Goal: Task Accomplishment & Management: Complete application form

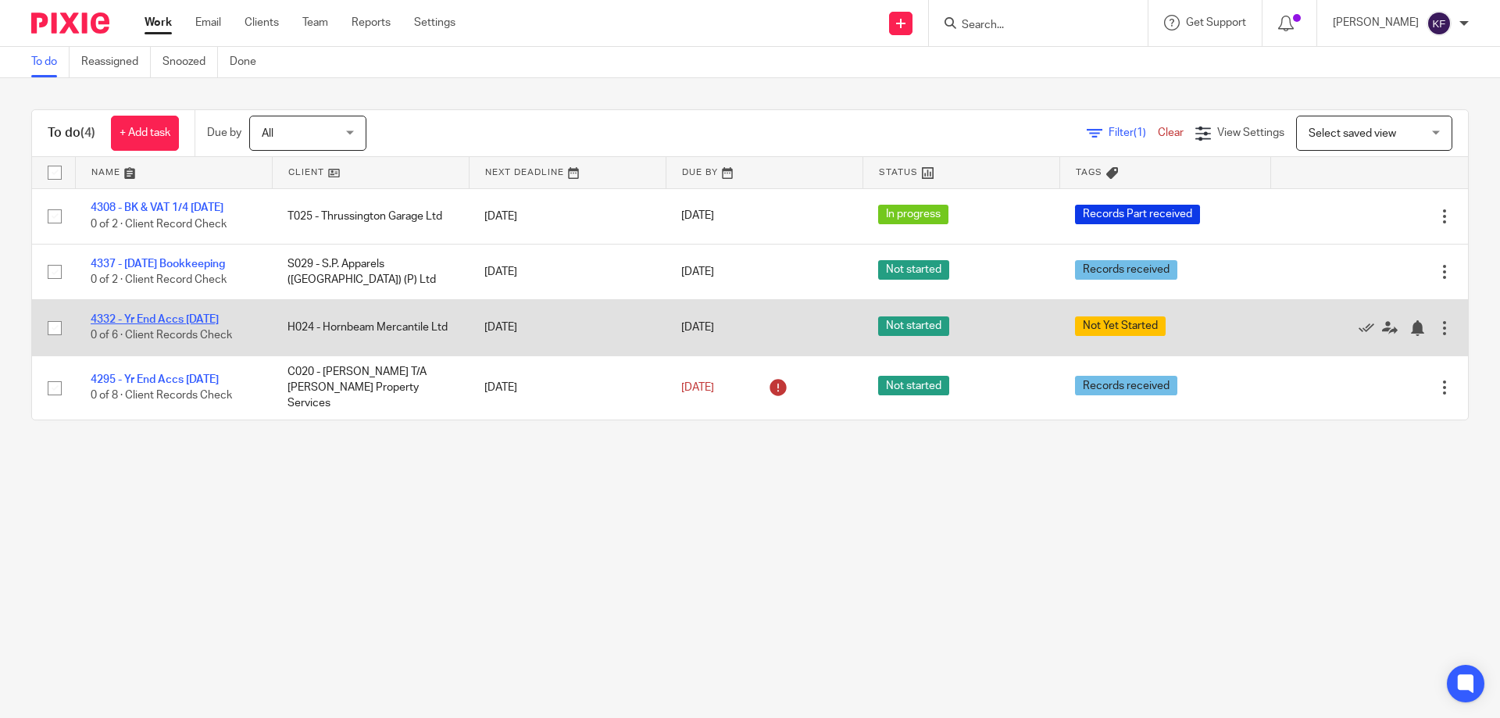
click at [154, 320] on link "4332 - Yr End Accs [DATE]" at bounding box center [155, 319] width 128 height 11
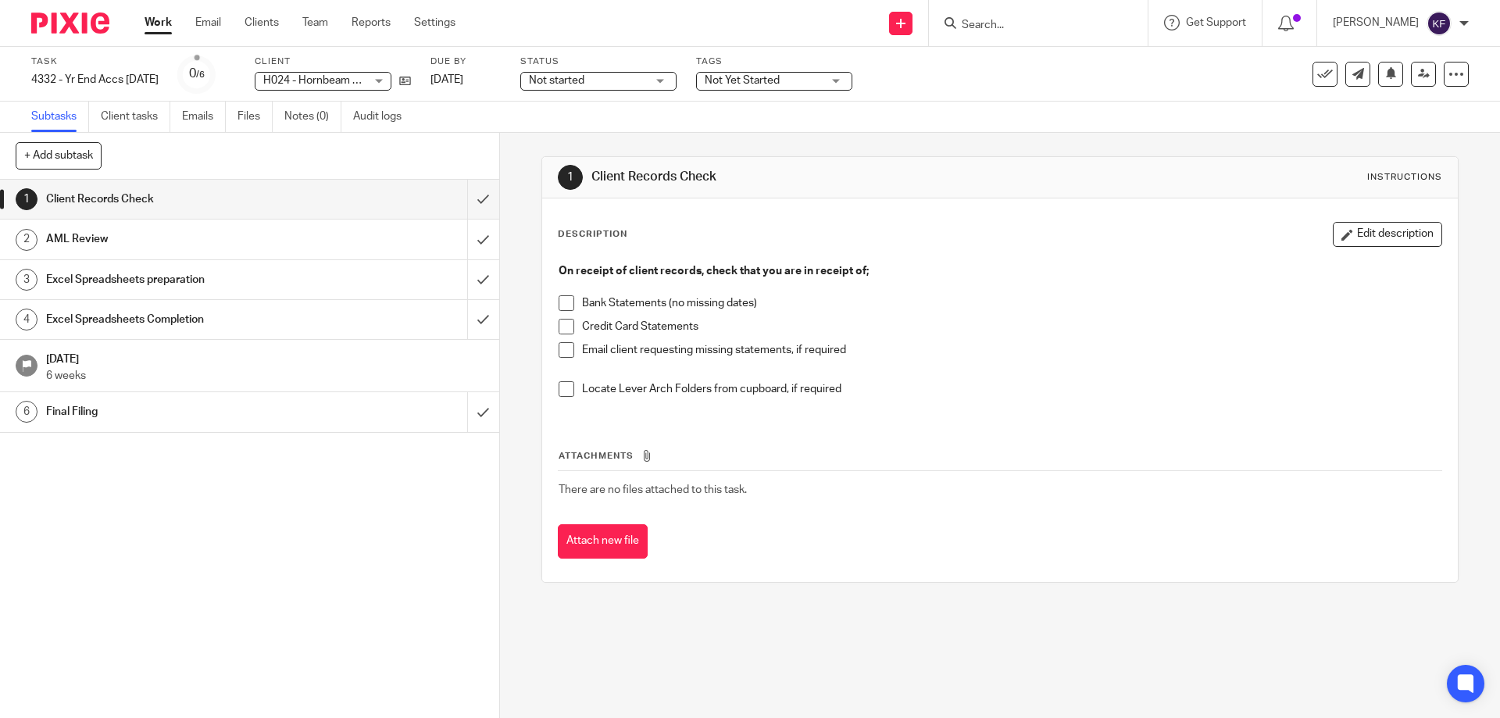
click at [619, 76] on span "Not started" at bounding box center [587, 81] width 117 height 16
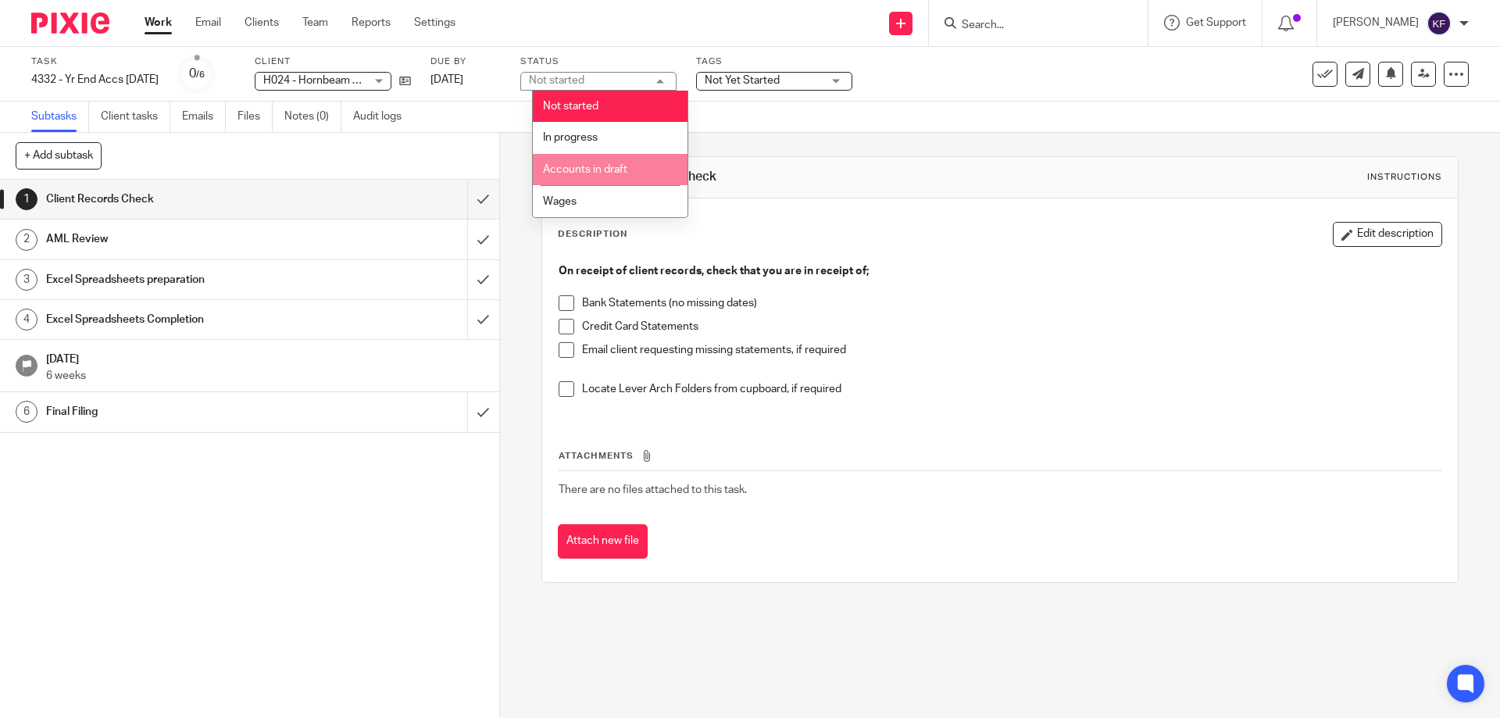
click at [619, 162] on li "Accounts in draft" at bounding box center [610, 170] width 155 height 32
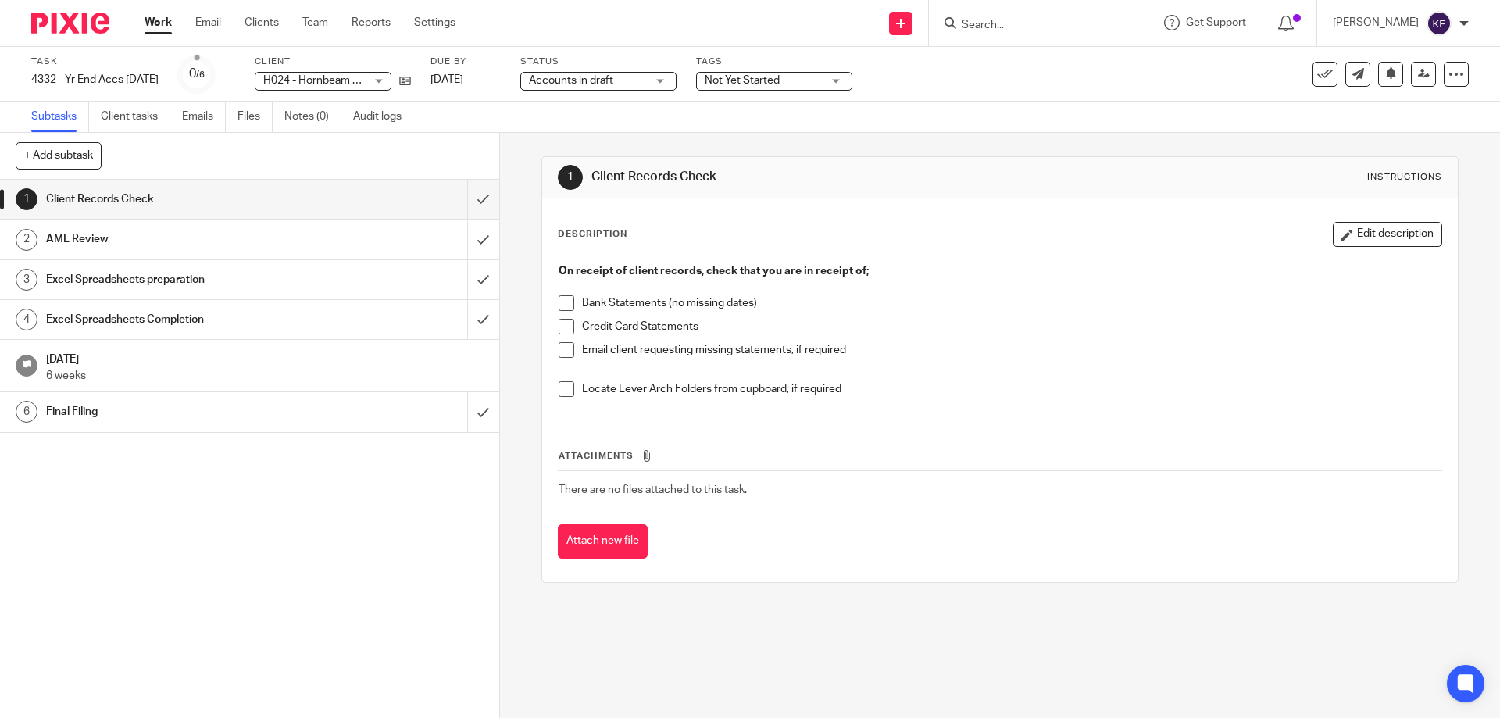
click at [754, 75] on span "Not Yet Started" at bounding box center [741, 80] width 75 height 11
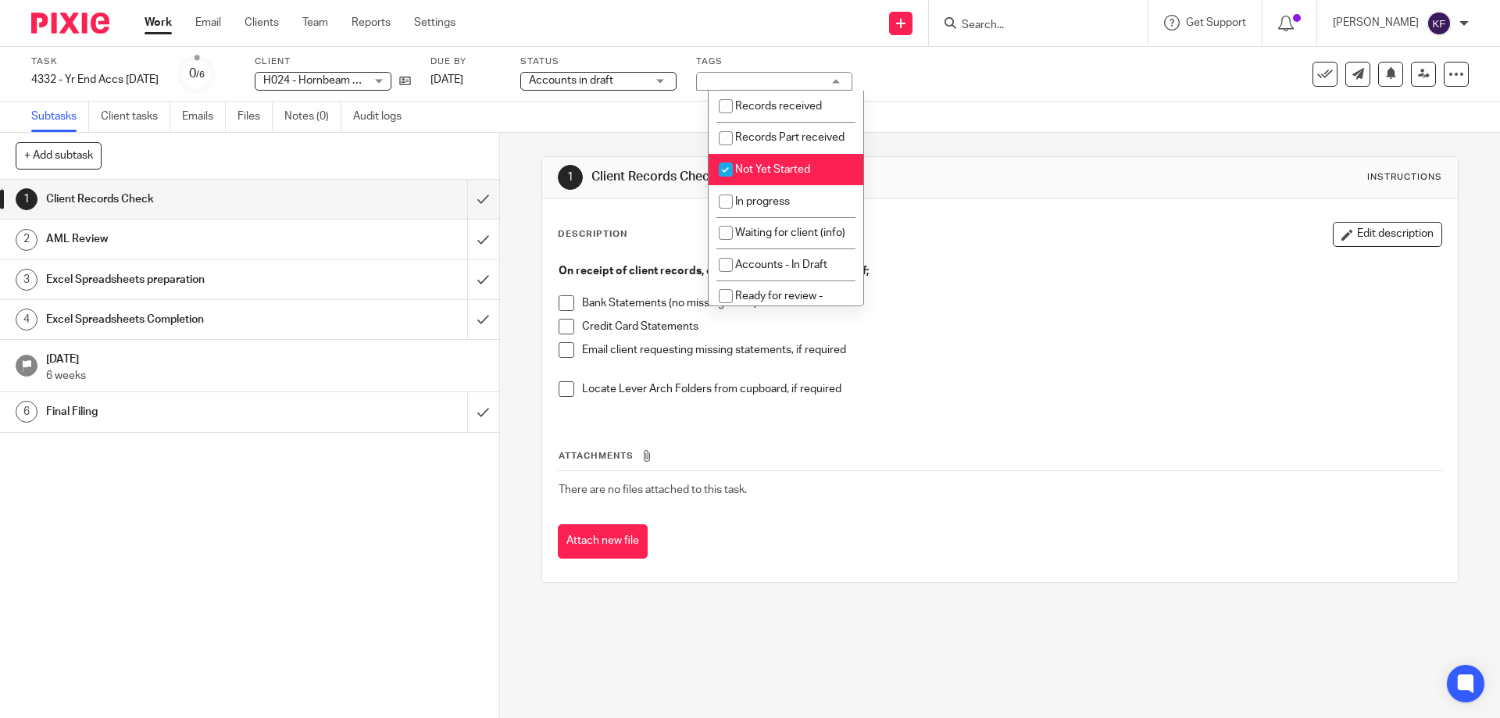
click at [780, 175] on span "Not Yet Started" at bounding box center [772, 169] width 75 height 11
checkbox input "false"
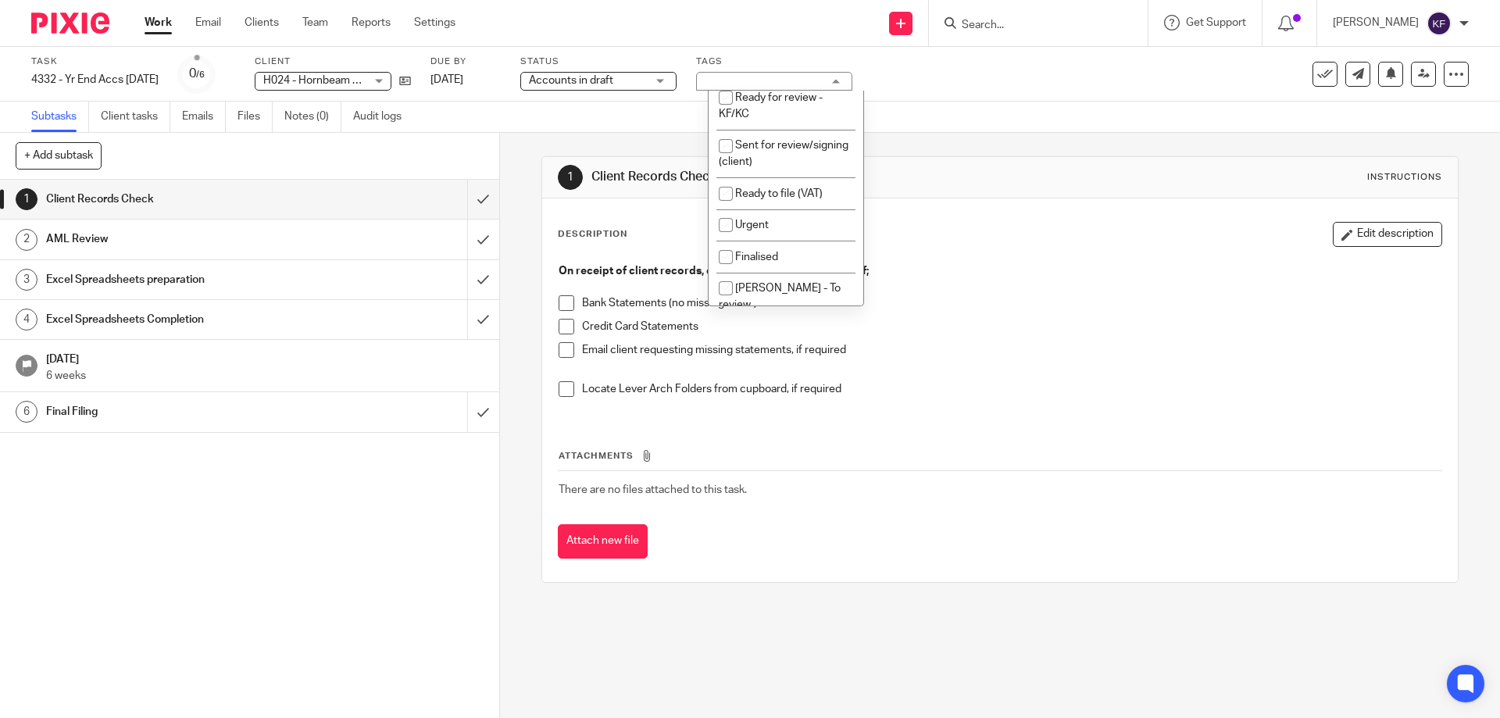
scroll to position [312, 0]
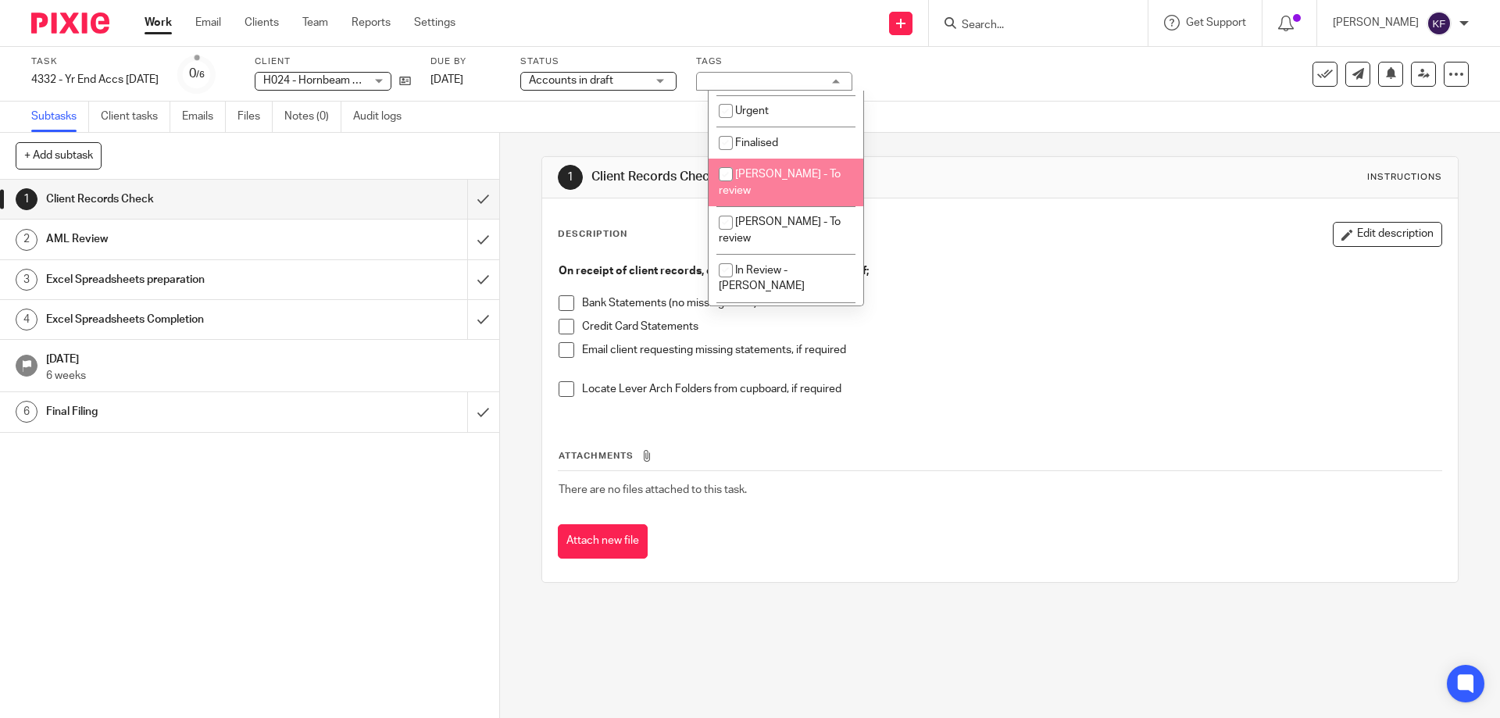
click at [786, 196] on span "[PERSON_NAME] - To review" at bounding box center [780, 182] width 122 height 27
checkbox input "true"
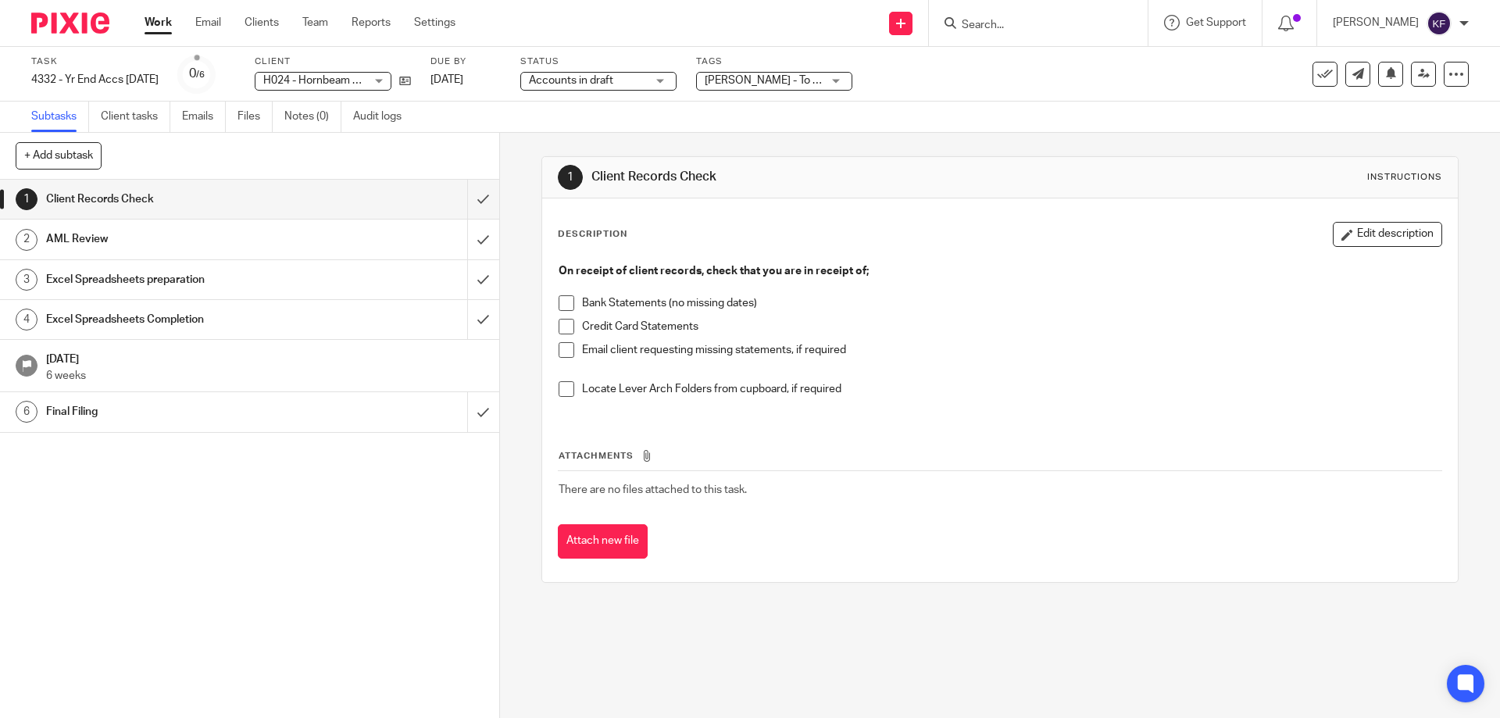
click at [1037, 271] on p "On receipt of client records, check that you are in receipt of;" at bounding box center [999, 271] width 882 height 16
click at [466, 201] on input "submit" at bounding box center [249, 199] width 499 height 39
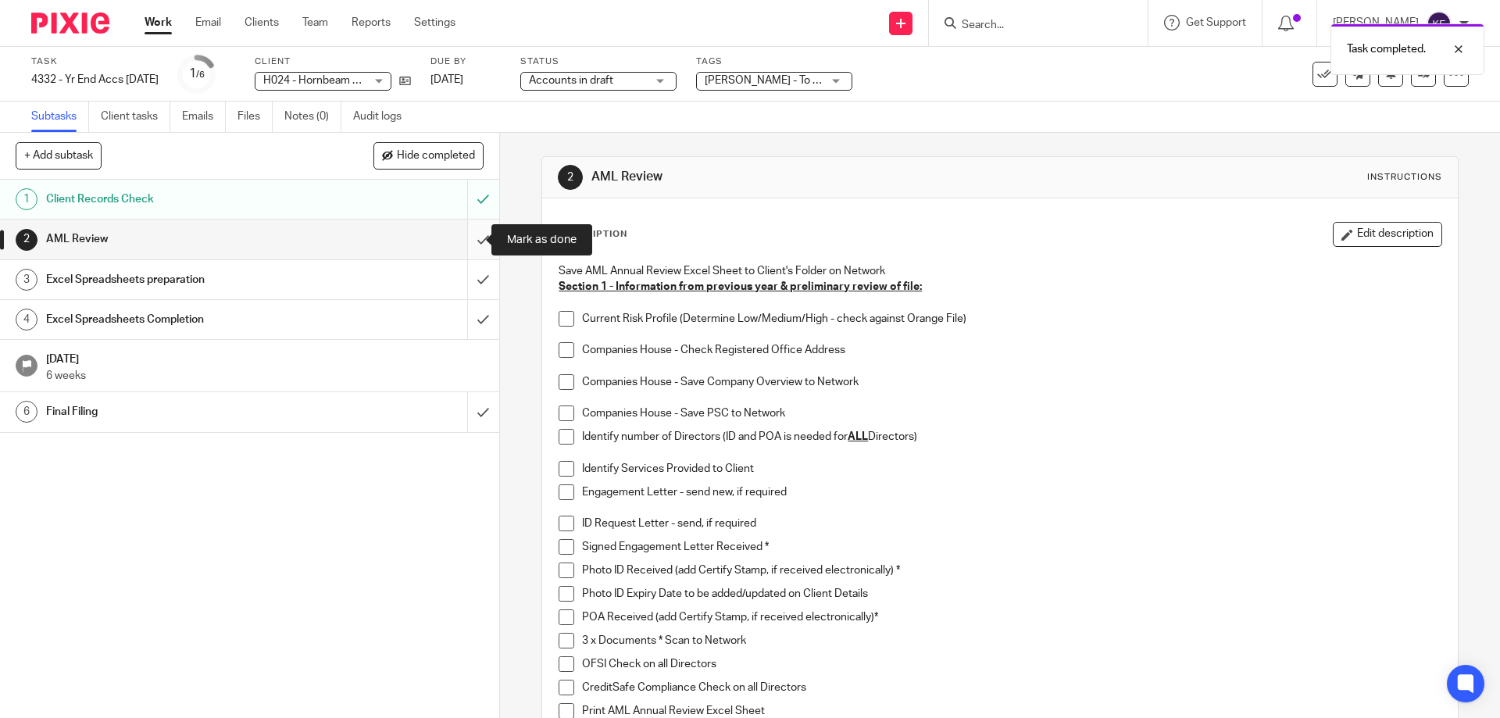
click at [462, 244] on input "submit" at bounding box center [249, 238] width 499 height 39
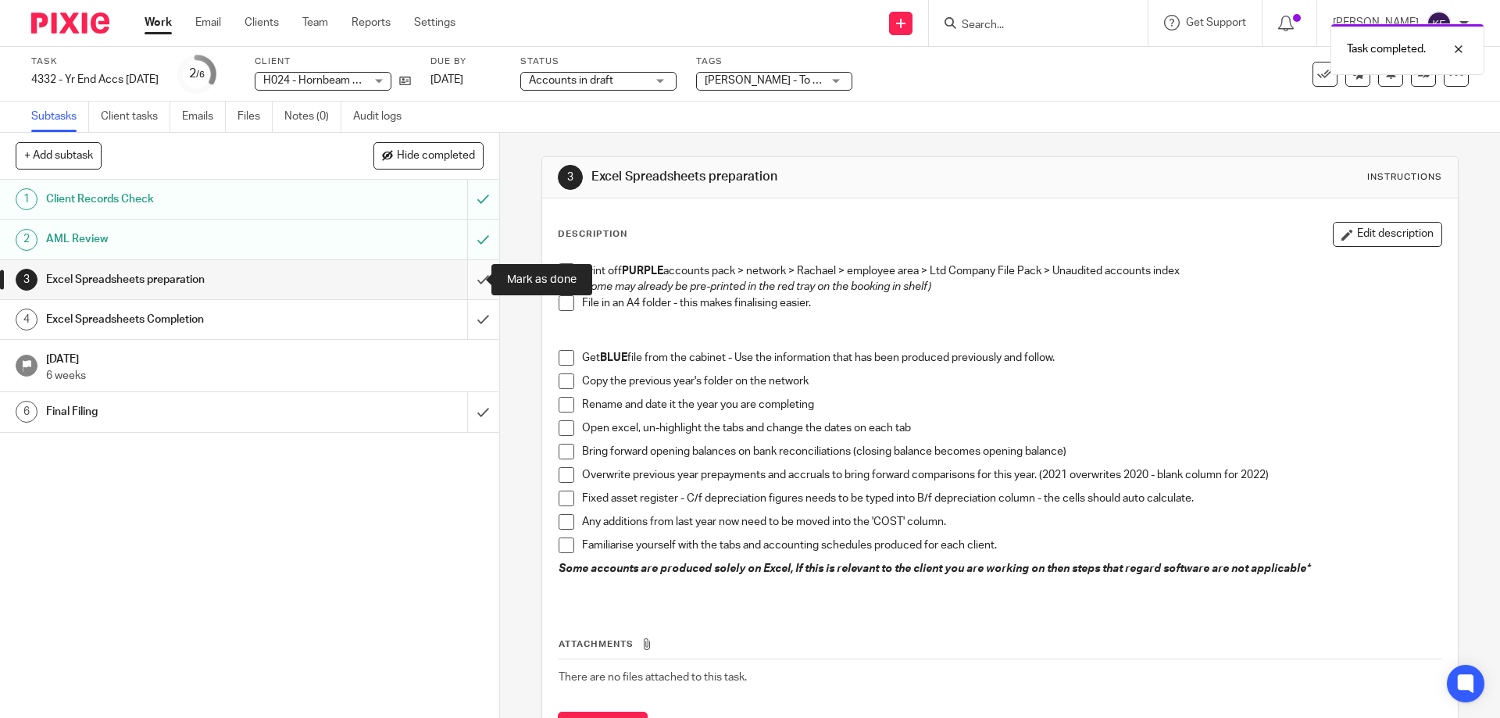
click at [476, 281] on input "submit" at bounding box center [249, 279] width 499 height 39
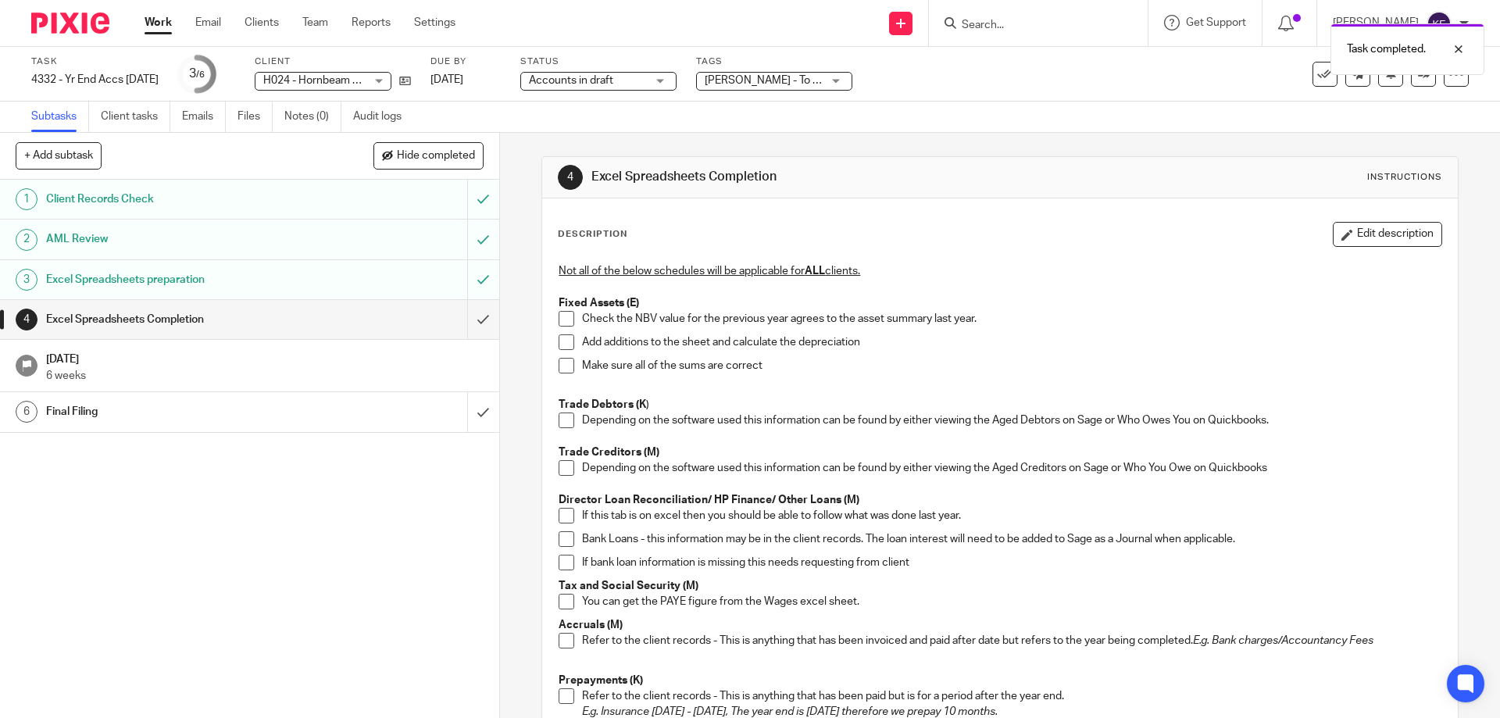
click at [562, 322] on span at bounding box center [566, 319] width 16 height 16
click at [563, 344] on span at bounding box center [566, 342] width 16 height 16
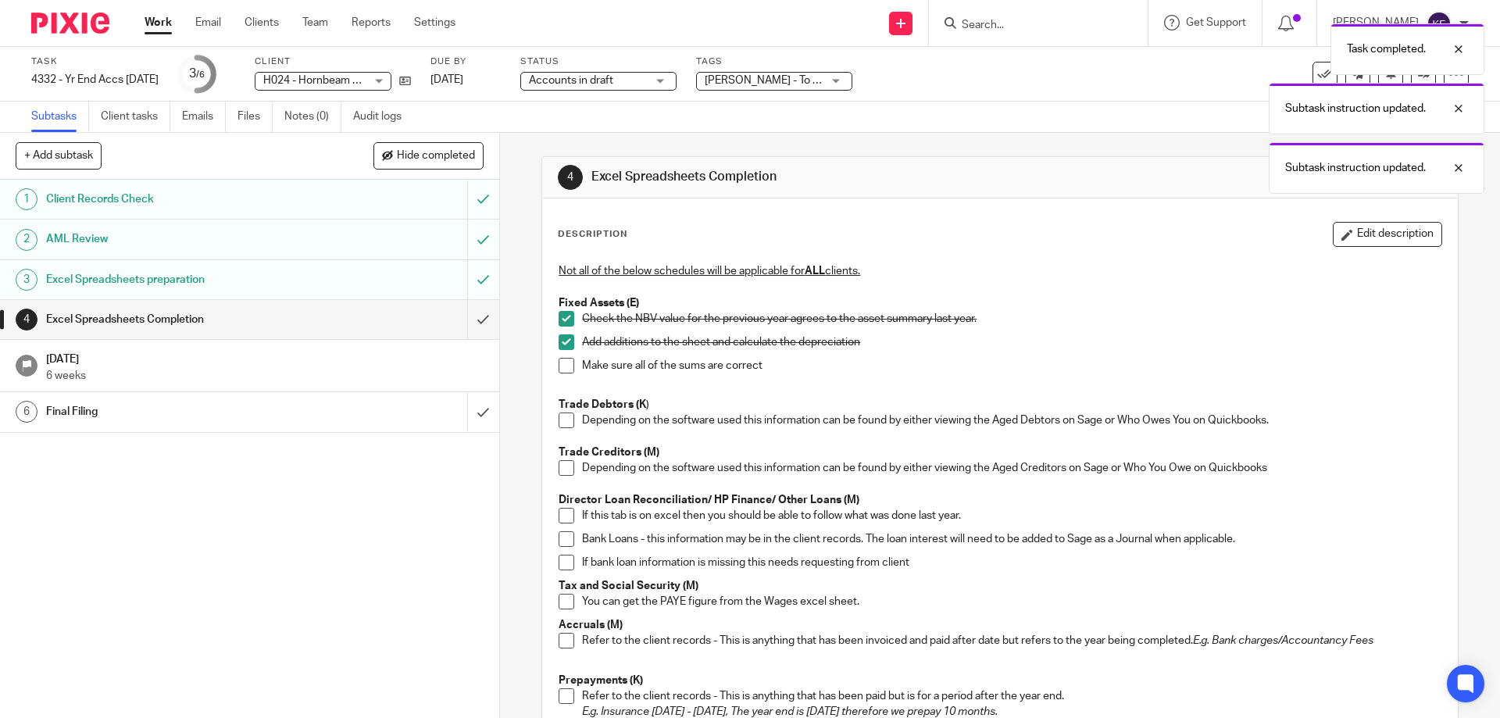
click at [563, 362] on span at bounding box center [566, 366] width 16 height 16
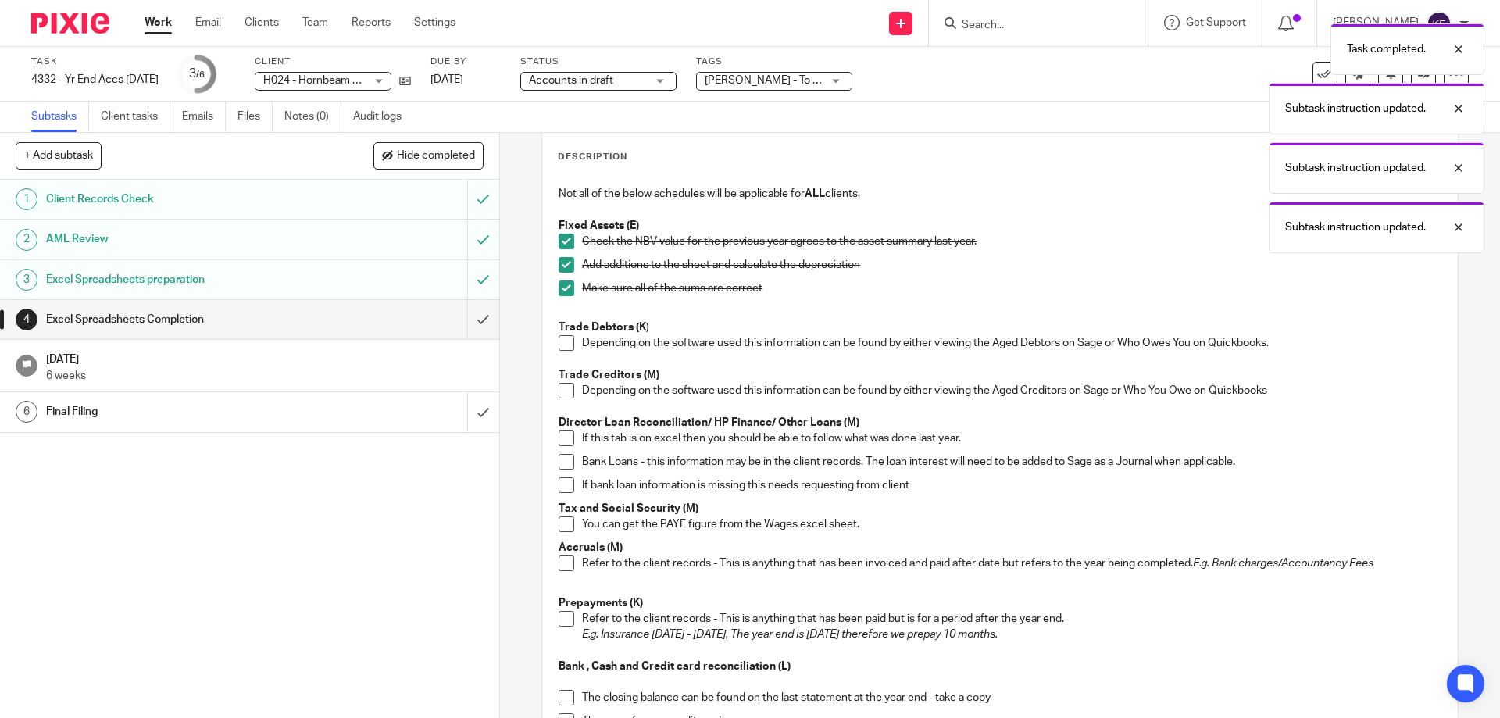
scroll to position [78, 0]
click at [565, 350] on span at bounding box center [566, 342] width 16 height 16
click at [558, 384] on span at bounding box center [566, 390] width 16 height 16
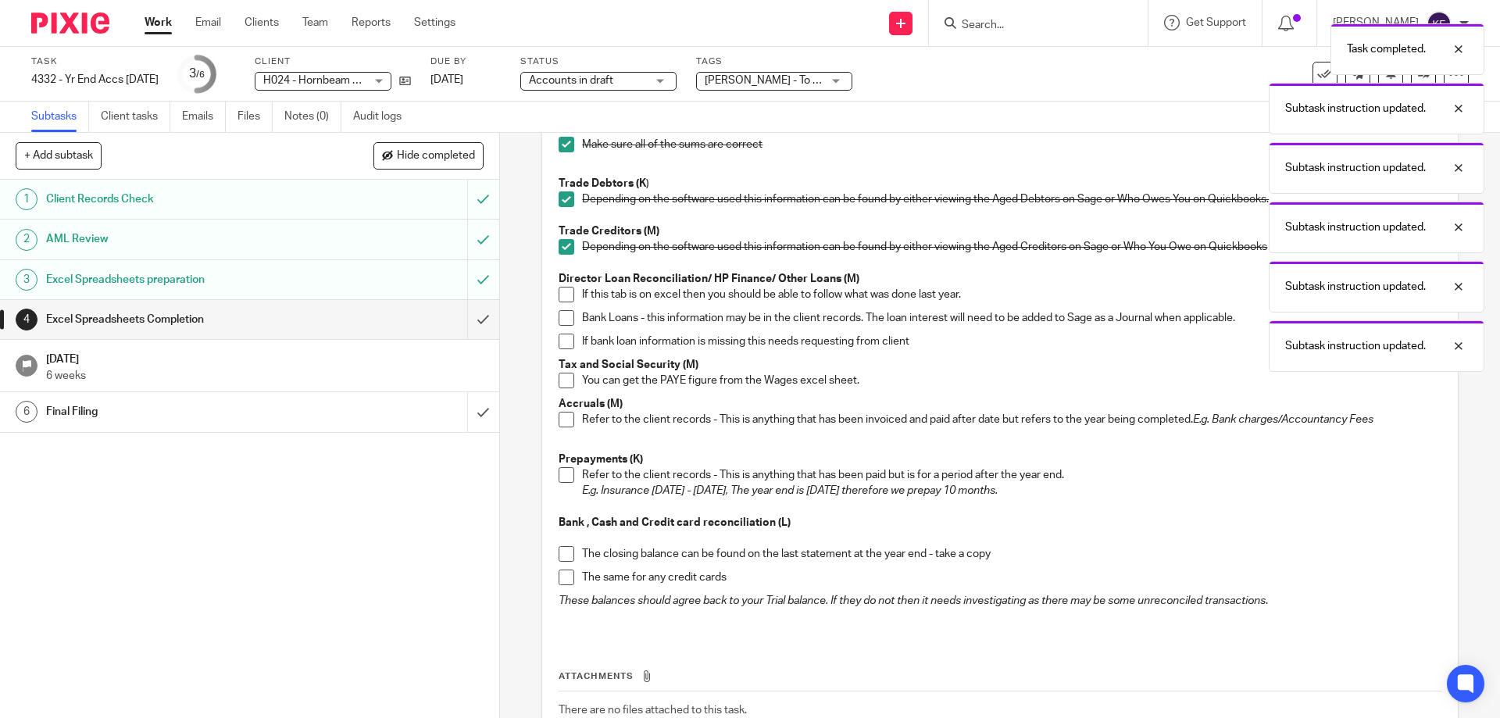
scroll to position [234, 0]
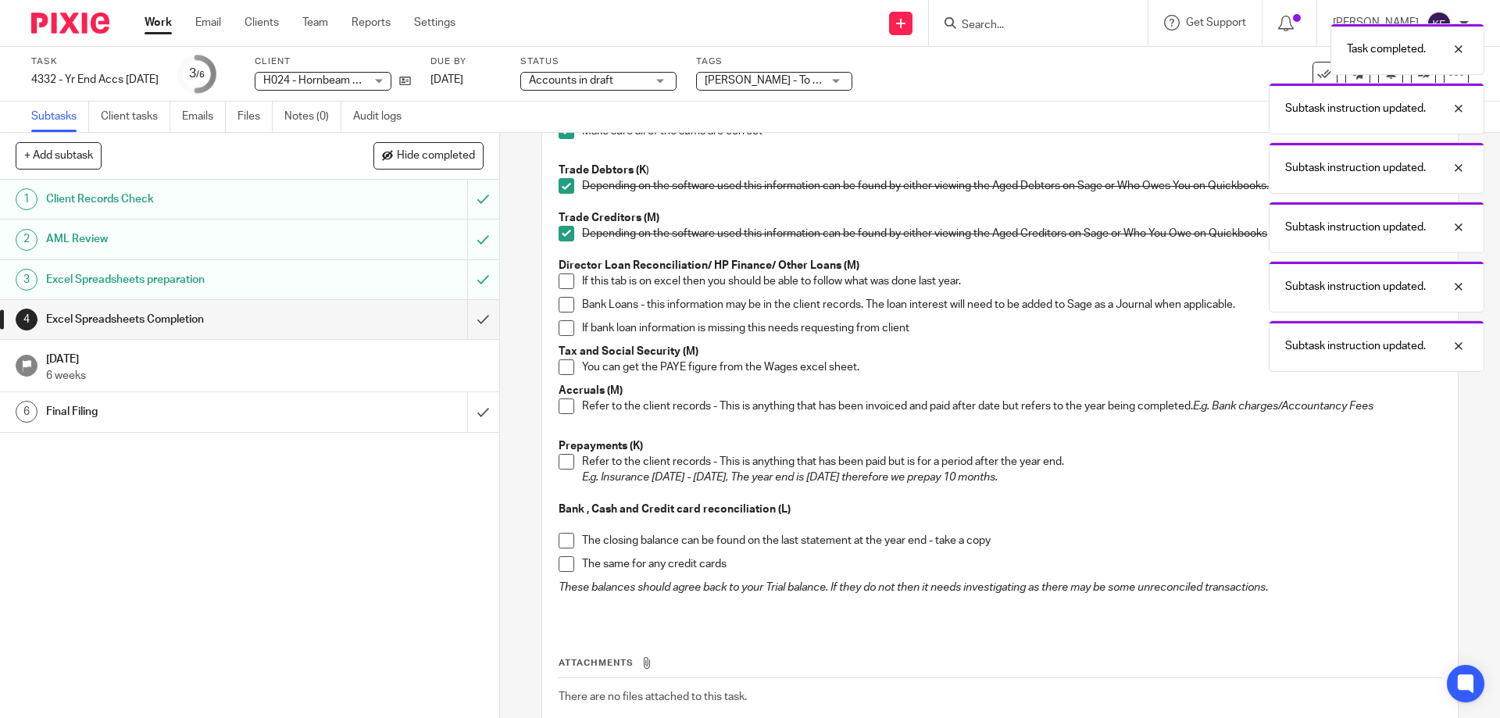
click at [562, 284] on span at bounding box center [566, 281] width 16 height 16
click at [561, 304] on span at bounding box center [566, 305] width 16 height 16
click at [561, 328] on span at bounding box center [566, 328] width 16 height 16
click at [560, 358] on p "Tax and Social Security (M)" at bounding box center [999, 352] width 882 height 16
click at [562, 367] on span at bounding box center [566, 367] width 16 height 16
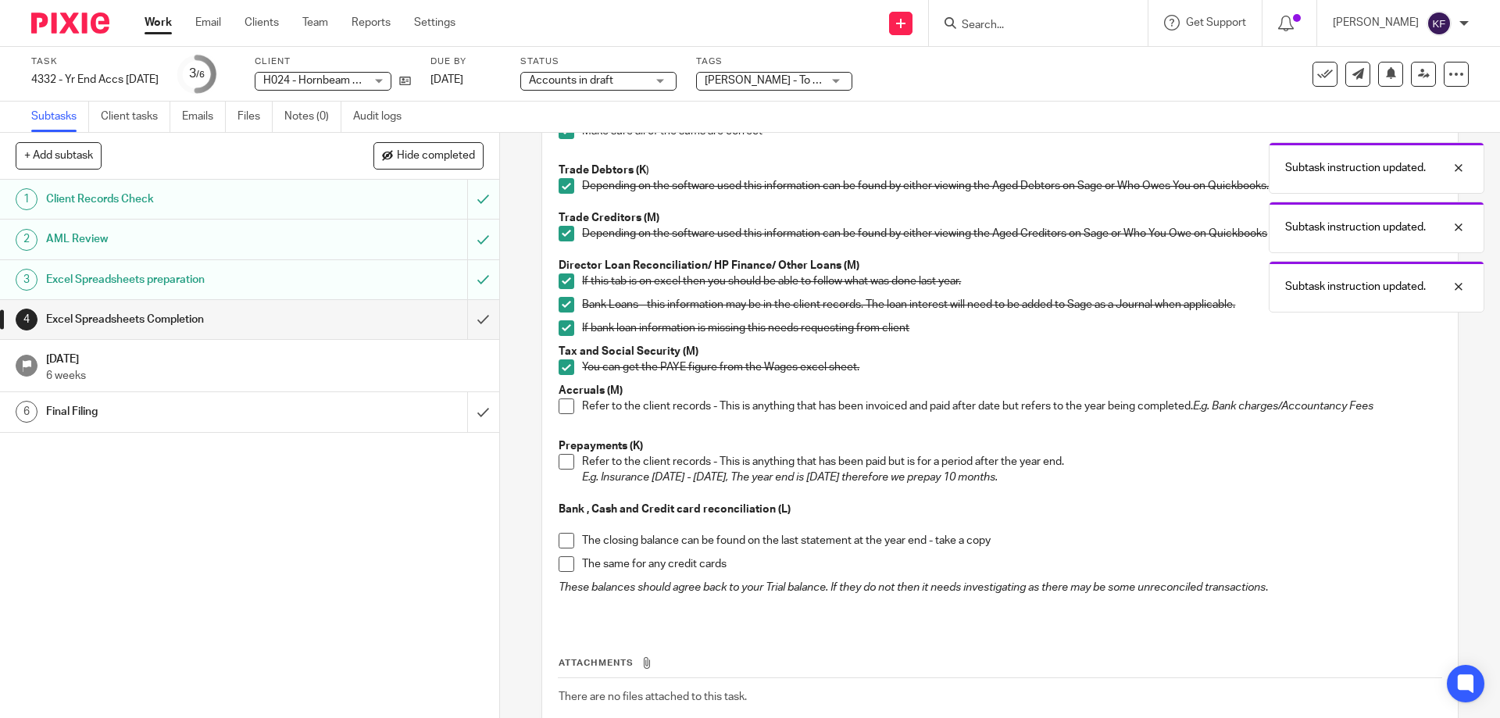
click at [558, 461] on span at bounding box center [566, 462] width 16 height 16
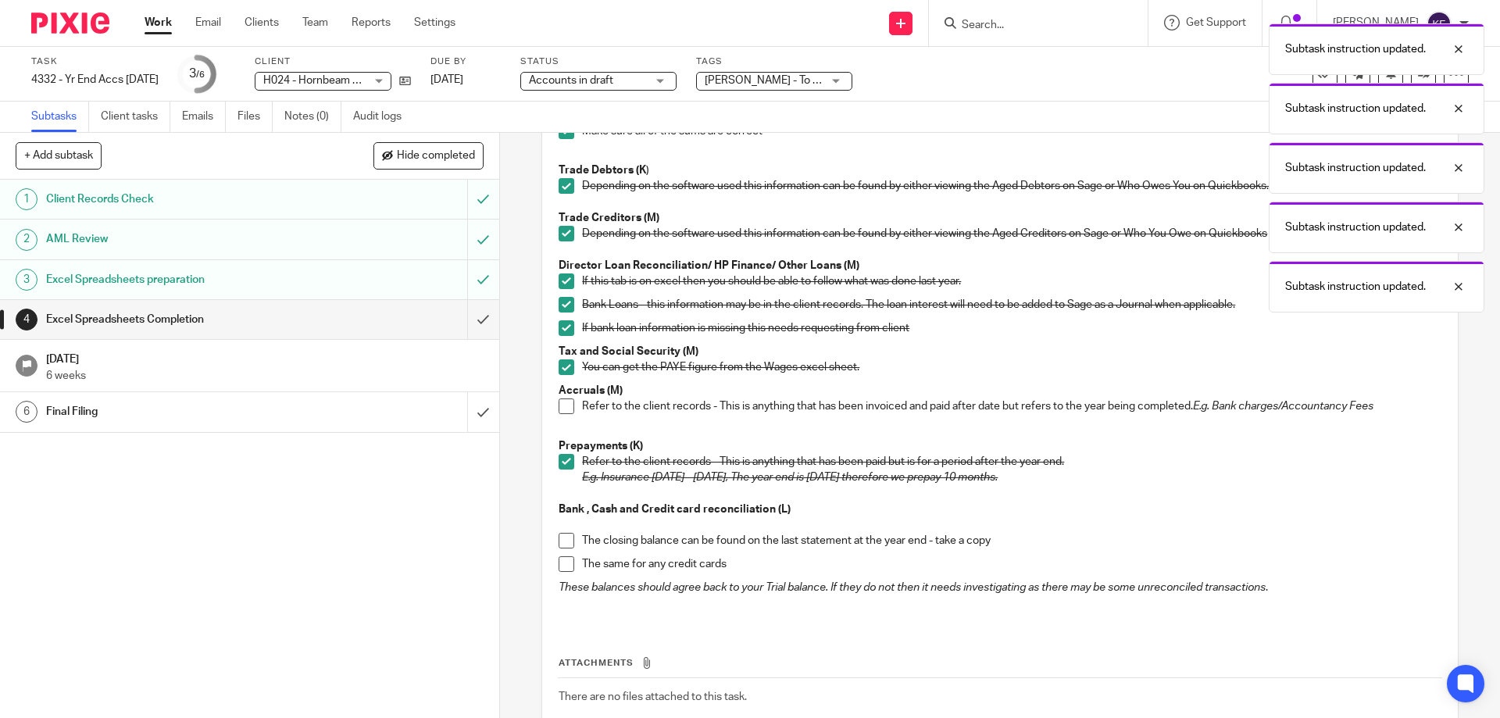
drag, startPoint x: 559, startPoint y: 538, endPoint x: 568, endPoint y: 562, distance: 25.7
click at [560, 538] on span at bounding box center [566, 541] width 16 height 16
click at [568, 564] on span at bounding box center [566, 564] width 16 height 16
click at [424, 163] on button "Hide completed" at bounding box center [428, 155] width 110 height 27
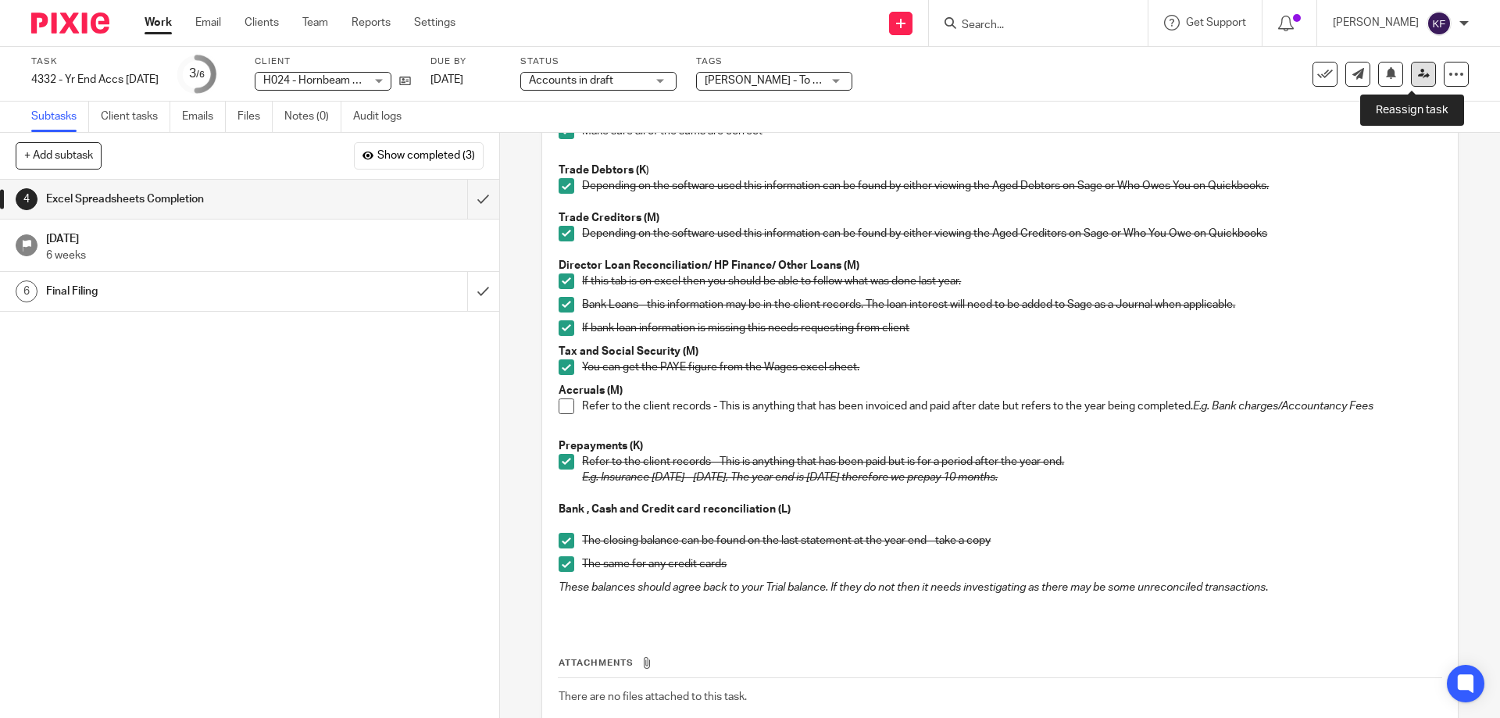
click at [1418, 73] on icon at bounding box center [1424, 74] width 12 height 12
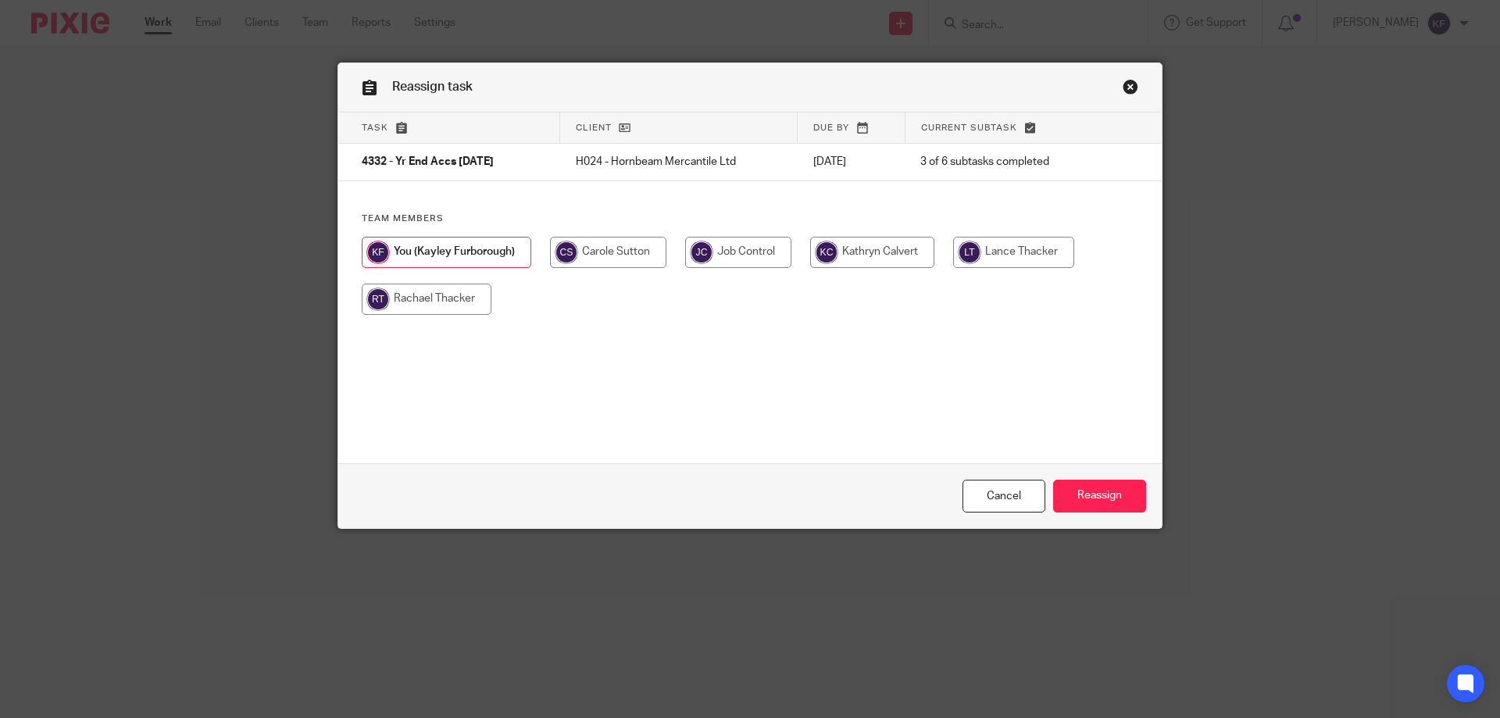
click at [453, 301] on input "radio" at bounding box center [427, 299] width 130 height 31
radio input "true"
click at [1088, 499] on input "Reassign" at bounding box center [1099, 497] width 93 height 34
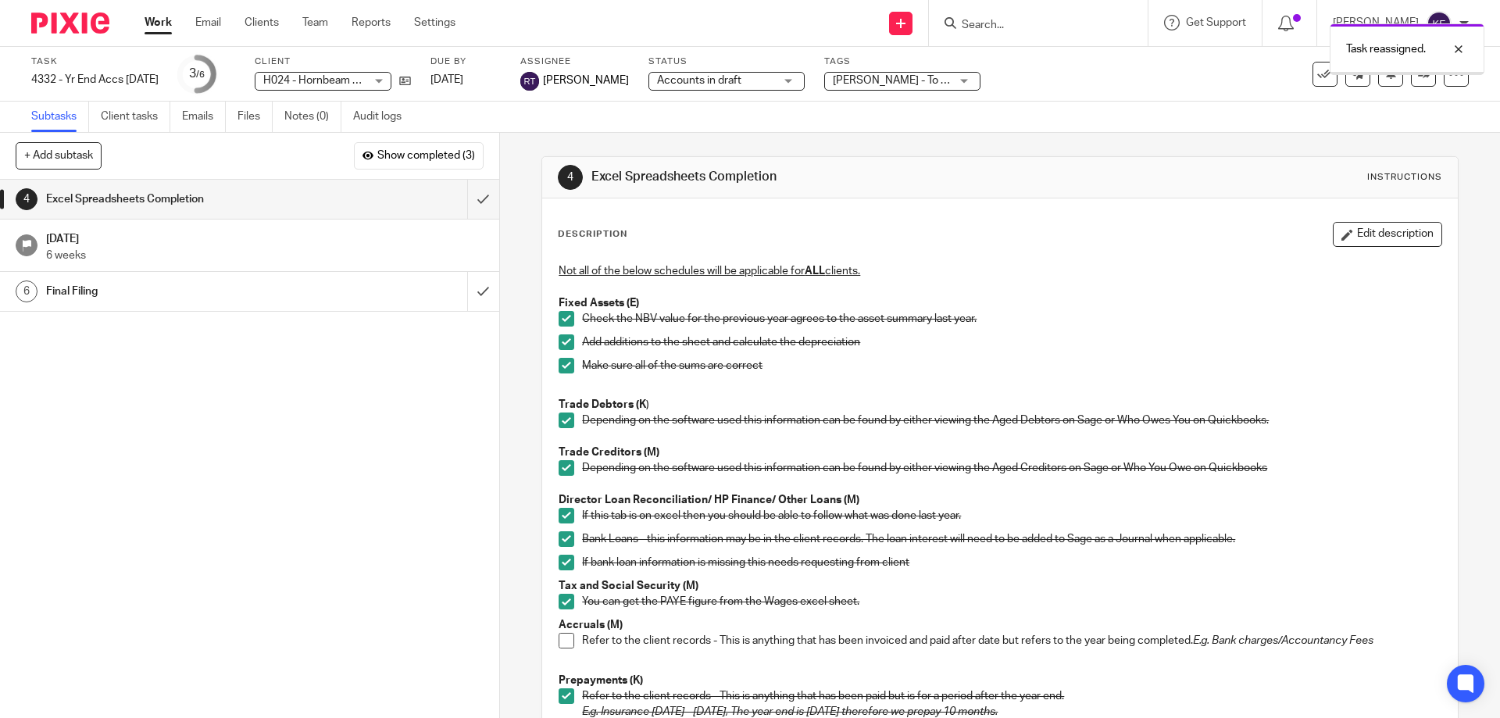
click at [77, 28] on img at bounding box center [70, 22] width 78 height 21
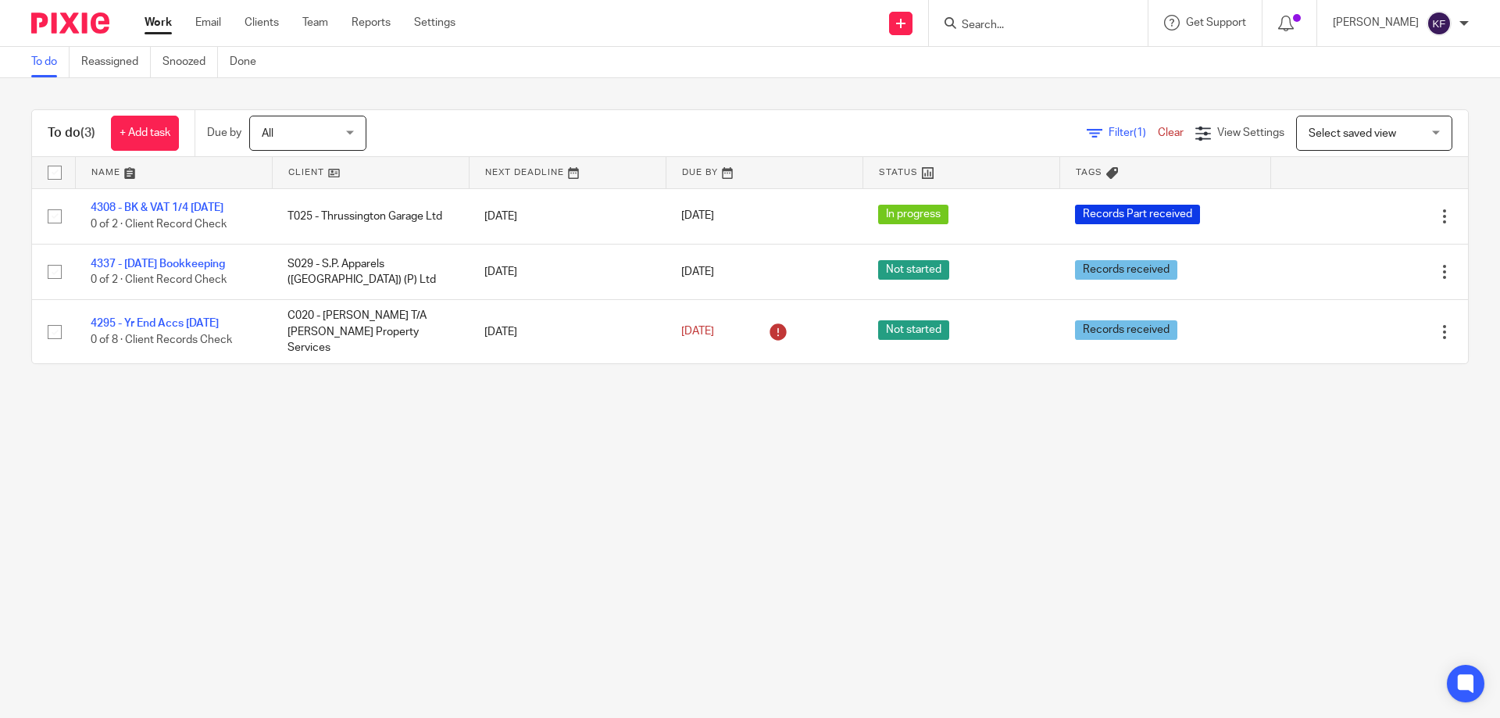
drag, startPoint x: 209, startPoint y: 20, endPoint x: 238, endPoint y: 36, distance: 33.5
click at [209, 20] on link "Email" at bounding box center [208, 23] width 26 height 16
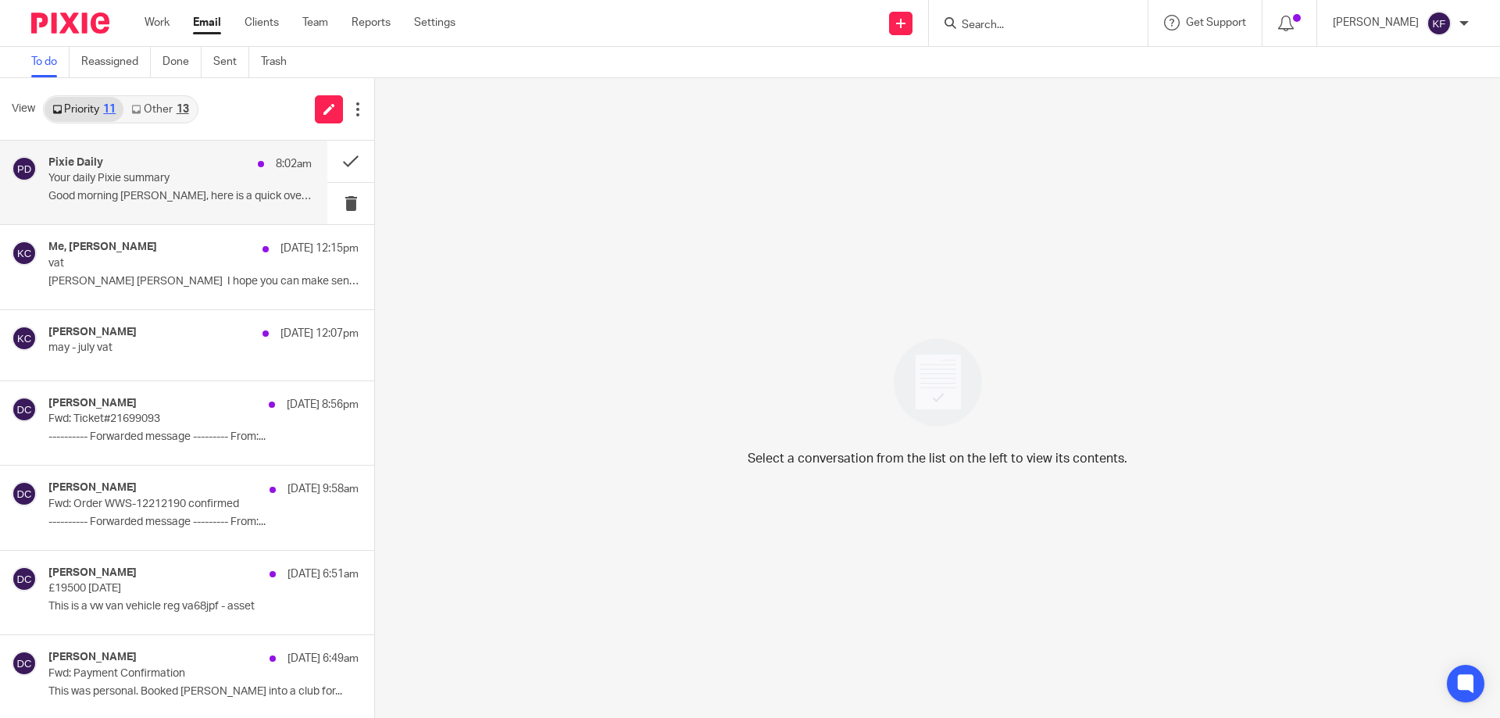
click at [133, 191] on p "Good morning [PERSON_NAME], here is a quick overview..." at bounding box center [179, 196] width 263 height 13
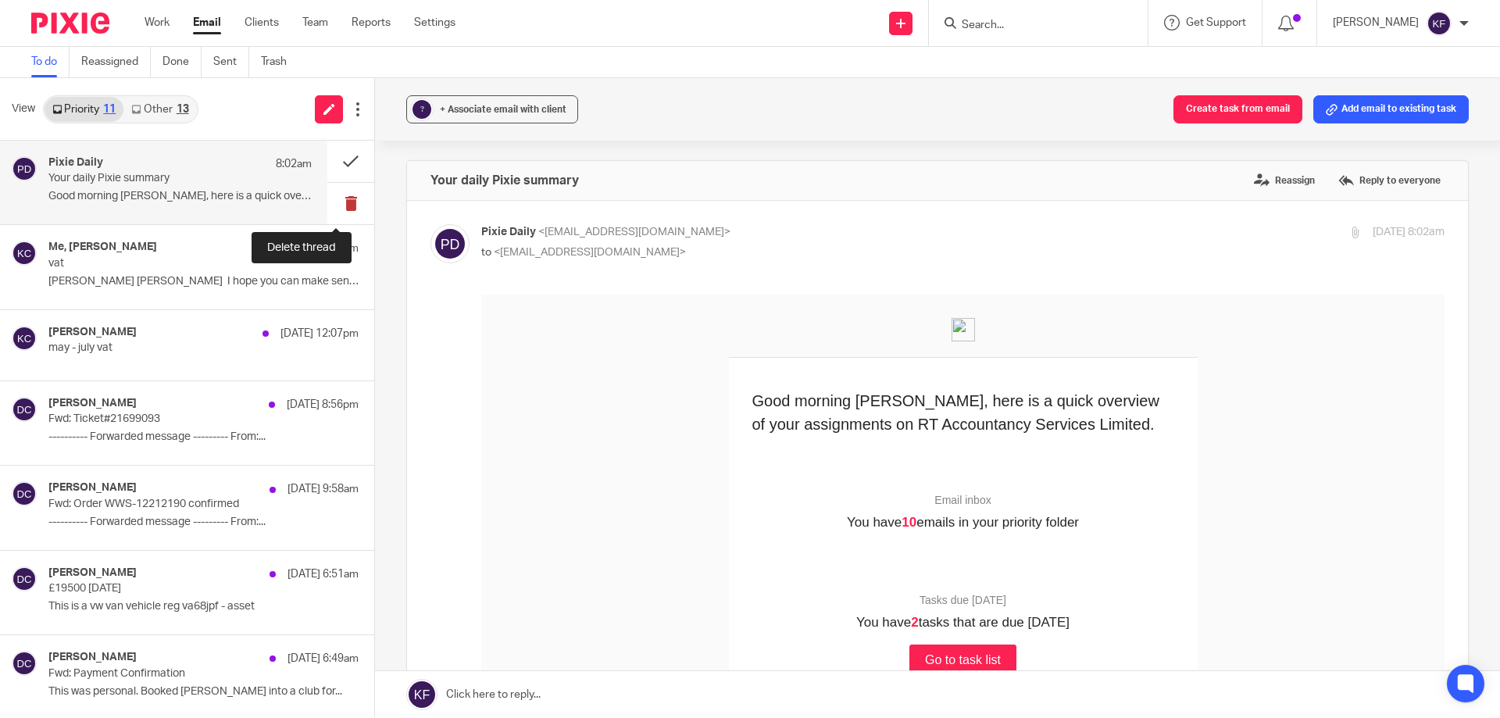
click at [348, 205] on button at bounding box center [350, 203] width 47 height 41
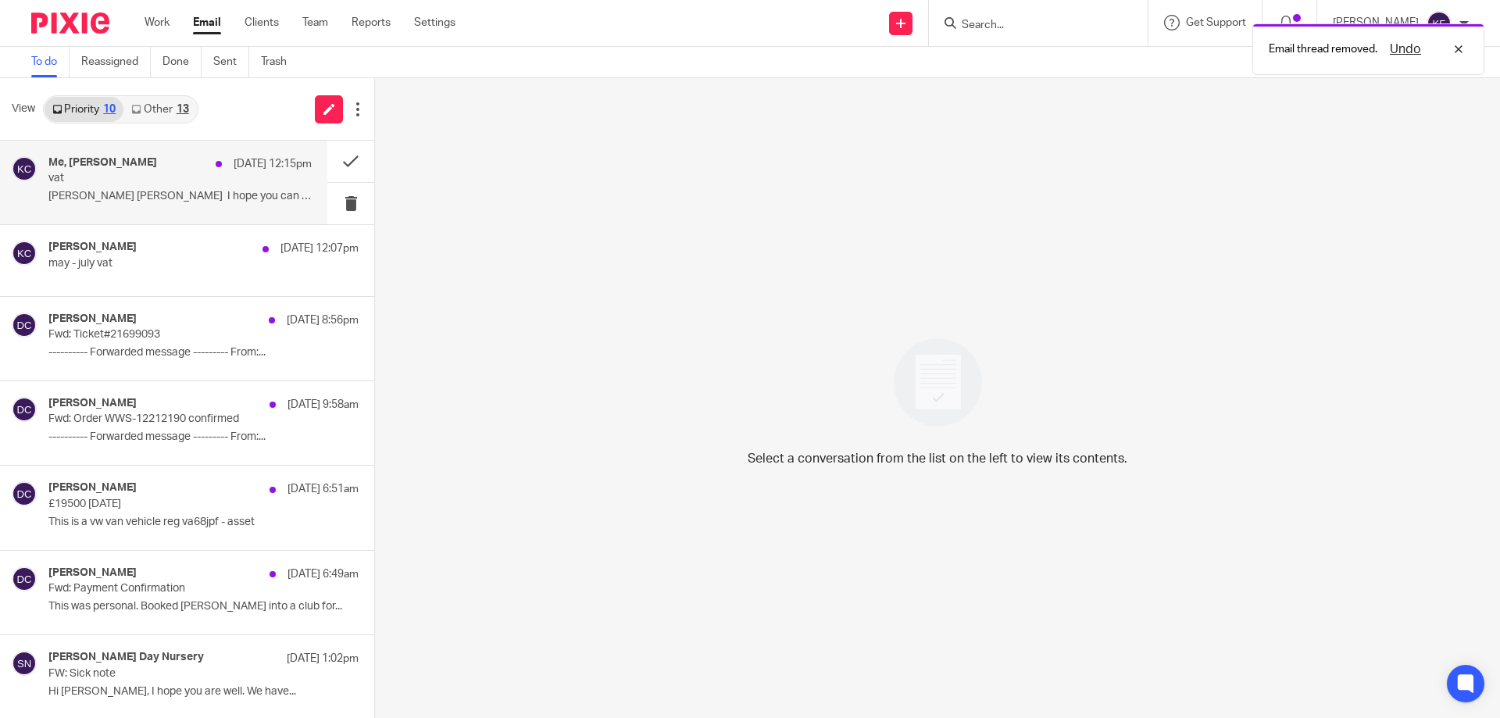
click at [172, 171] on div "Me, [PERSON_NAME] [DATE] 12:15pm" at bounding box center [179, 164] width 263 height 16
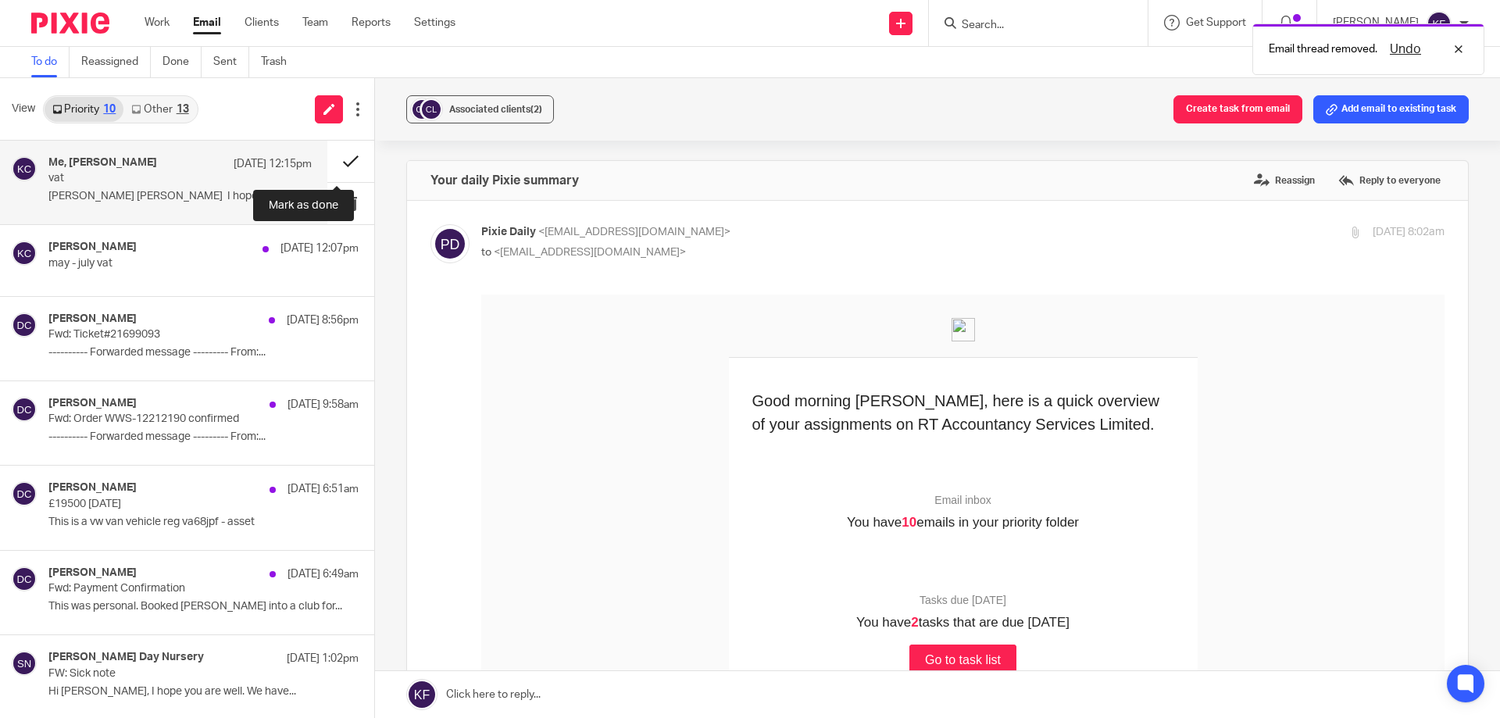
click at [345, 166] on button at bounding box center [350, 161] width 47 height 41
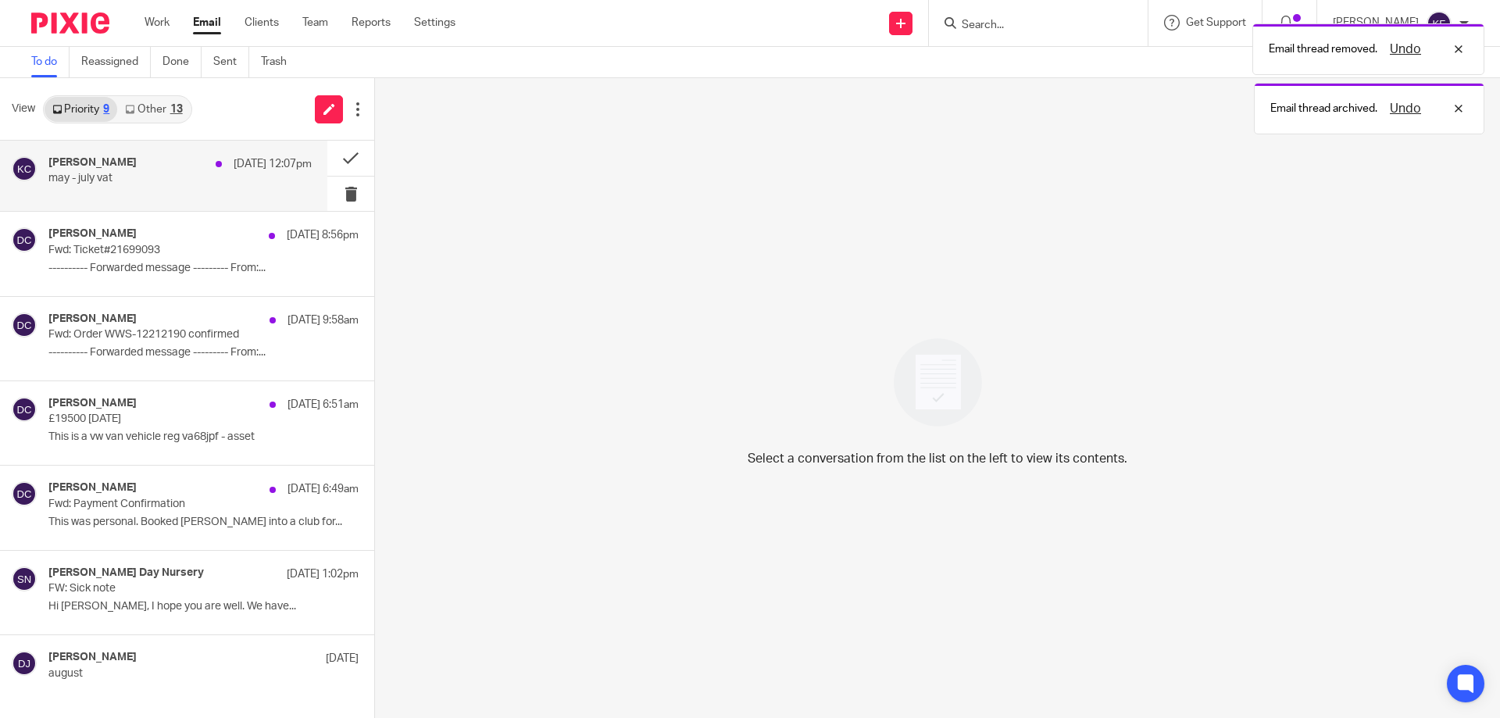
click at [216, 165] on div at bounding box center [219, 164] width 6 height 6
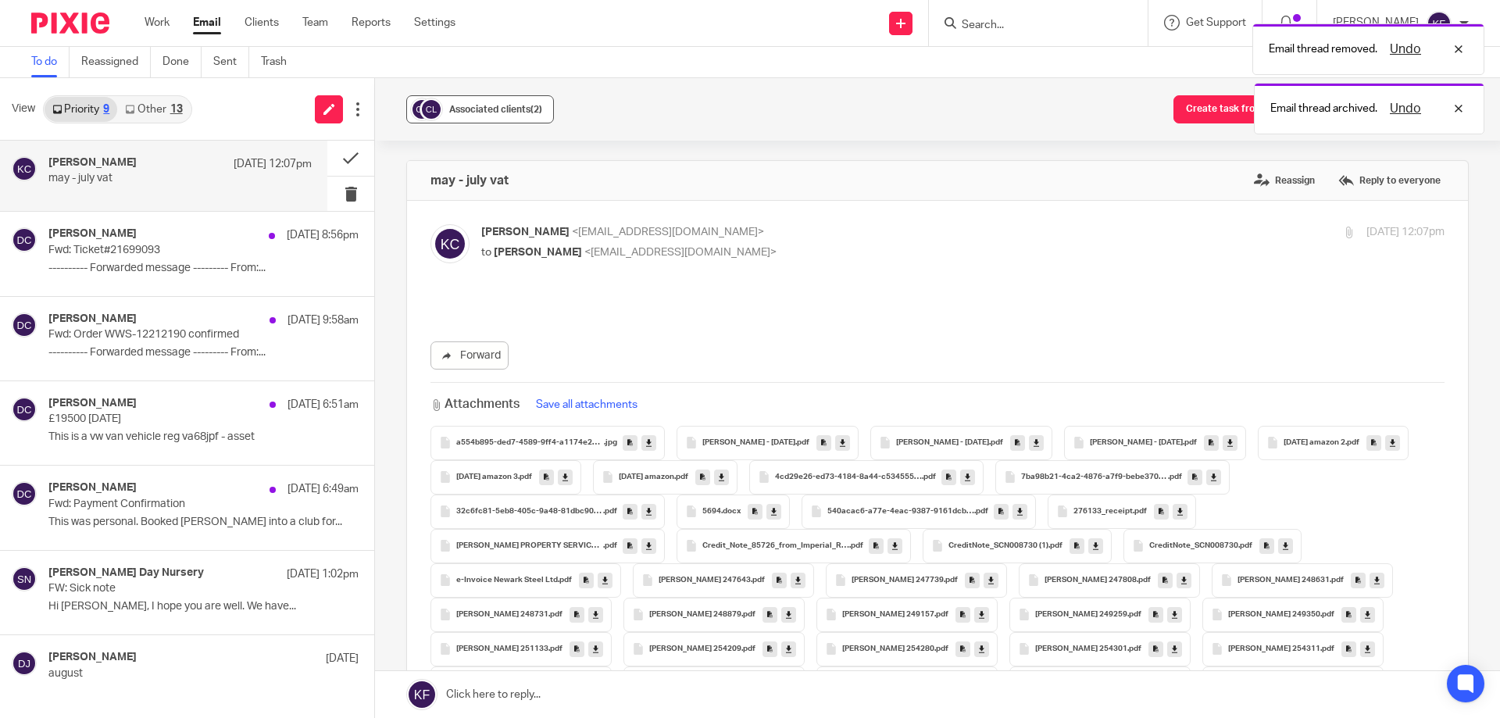
click at [451, 107] on span "Associated clients (2)" at bounding box center [495, 109] width 93 height 9
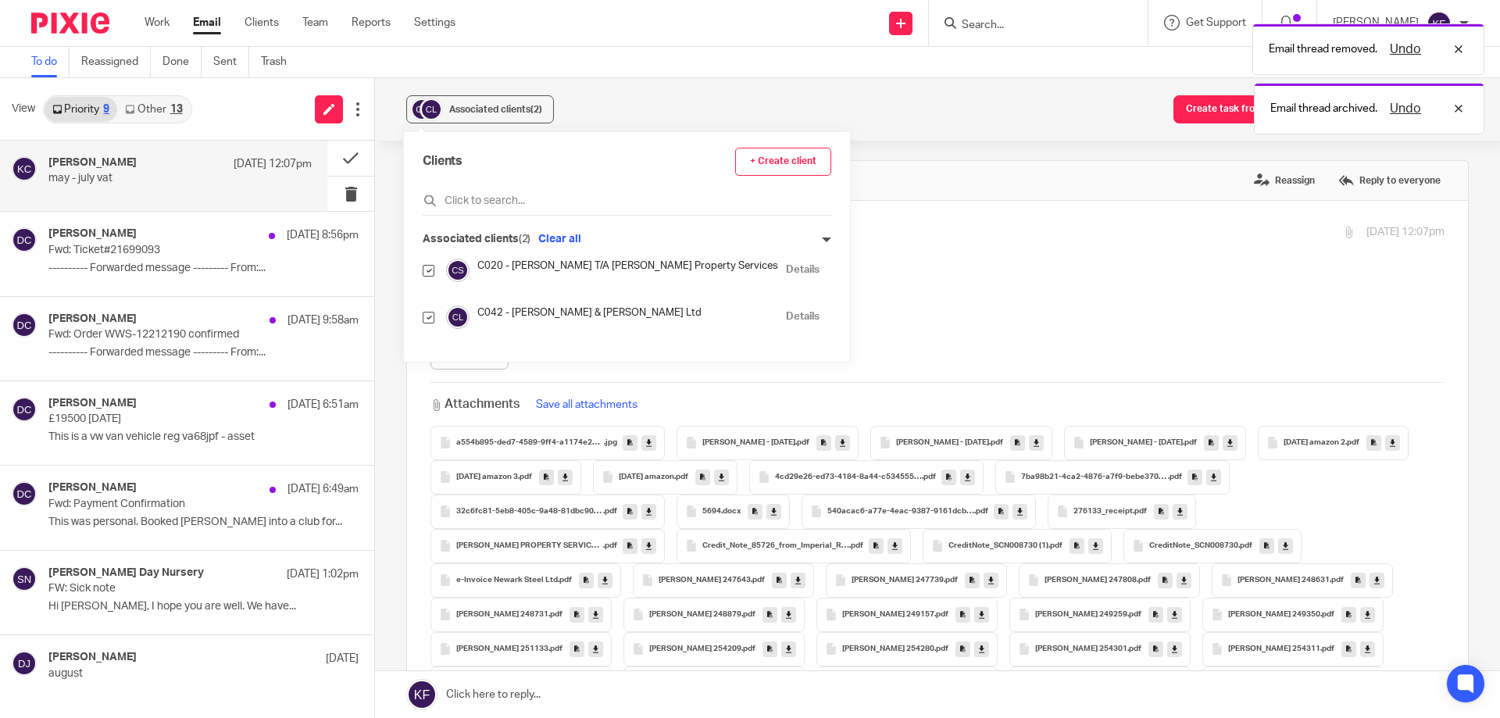
click at [430, 317] on input "checkbox" at bounding box center [429, 318] width 12 height 12
checkbox input "false"
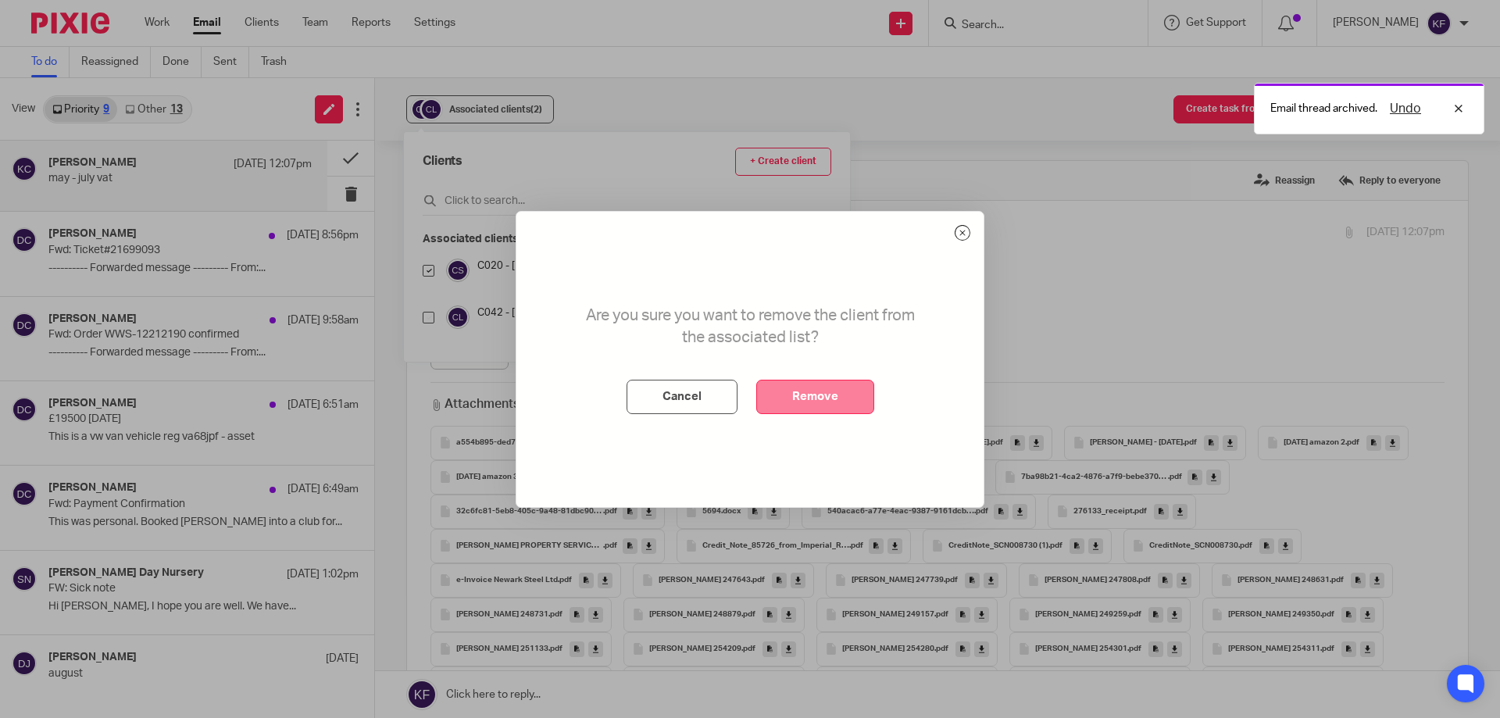
click at [840, 407] on button "Remove" at bounding box center [815, 397] width 118 height 34
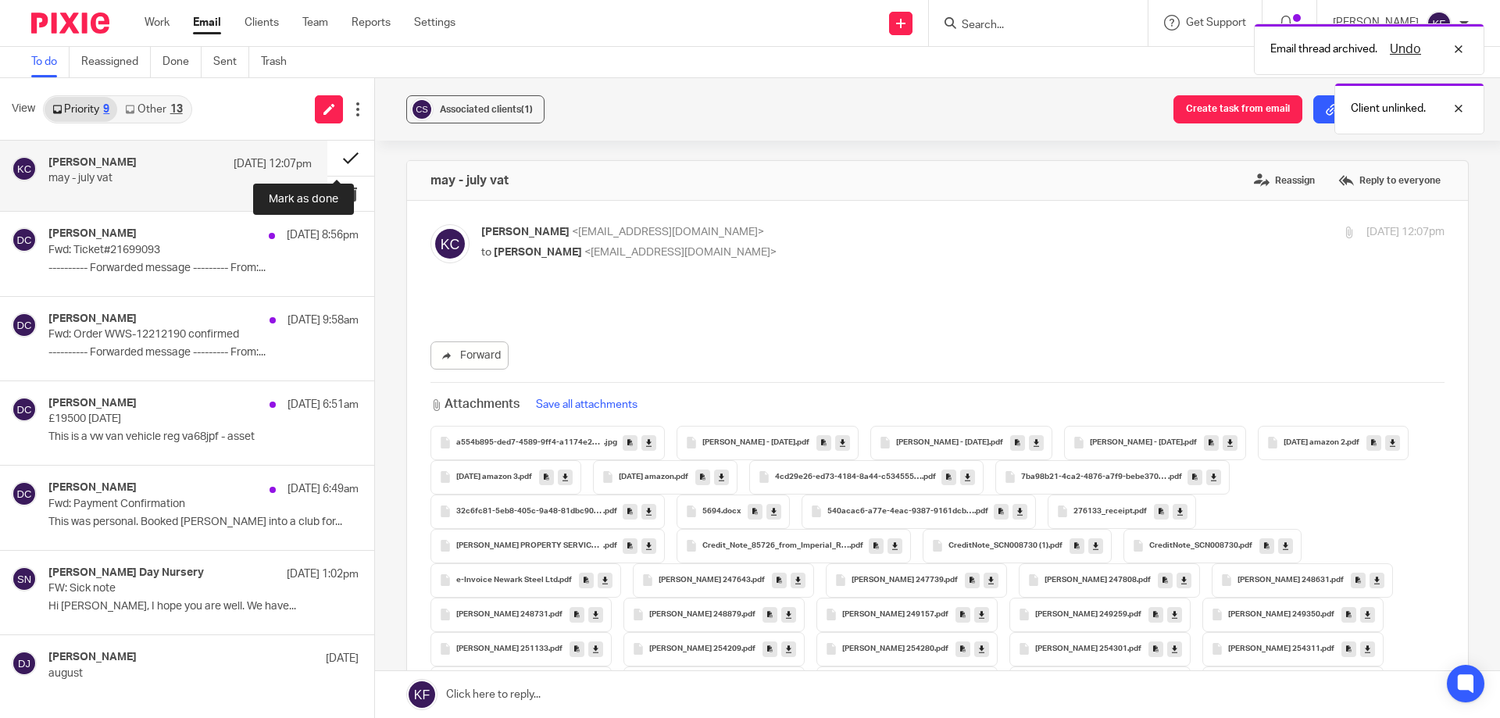
click at [337, 159] on button at bounding box center [350, 158] width 47 height 35
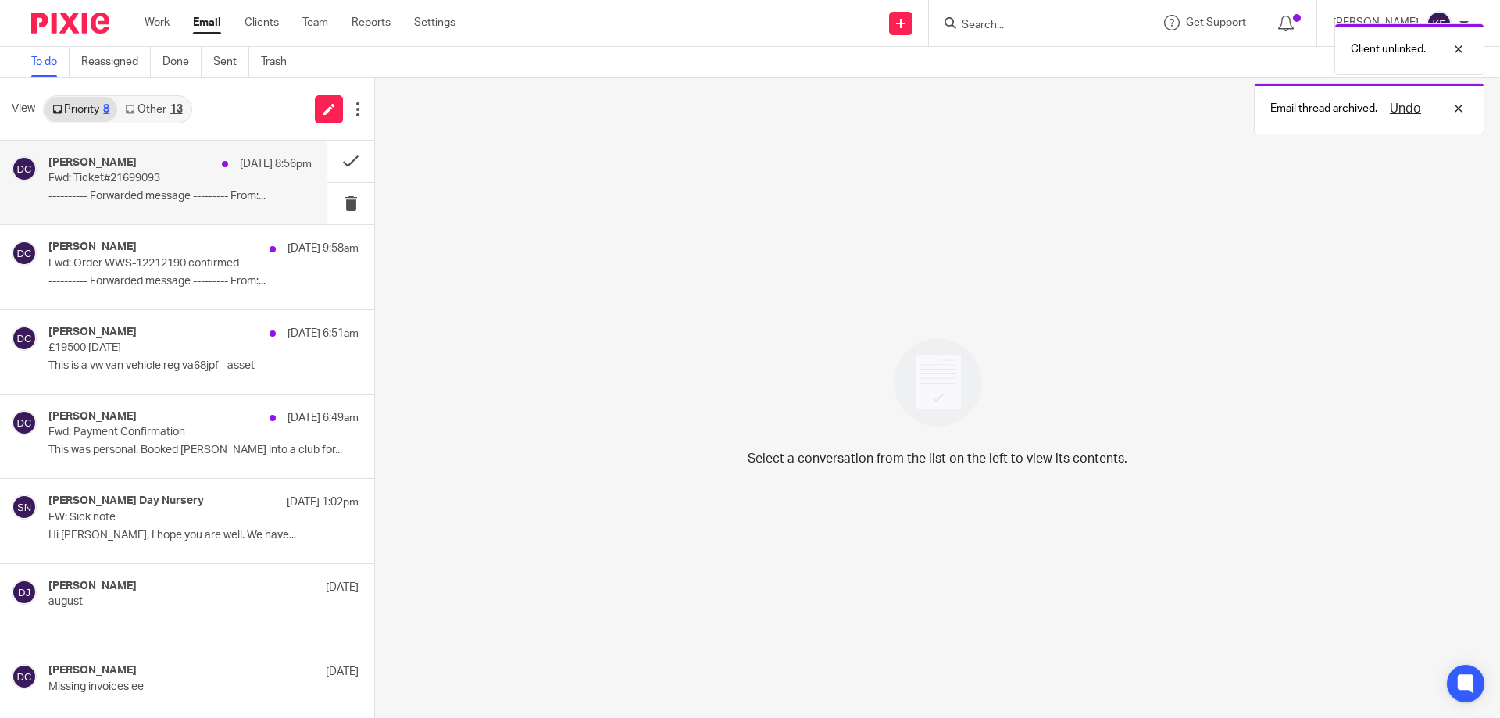
click at [170, 191] on p "---------- Forwarded message --------- From:..." at bounding box center [179, 196] width 263 height 13
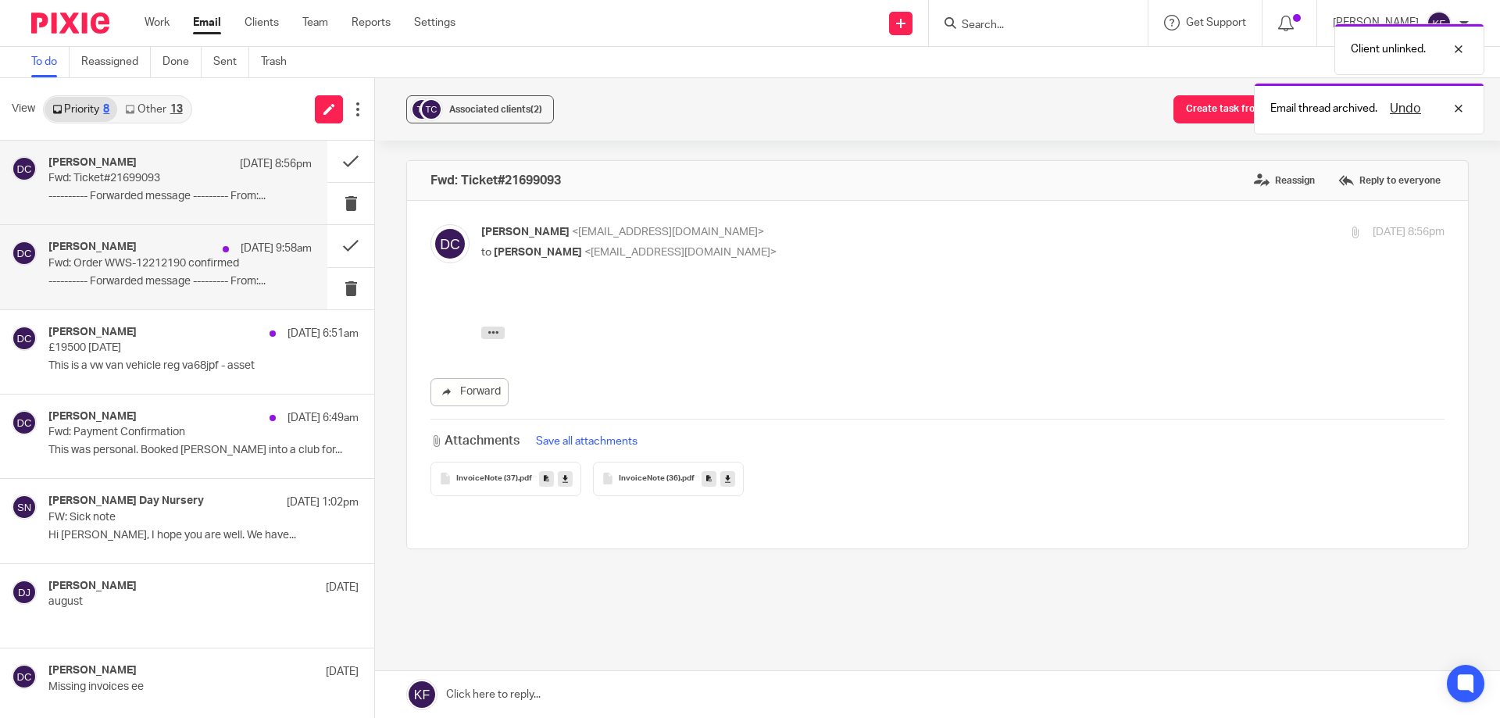
click at [207, 265] on p "Fwd: Order WWS-12212190 confirmed" at bounding box center [153, 263] width 211 height 13
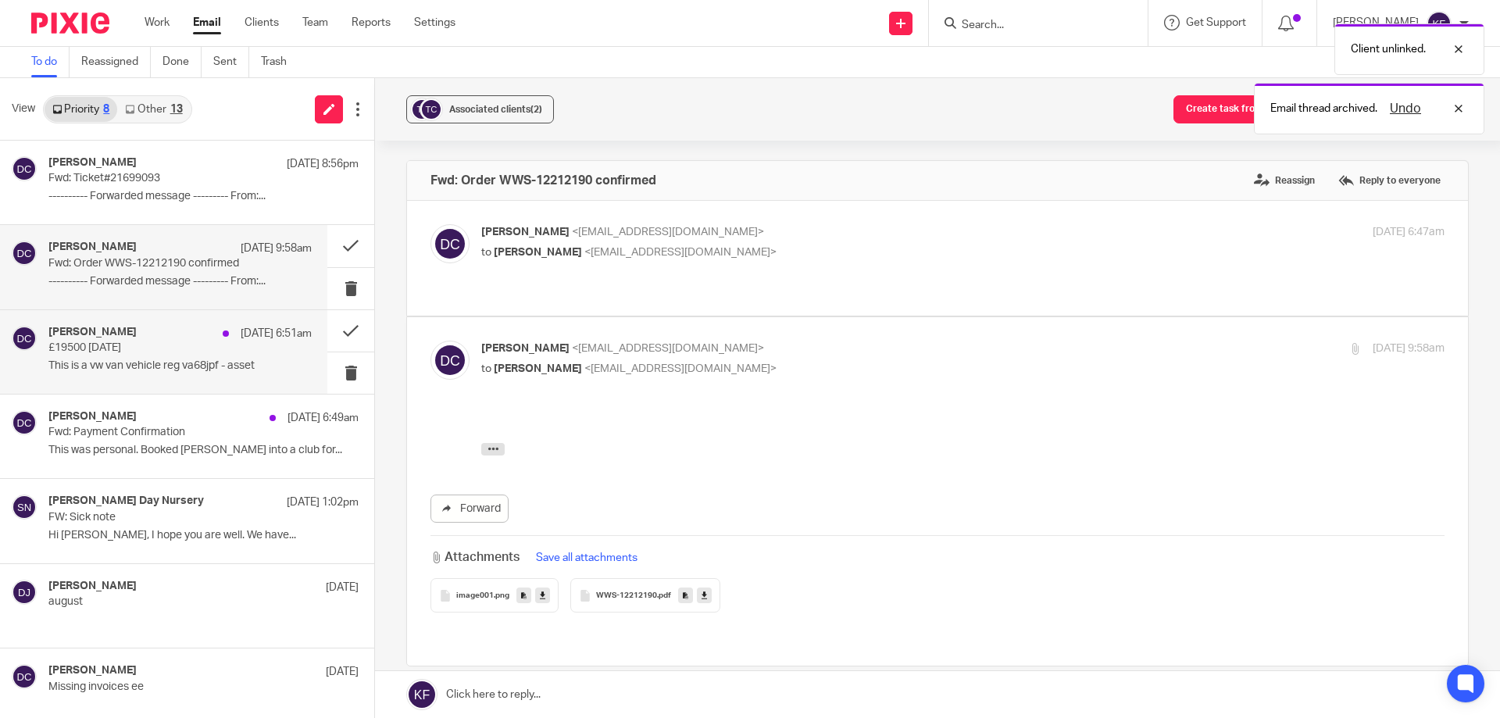
click at [197, 343] on p "£19500 15.06.90" at bounding box center [153, 347] width 211 height 13
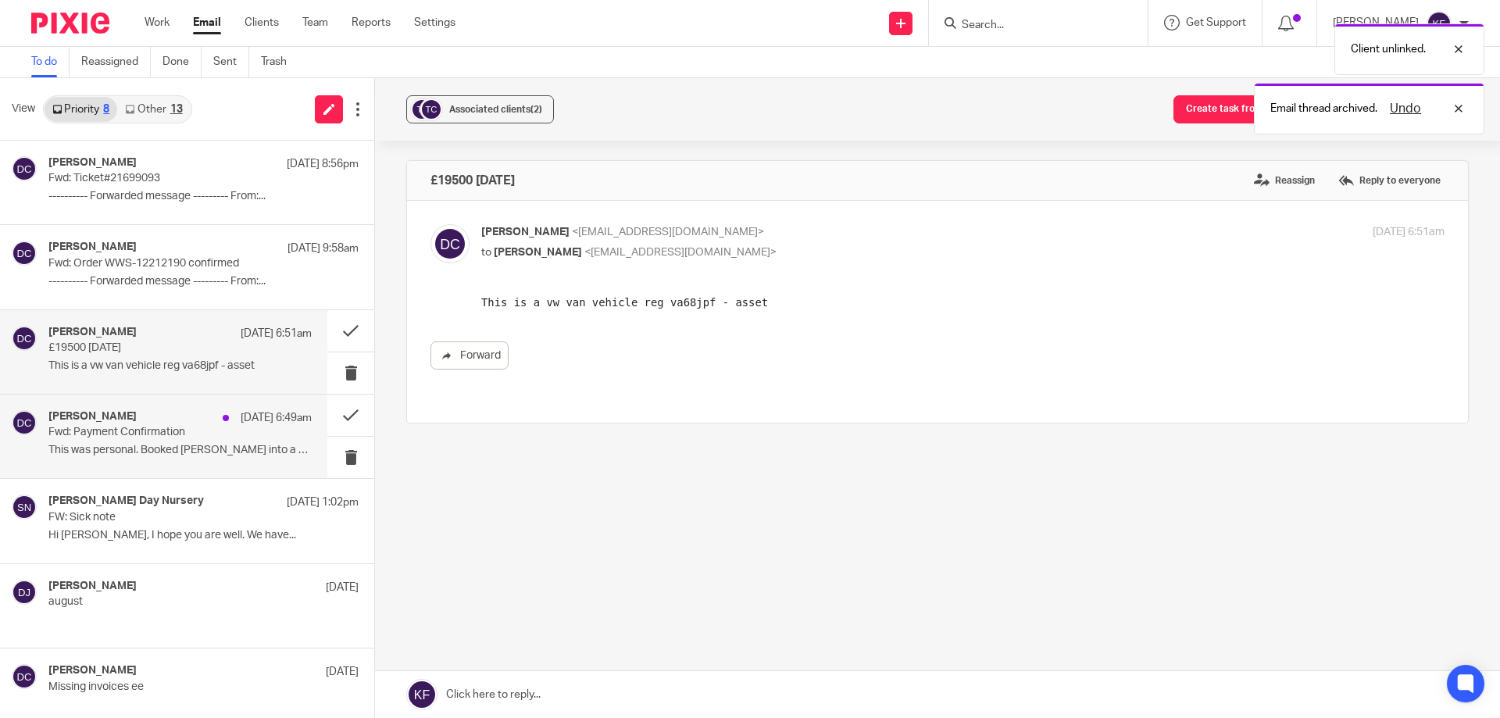
click at [201, 441] on div "Danielle Comber 19 Aug 6:49am Fwd: Payment Confirmation This was personal. Book…" at bounding box center [179, 436] width 263 height 52
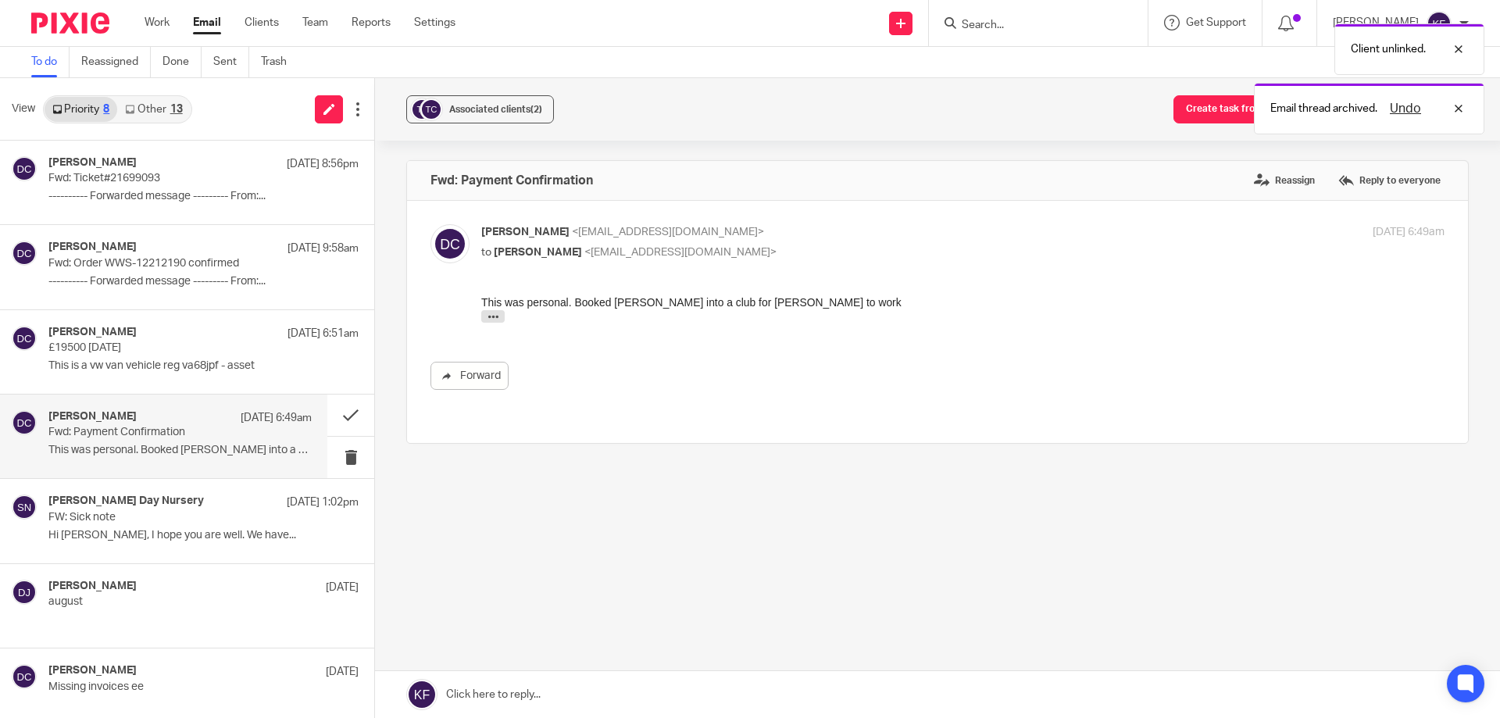
drag, startPoint x: 151, startPoint y: 92, endPoint x: 159, endPoint y: 104, distance: 14.1
click at [152, 92] on div "View Priority 8 Other 13" at bounding box center [187, 109] width 374 height 62
click at [160, 109] on link "Other 13" at bounding box center [153, 109] width 73 height 25
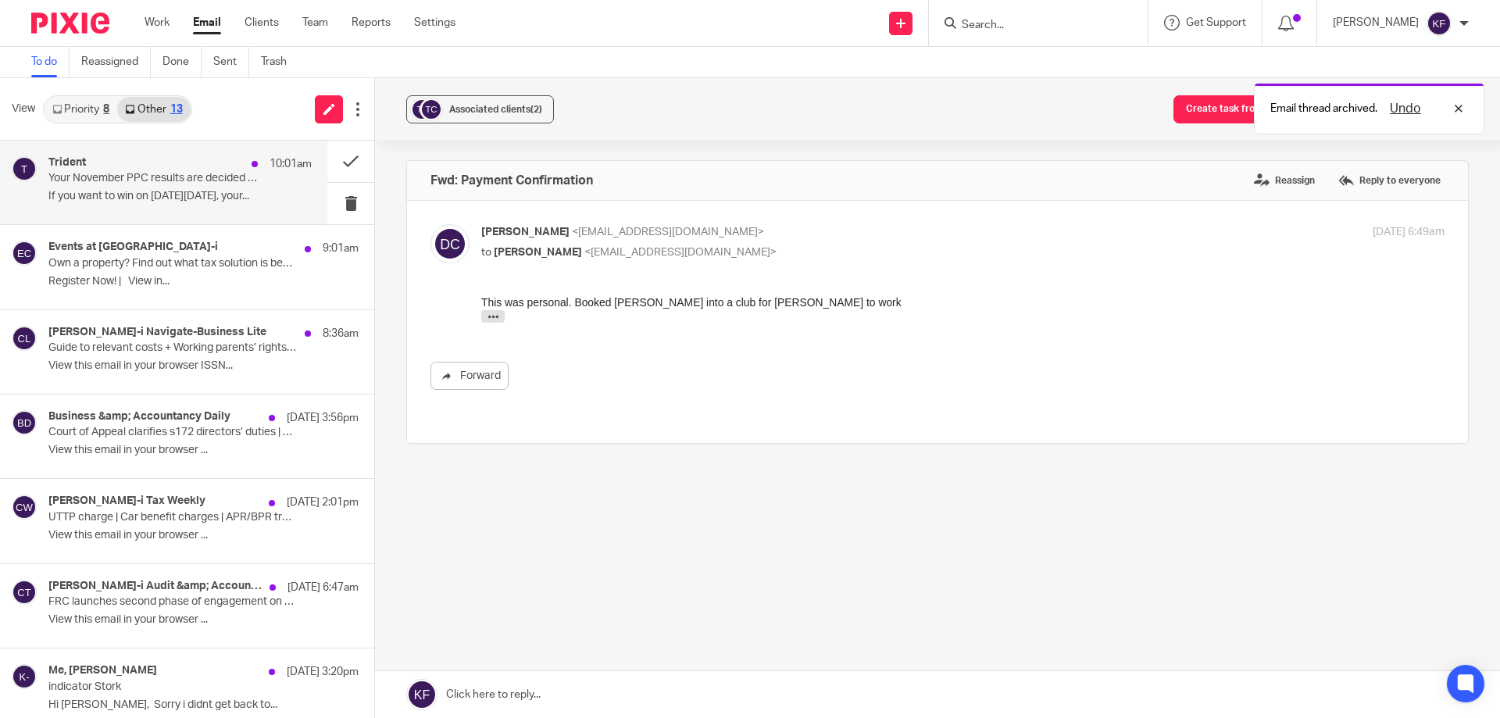
click at [148, 174] on p "Your November PPC results are decided in August (Yep, that’s right)" at bounding box center [153, 178] width 211 height 13
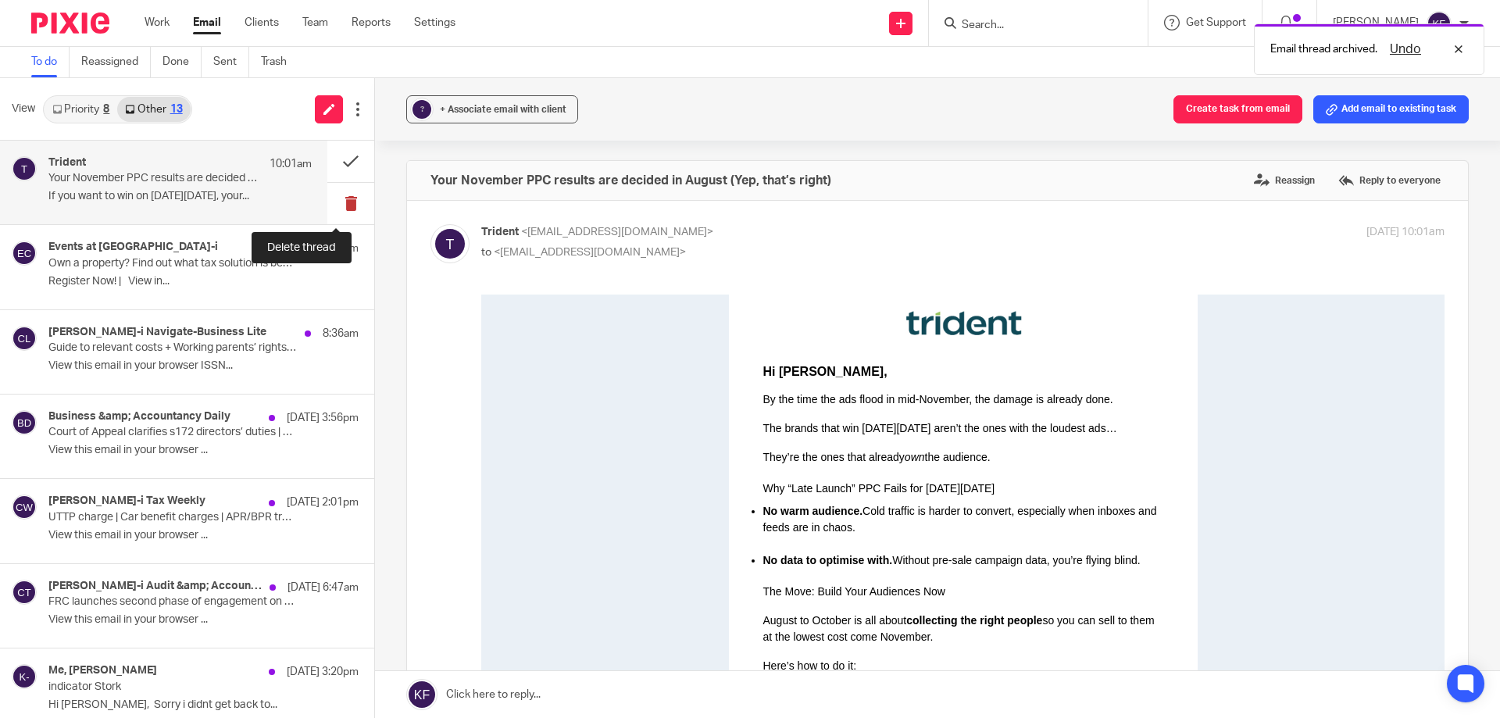
click at [337, 208] on button at bounding box center [350, 203] width 47 height 41
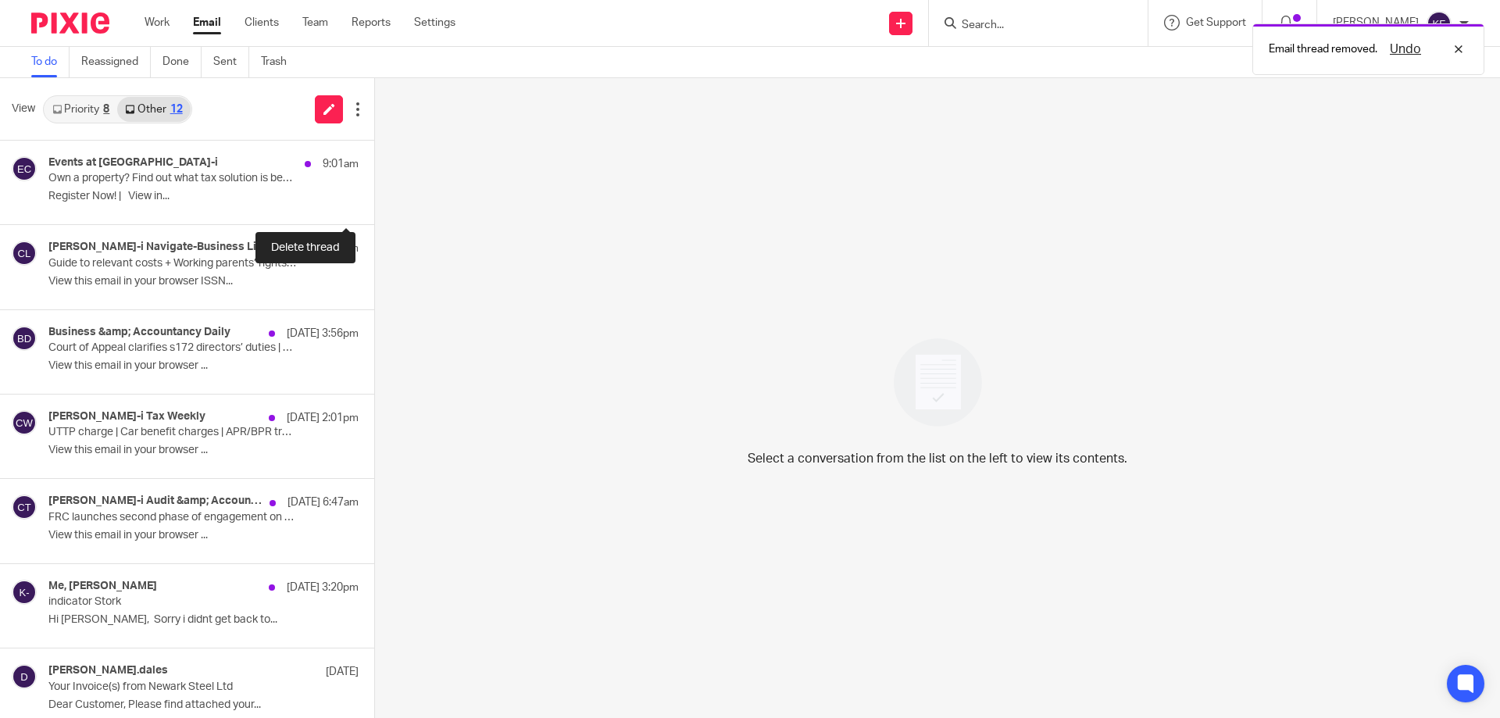
click at [374, 208] on button at bounding box center [380, 203] width 12 height 41
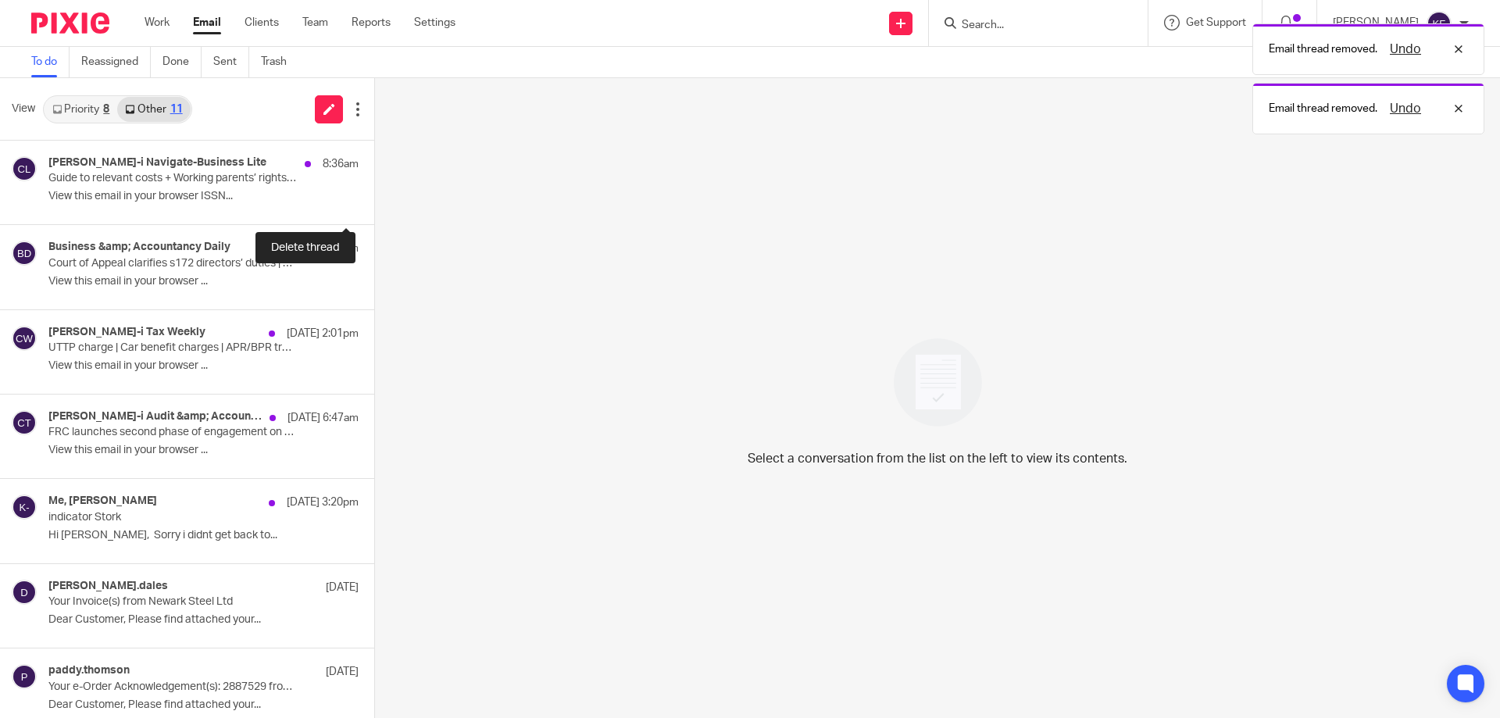
click at [374, 208] on button at bounding box center [380, 203] width 12 height 41
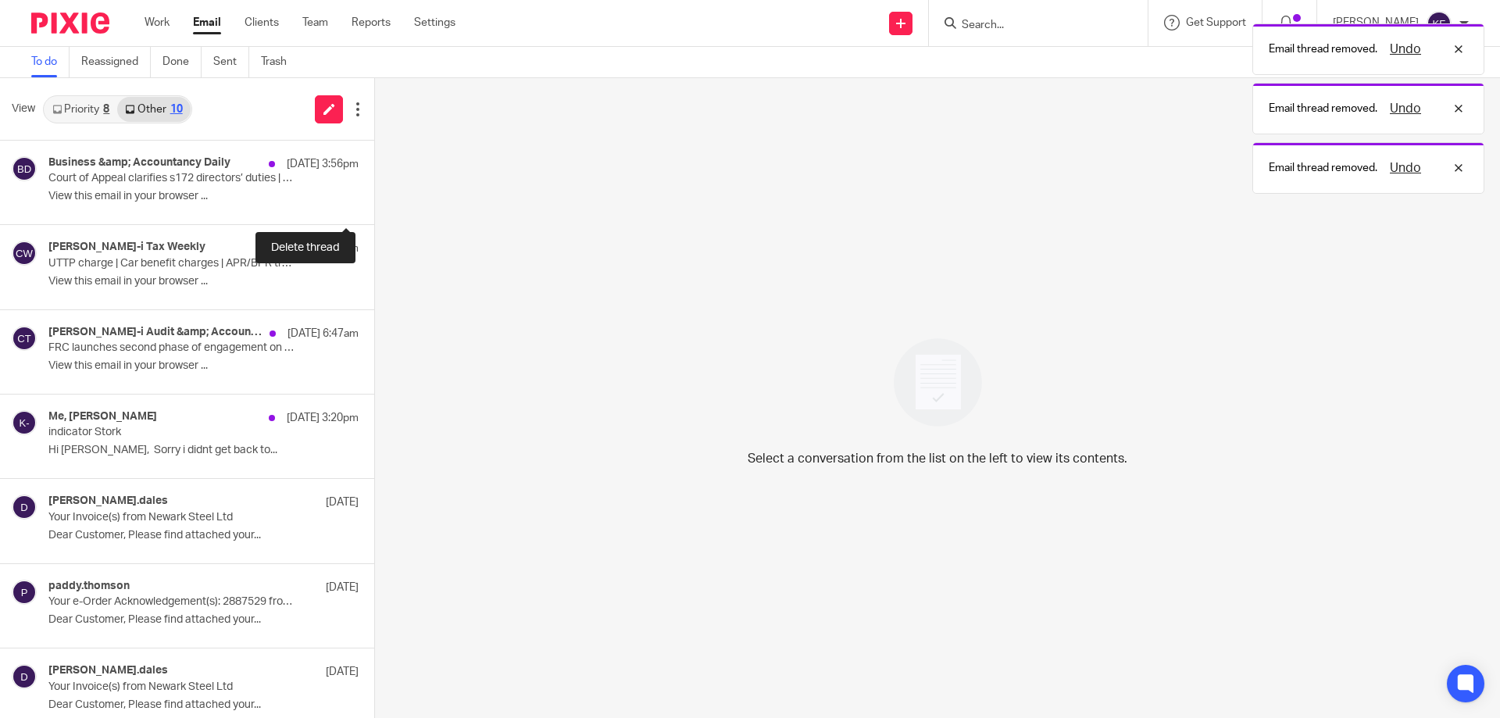
click at [374, 208] on button at bounding box center [380, 203] width 12 height 41
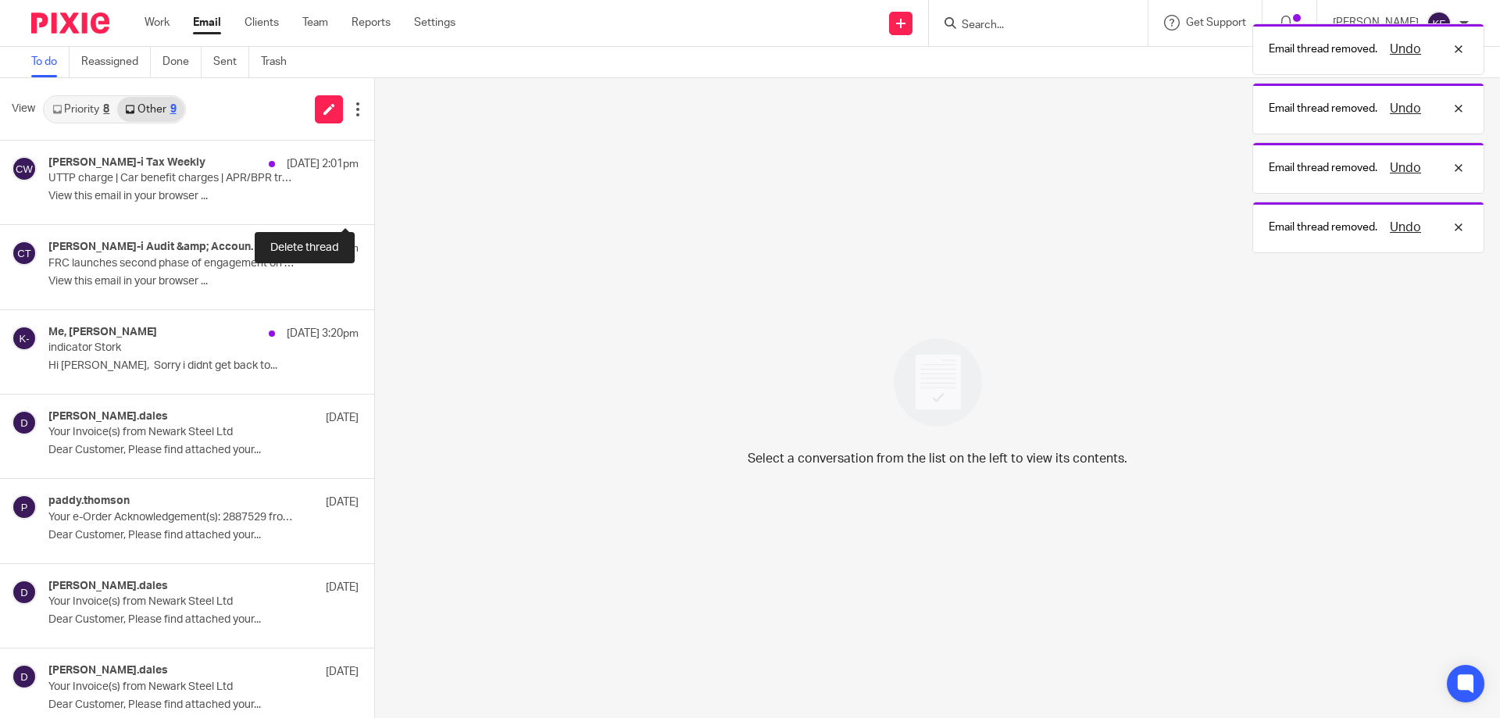
click at [374, 208] on button at bounding box center [380, 203] width 12 height 41
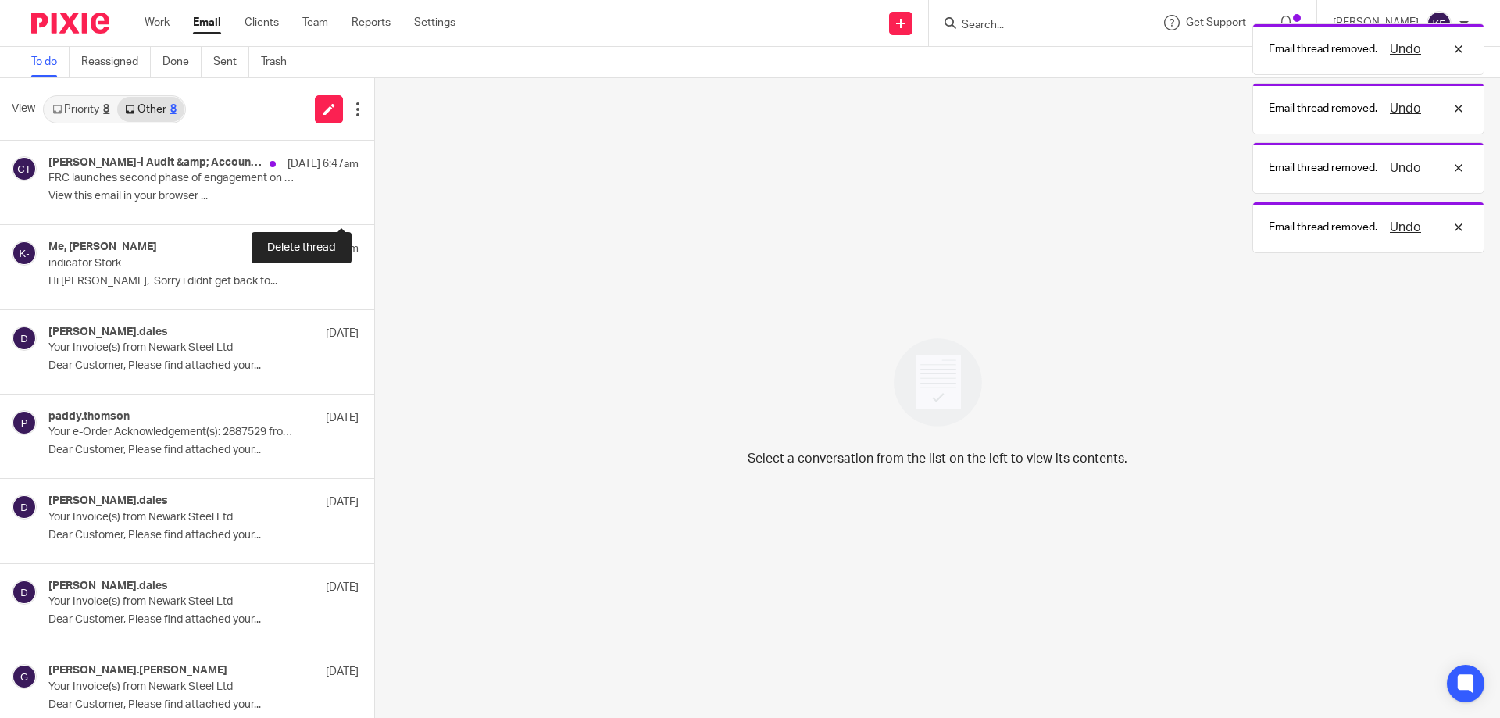
click at [374, 208] on button at bounding box center [380, 203] width 12 height 41
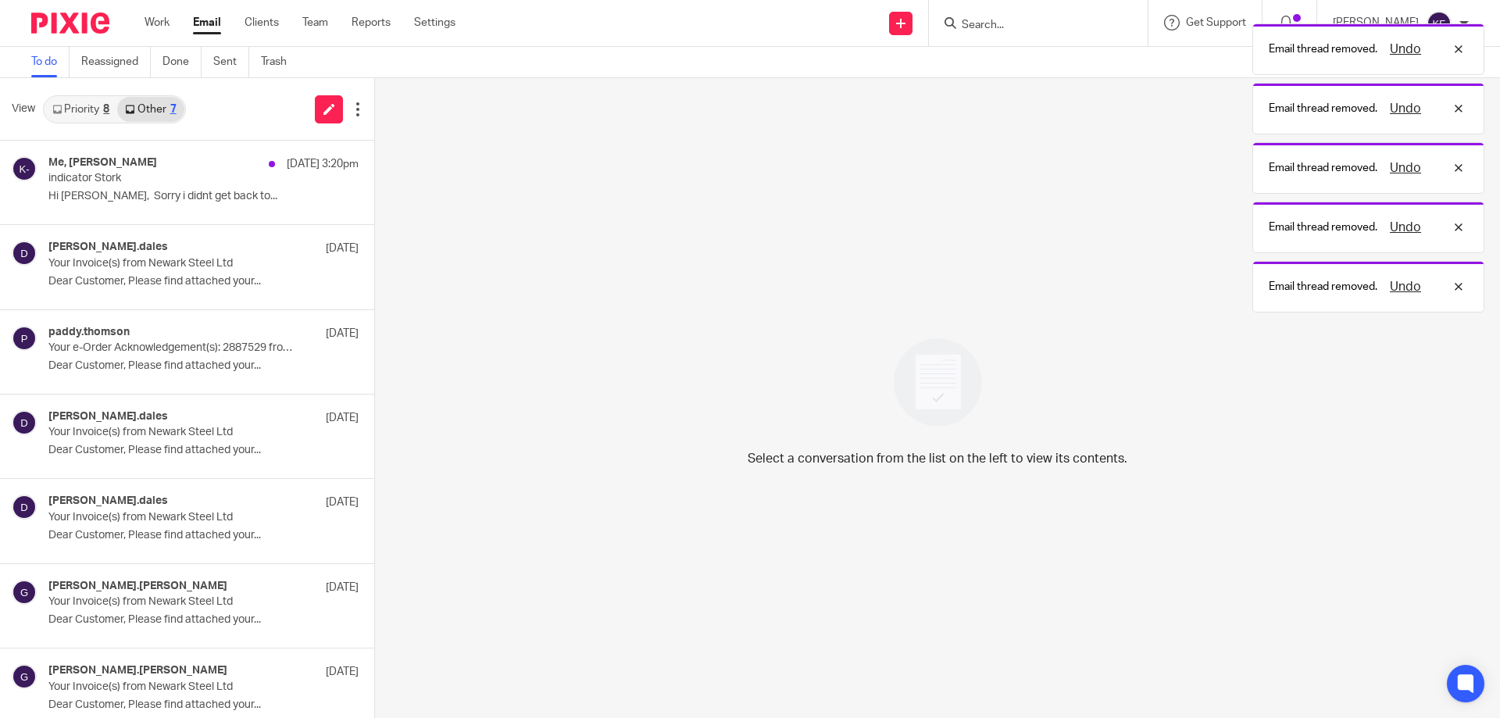
click at [109, 109] on div "8" at bounding box center [106, 109] width 6 height 11
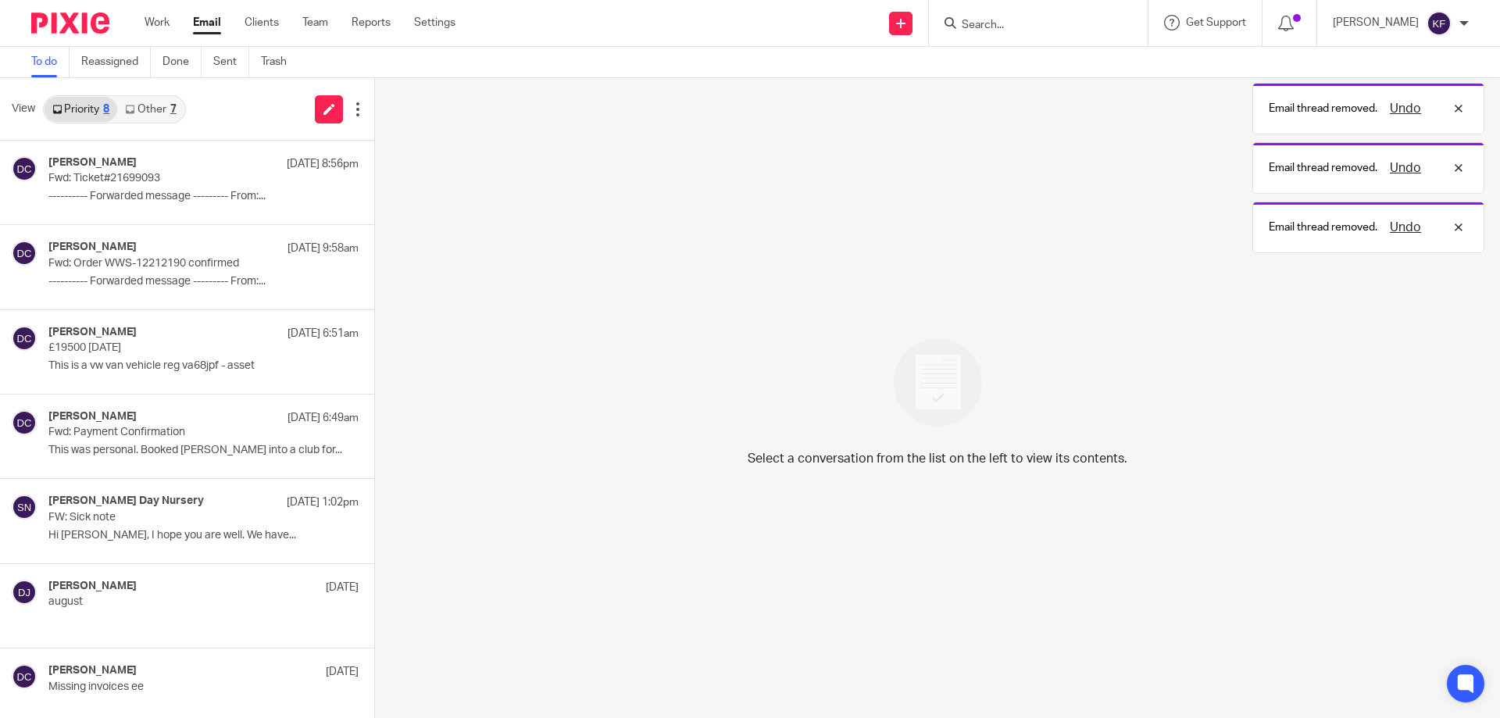
click at [109, 109] on div "8" at bounding box center [106, 109] width 6 height 11
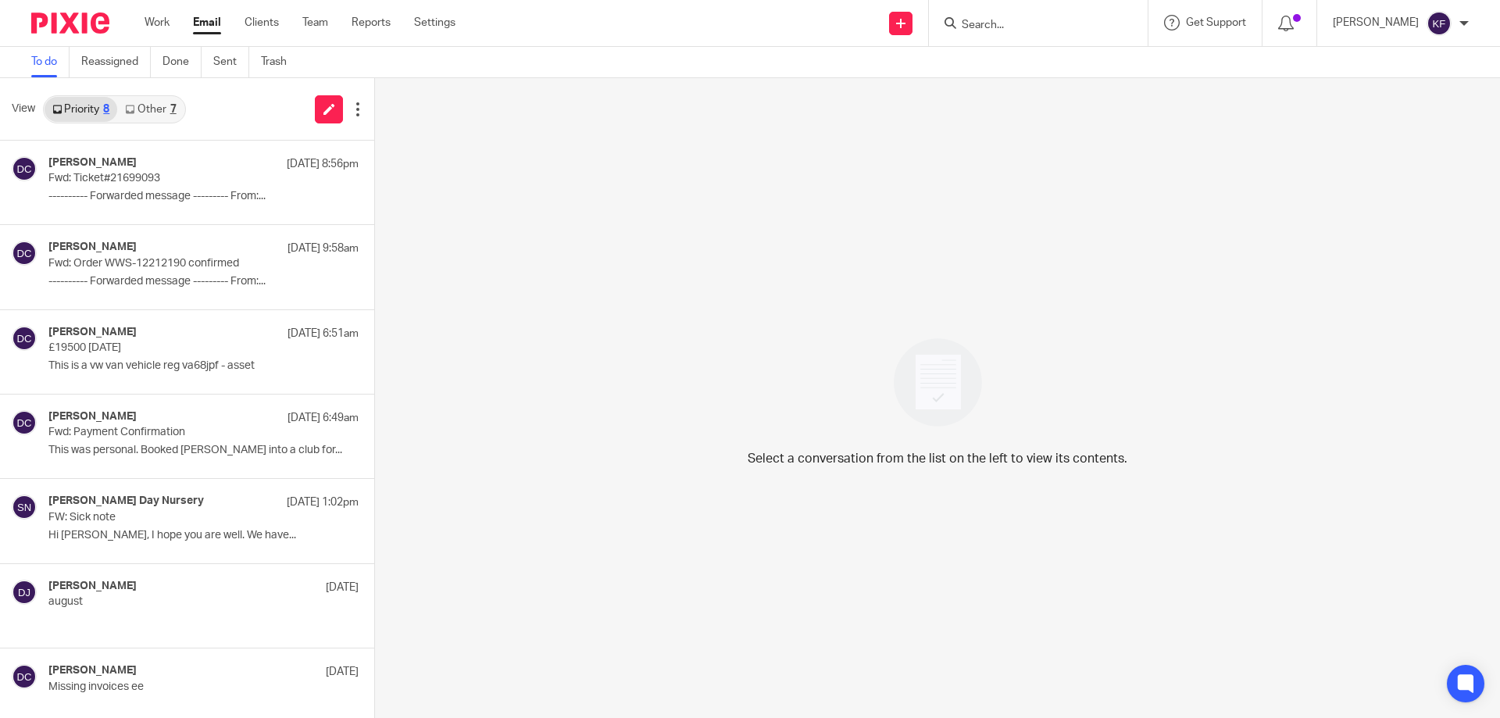
click at [982, 29] on input "Search" at bounding box center [1030, 26] width 141 height 14
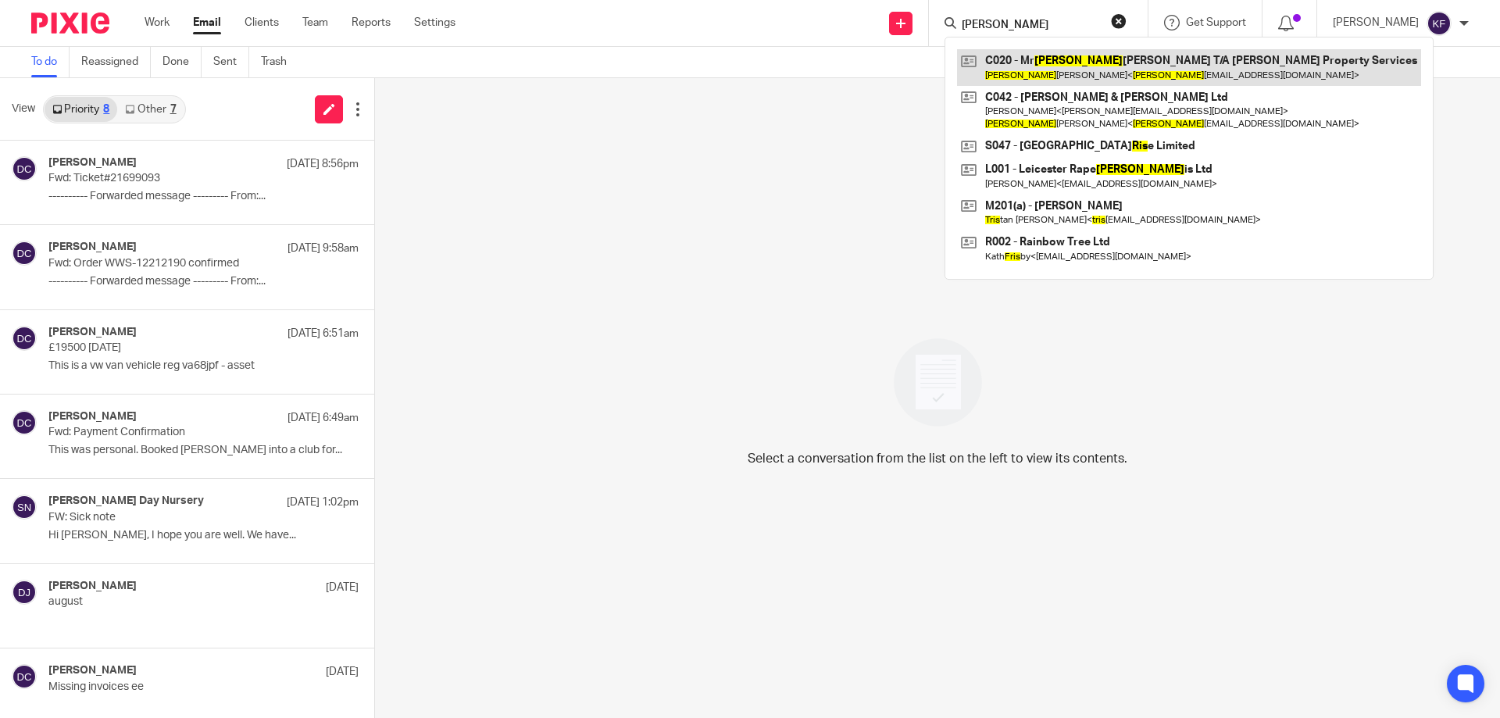
type input "kris"
click at [1086, 77] on link at bounding box center [1189, 67] width 464 height 36
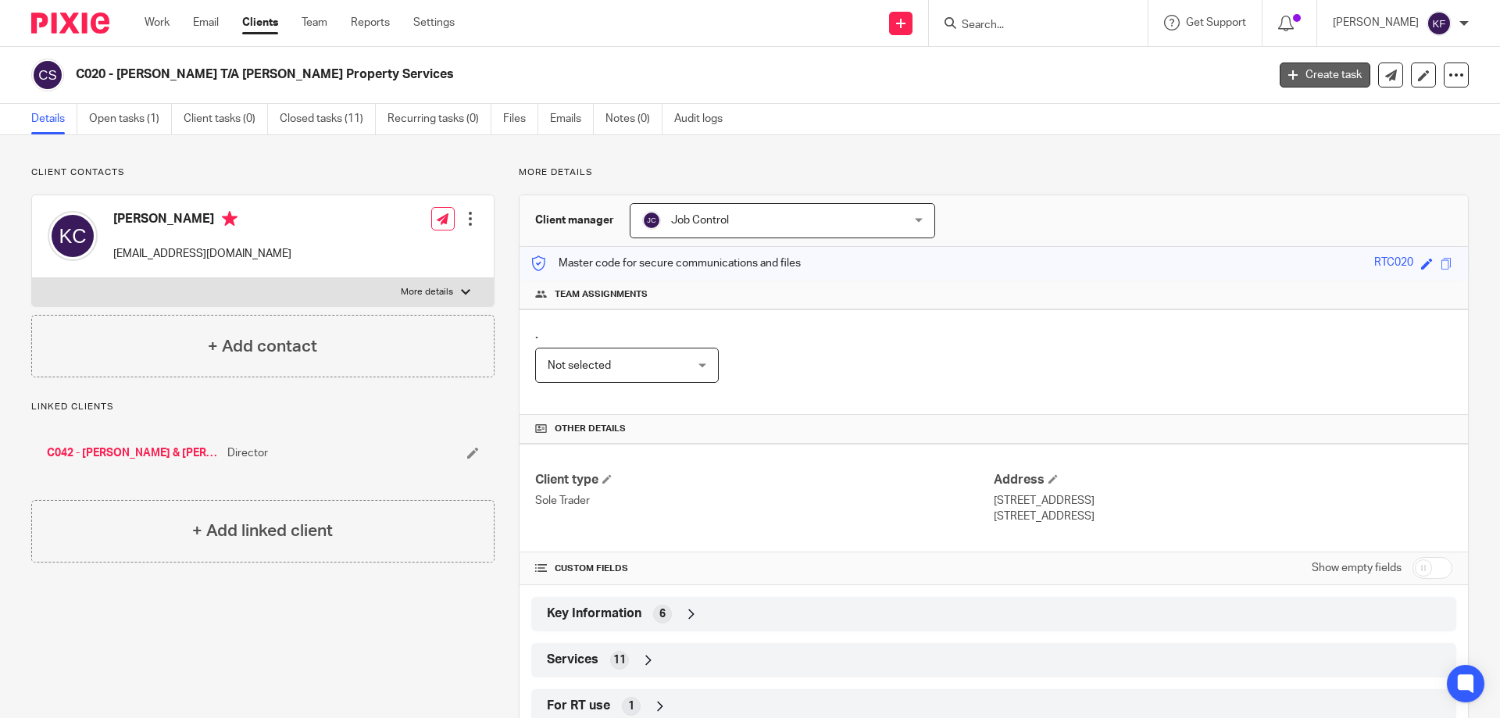
click at [1290, 72] on link "Create task" at bounding box center [1324, 74] width 91 height 25
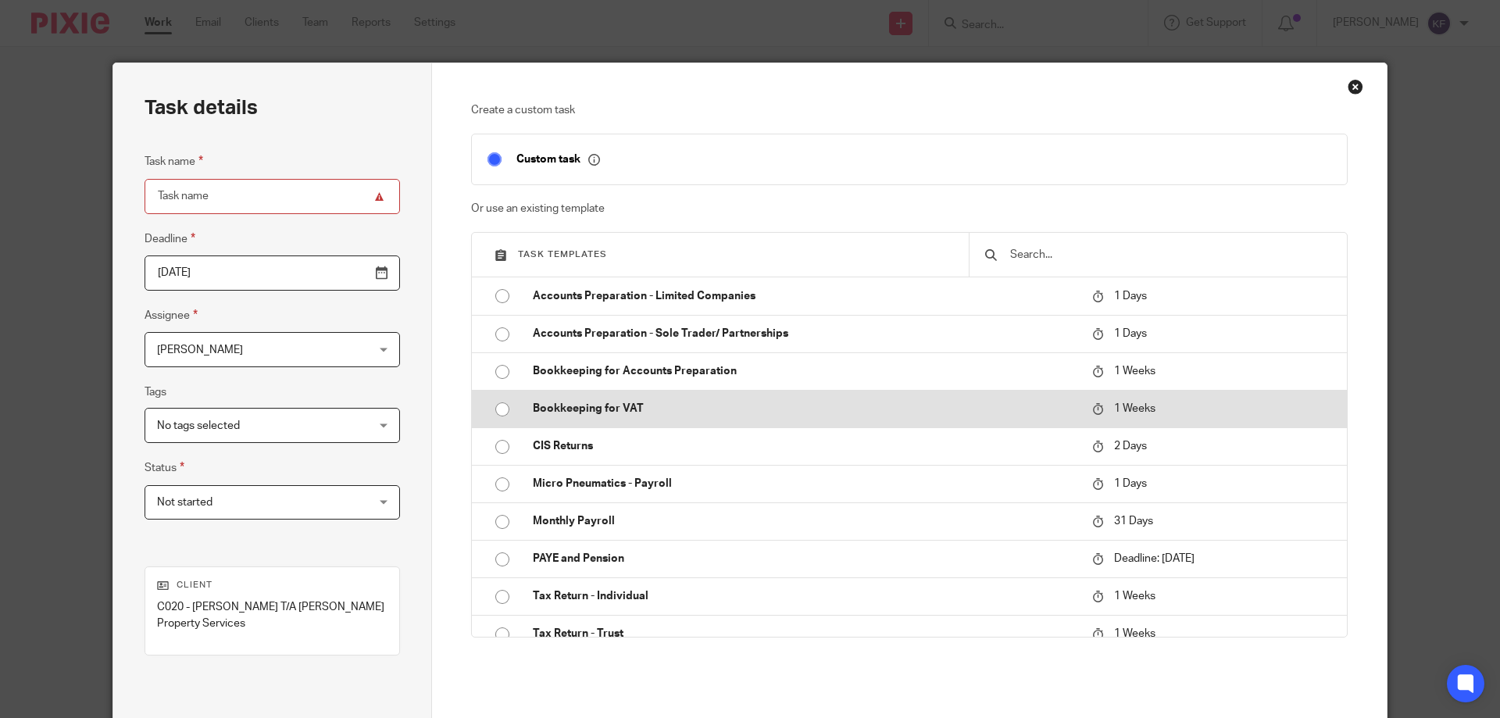
click at [494, 409] on input "radio" at bounding box center [502, 409] width 30 height 30
type input "[DATE]"
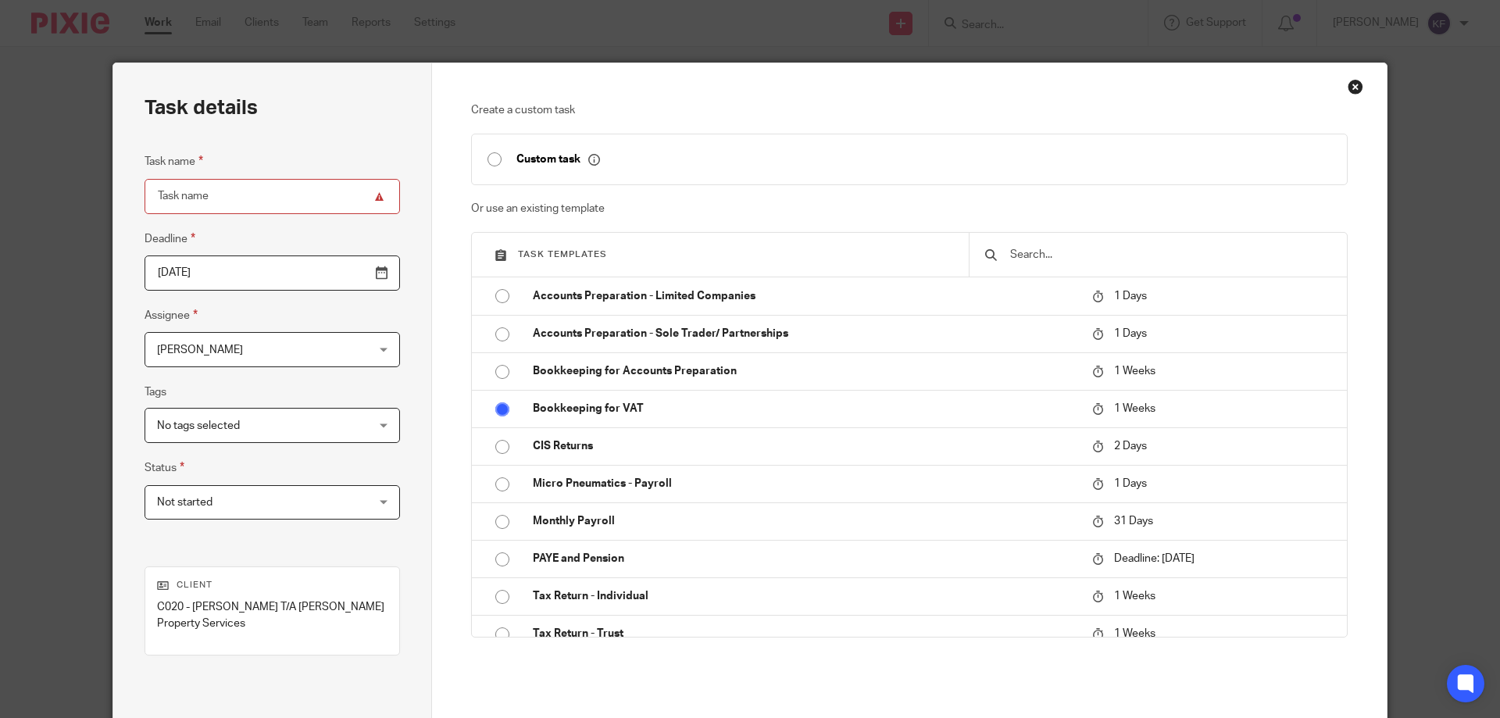
type input "Bookkeeping for VAT"
checkbox input "false"
radio input "false"
click at [235, 191] on input "Bookkeeping for VAT" at bounding box center [271, 196] width 255 height 35
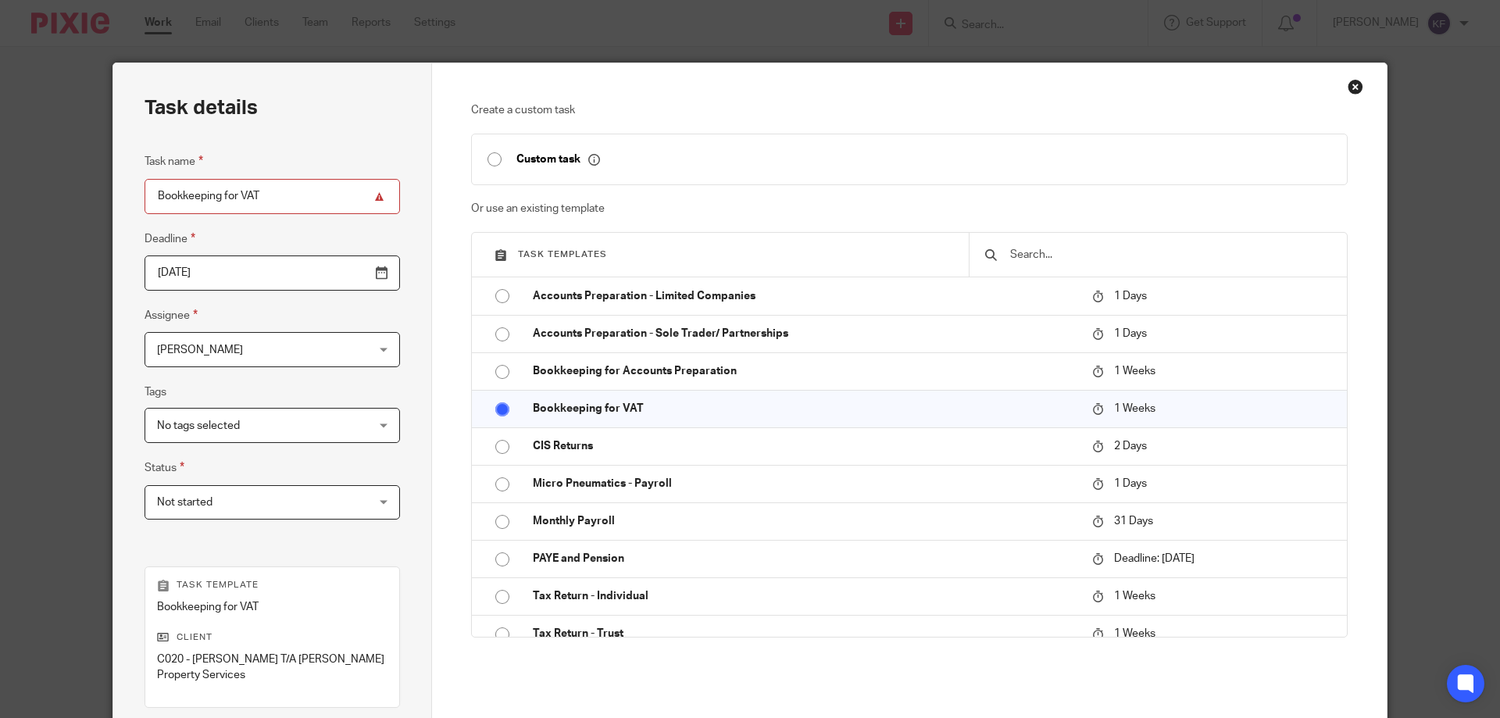
click at [235, 191] on input "Bookkeeping for VAT" at bounding box center [271, 196] width 255 height 35
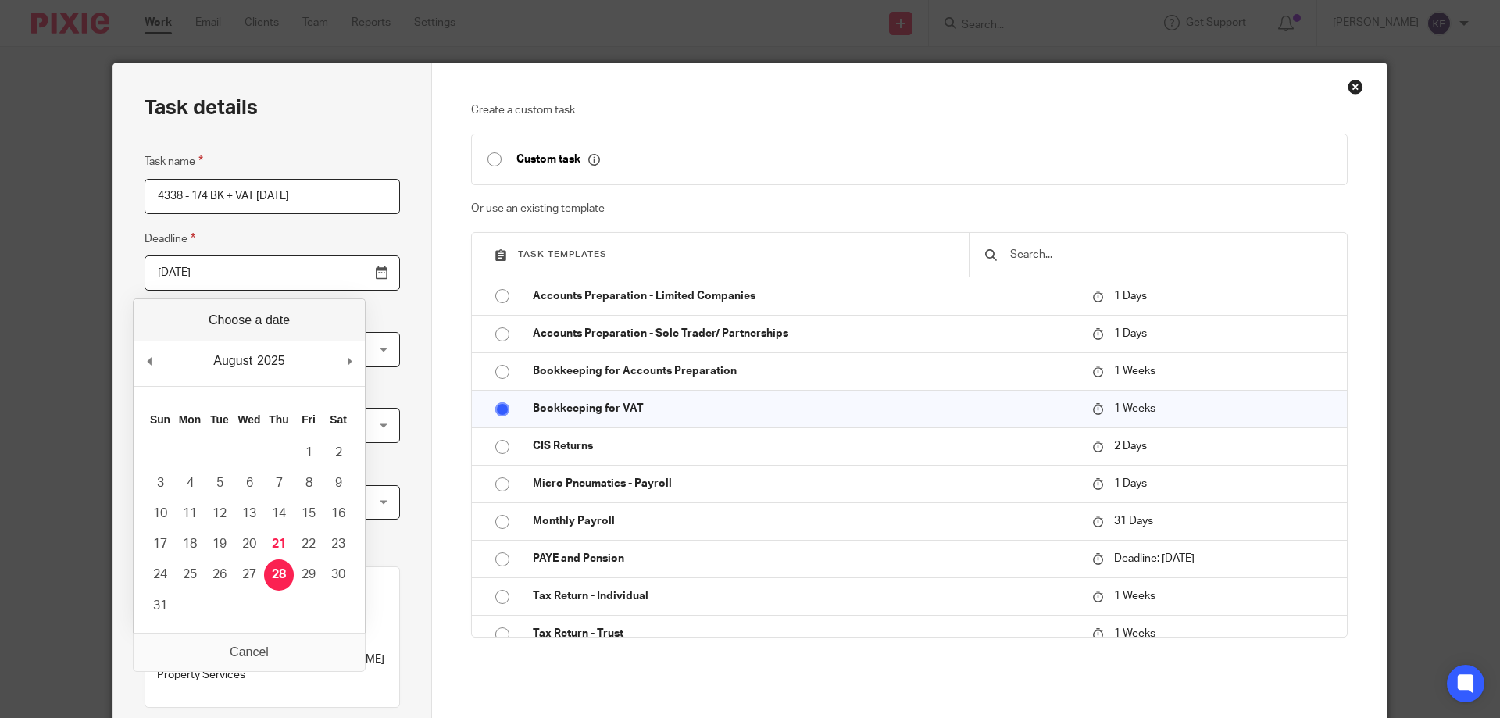
click at [336, 194] on input "4338 - 1/4 BK + VAT [DATE]" at bounding box center [271, 196] width 255 height 35
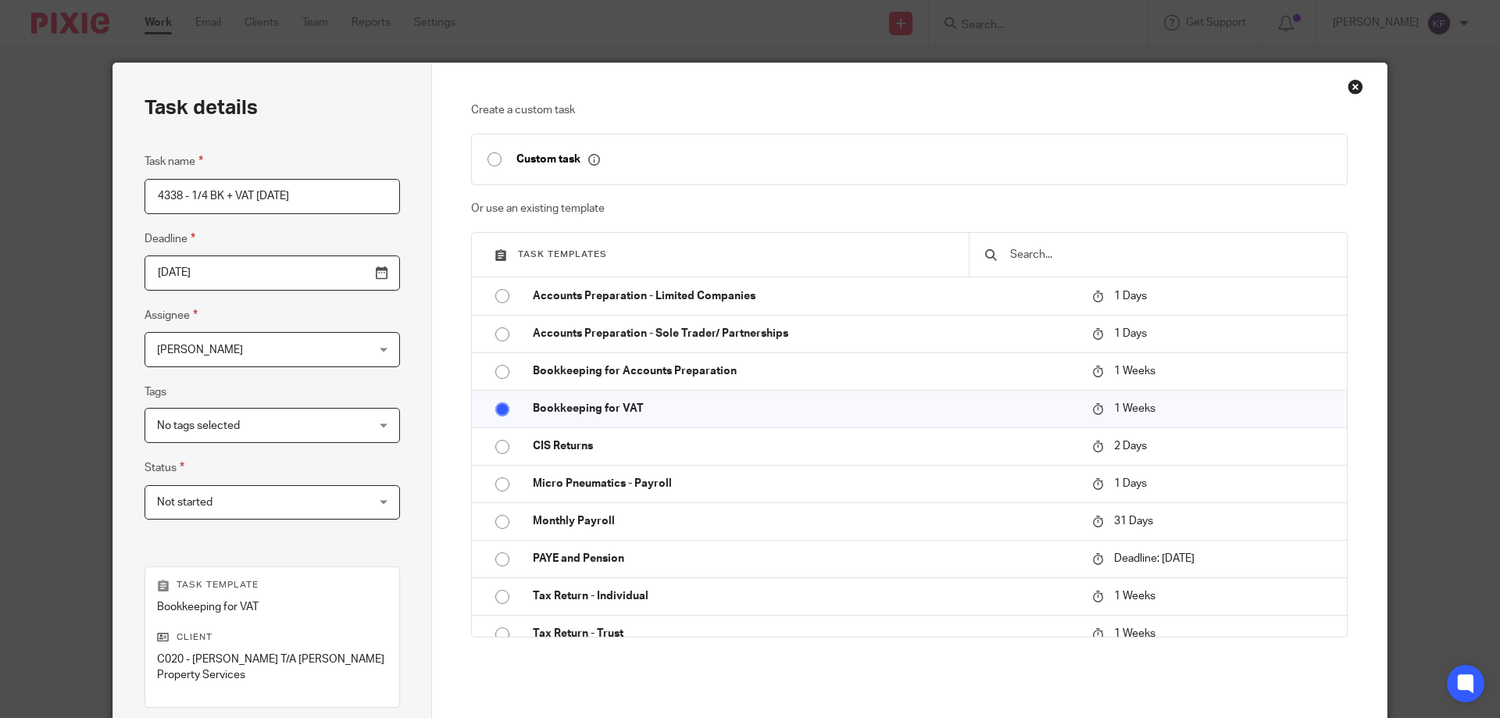
type input "4338 - 1/4 BK + VAT [DATE]"
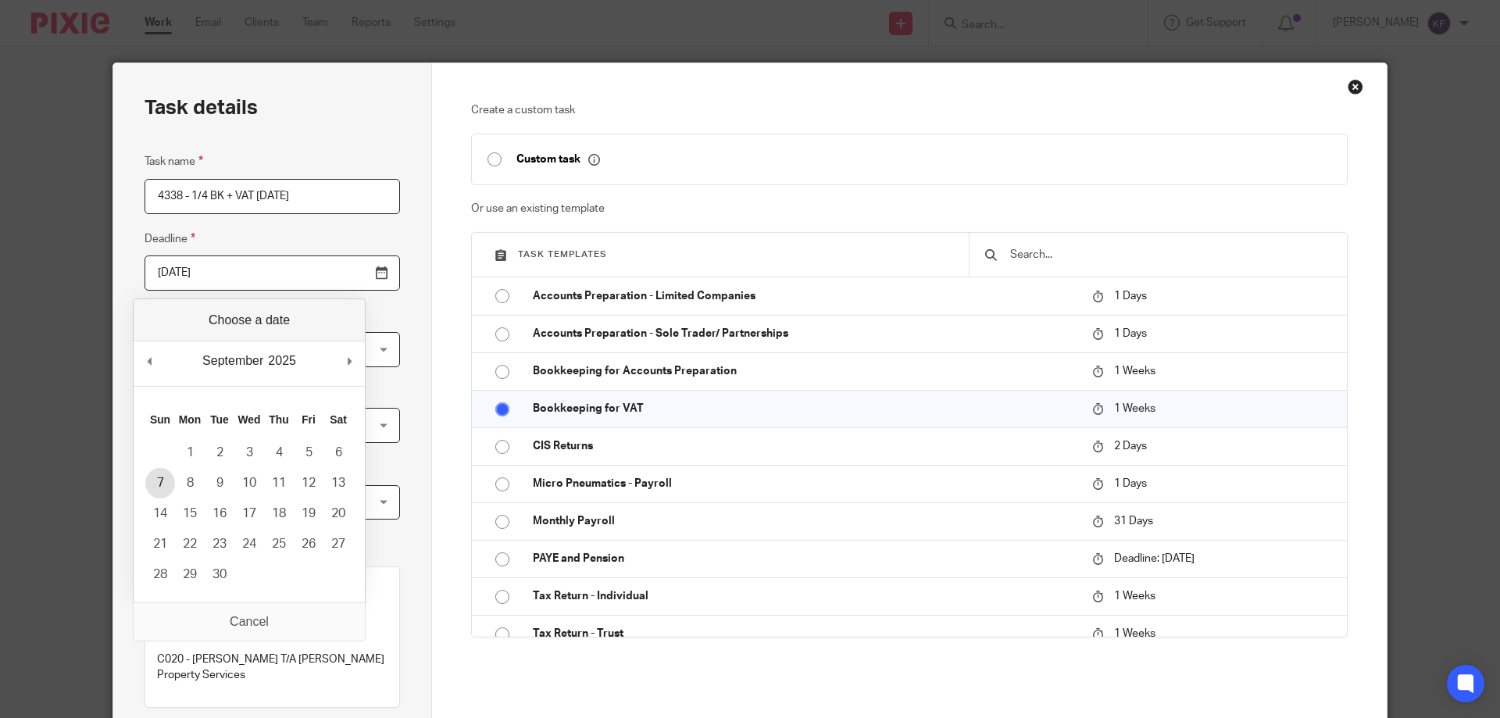
type input "2025-09-07"
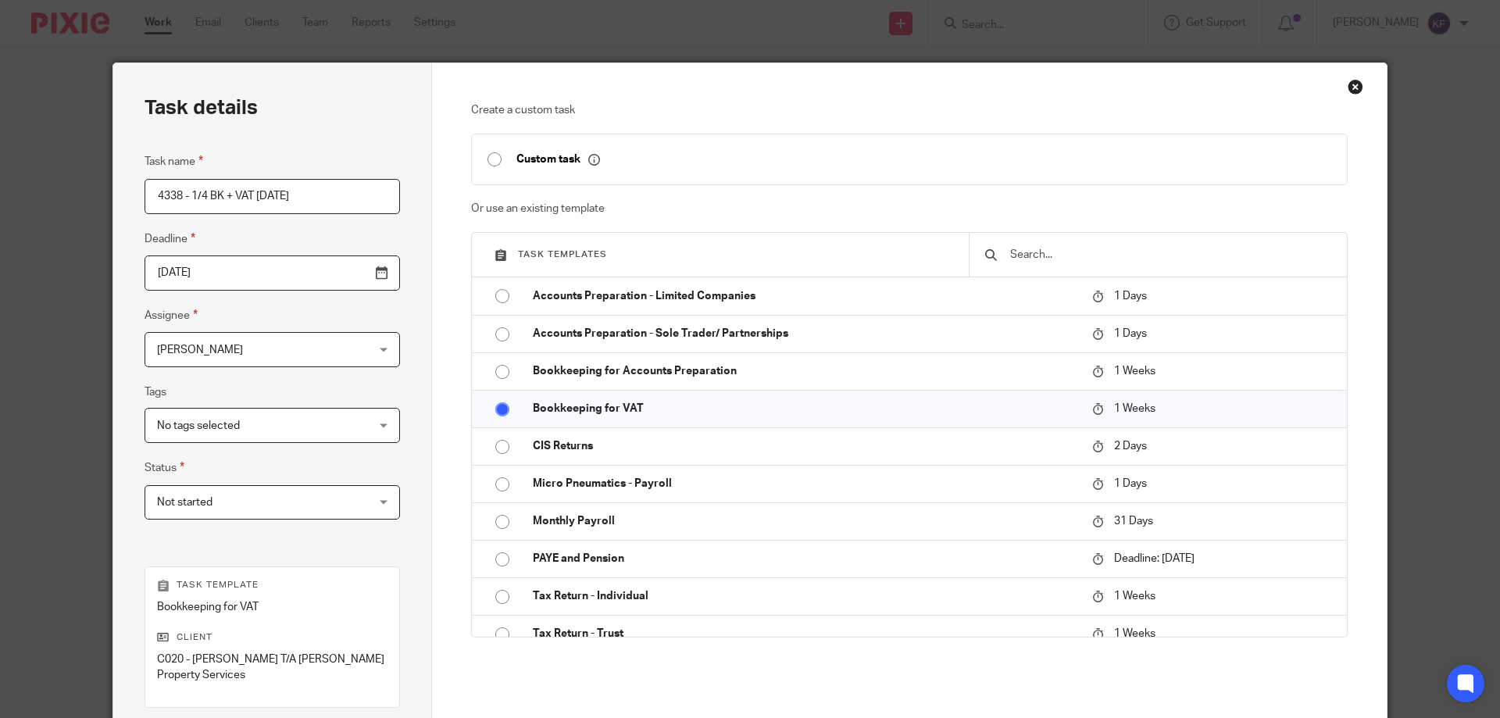
click at [210, 351] on span "[PERSON_NAME]" at bounding box center [200, 349] width 86 height 11
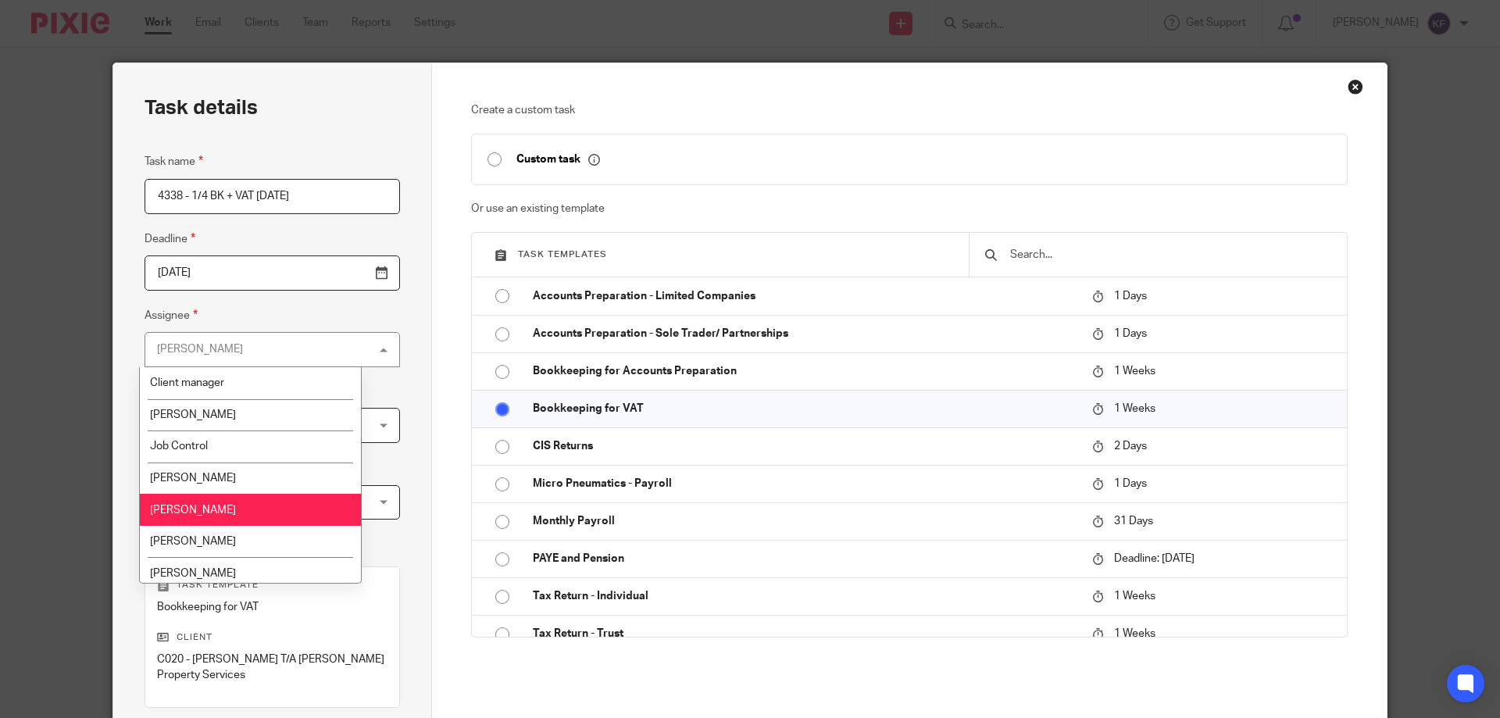
click at [210, 351] on div "[PERSON_NAME]" at bounding box center [200, 349] width 86 height 11
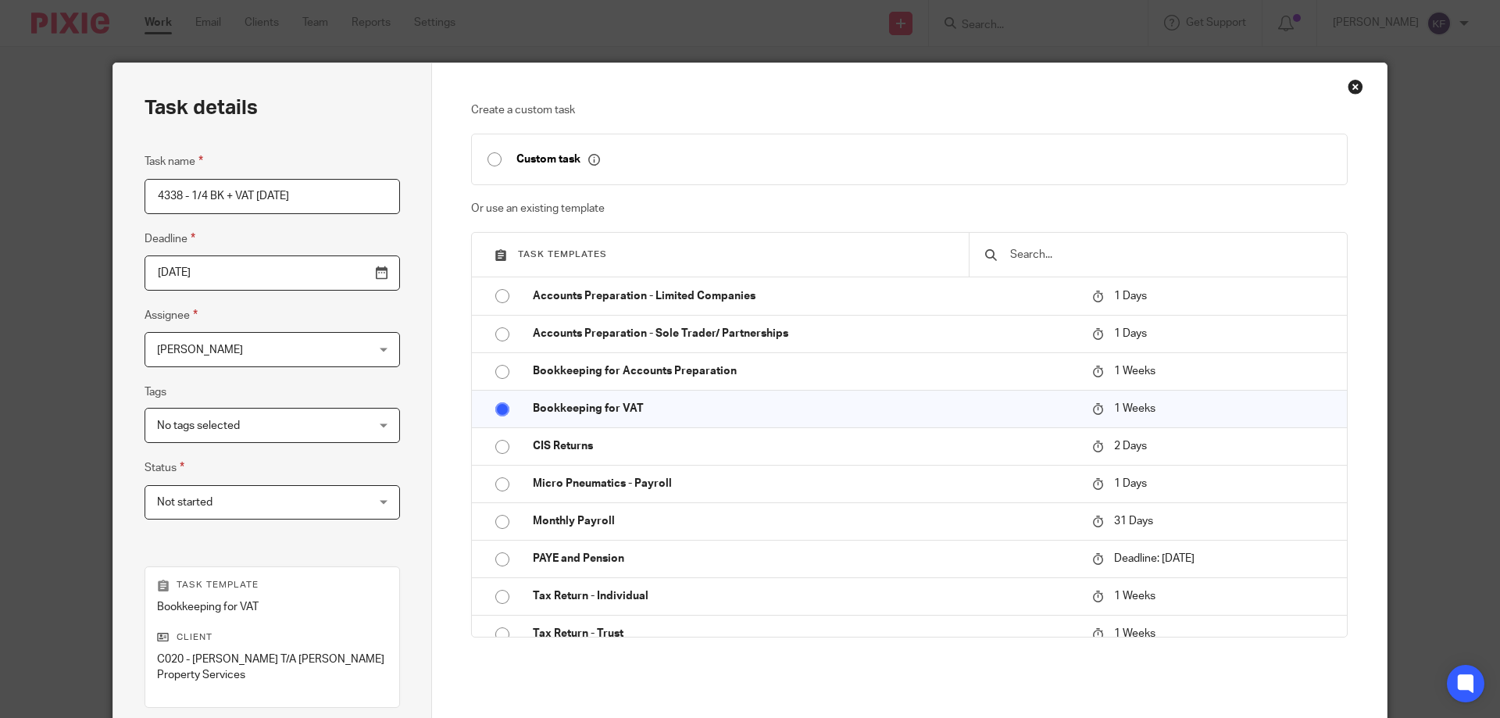
click at [201, 430] on span "No tags selected" at bounding box center [198, 425] width 83 height 11
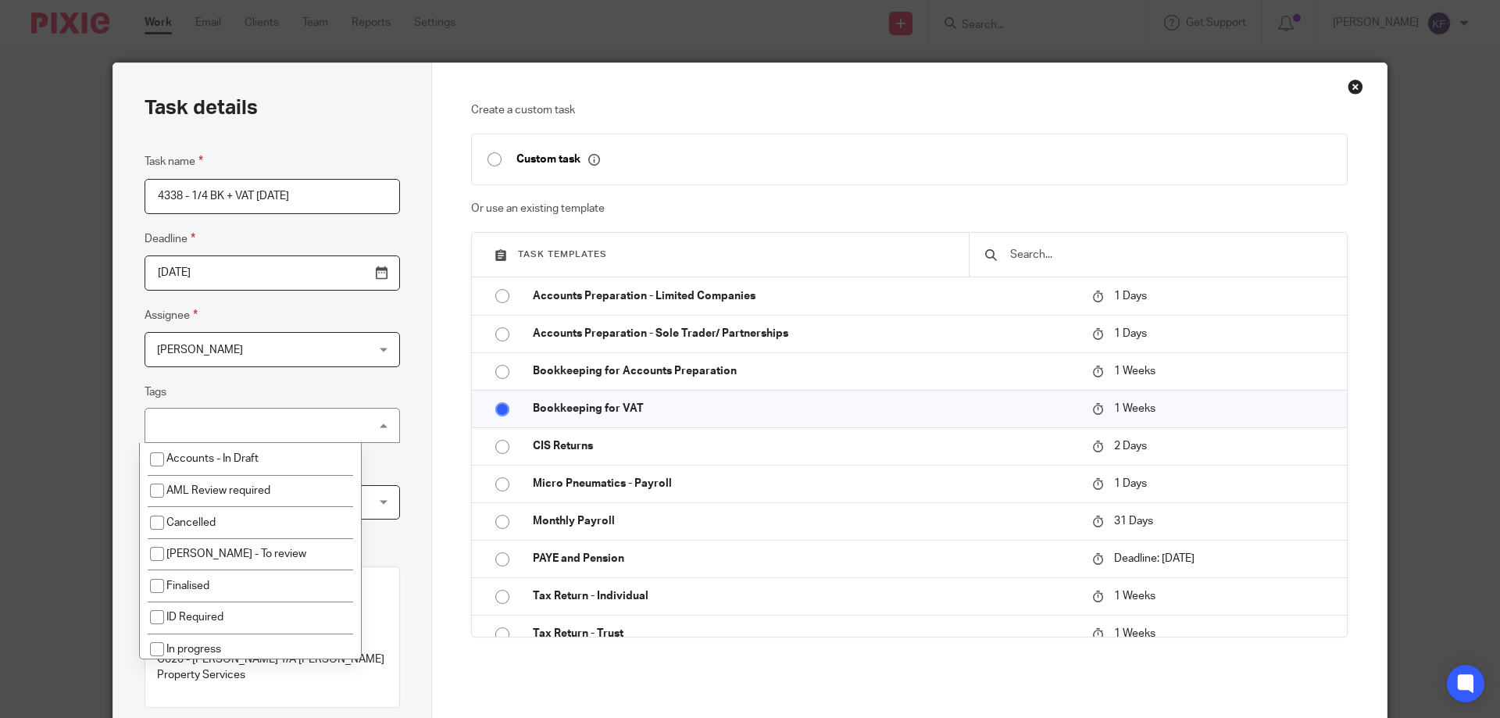
click at [201, 430] on div "No tags selected" at bounding box center [271, 425] width 255 height 35
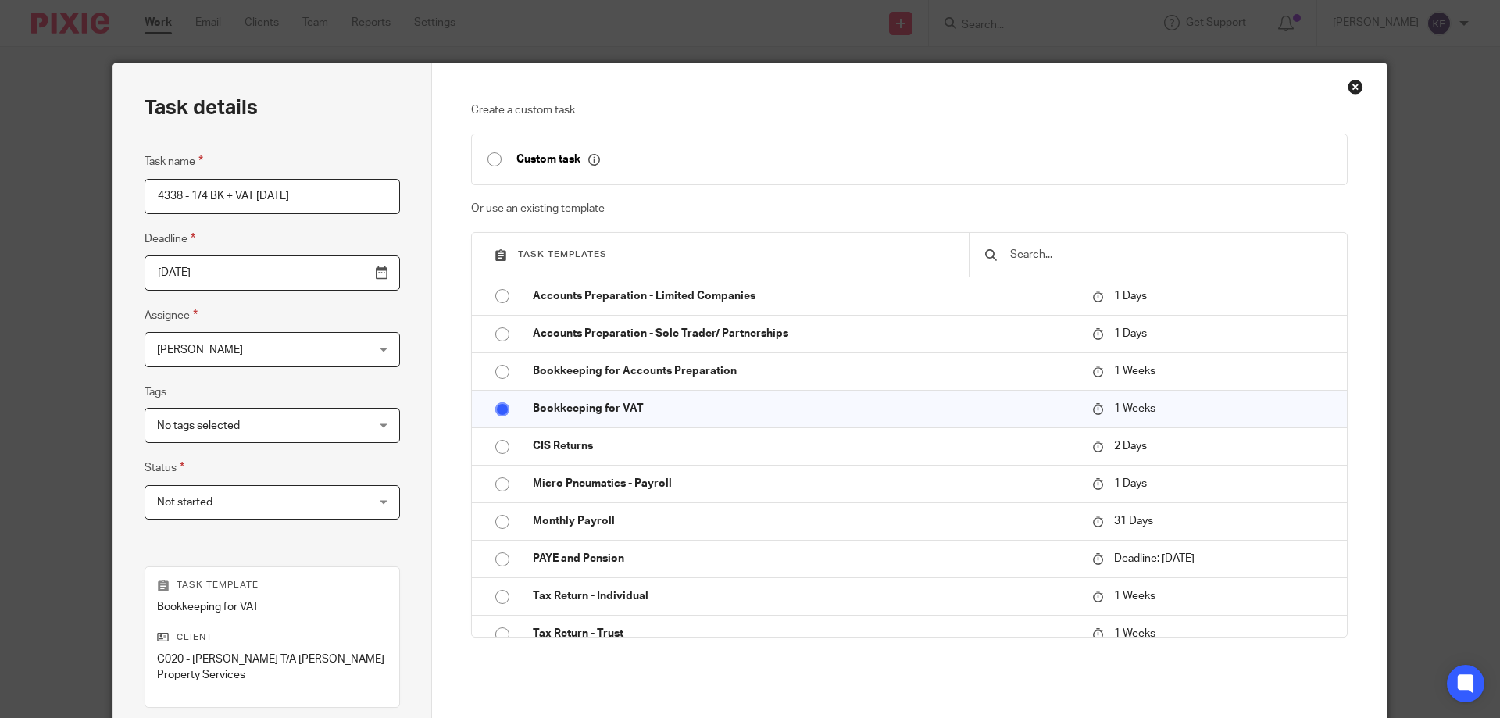
click at [197, 498] on span "Not started" at bounding box center [184, 502] width 55 height 11
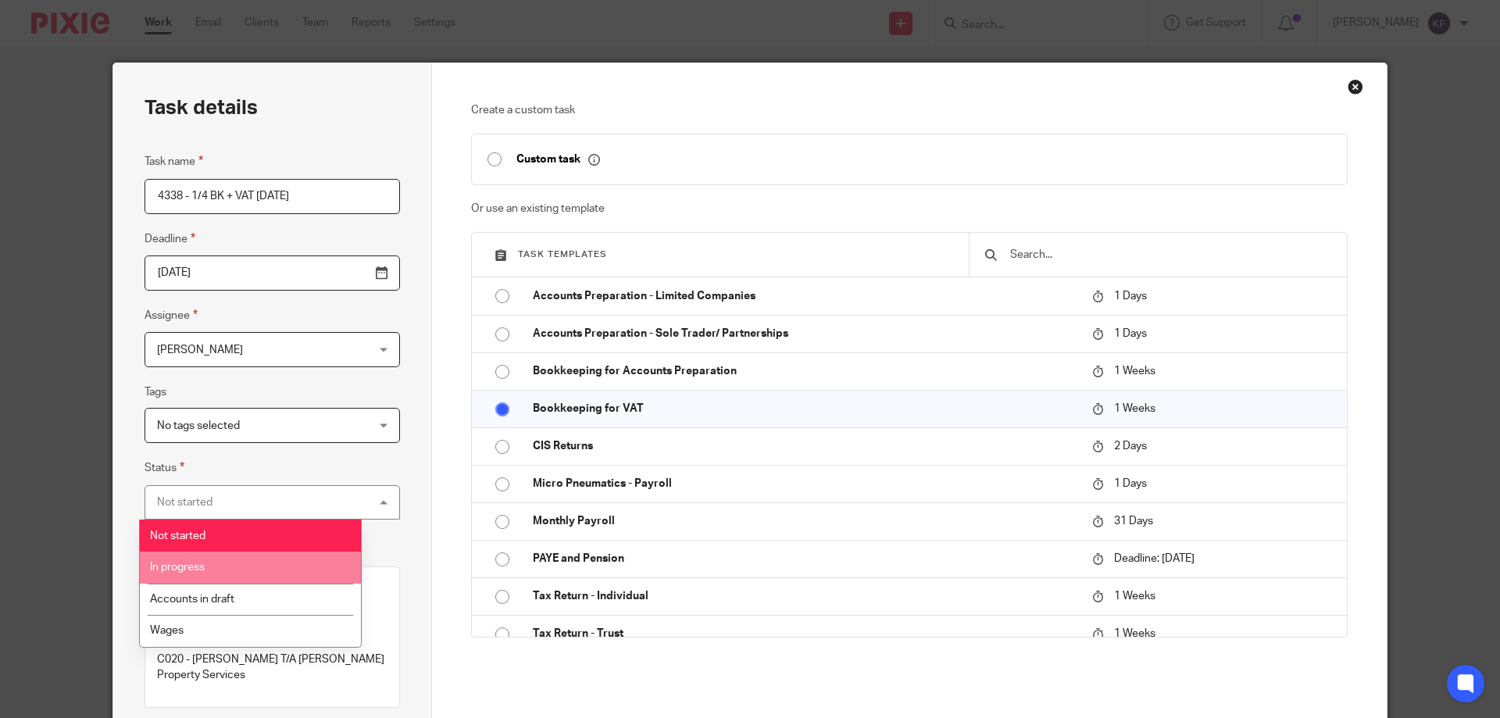
click at [211, 563] on li "In progress" at bounding box center [250, 567] width 221 height 32
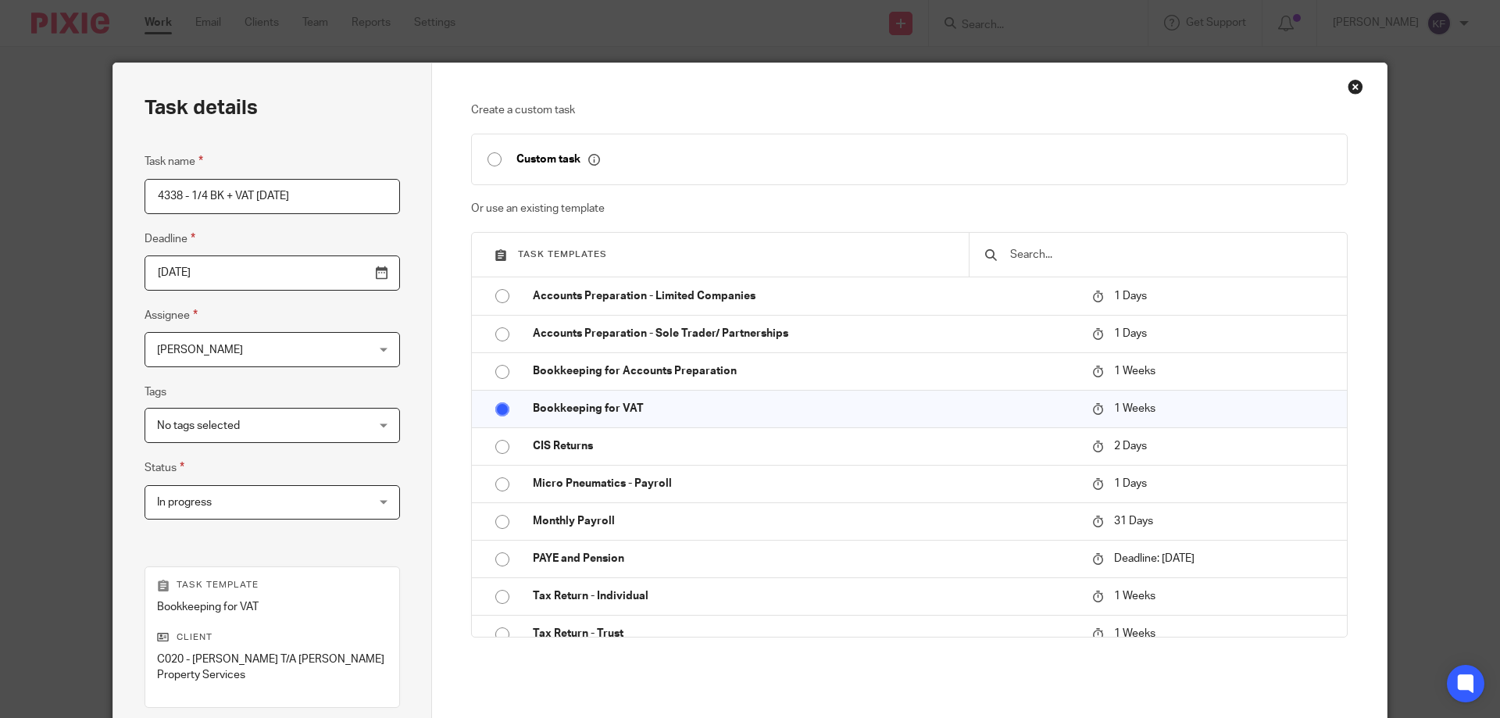
click at [310, 533] on div "Task name 4338 - 1/4 BK + VAT 31.07.25 Deadline 2025-09-07 Assignee Kayley Furb…" at bounding box center [271, 343] width 255 height 383
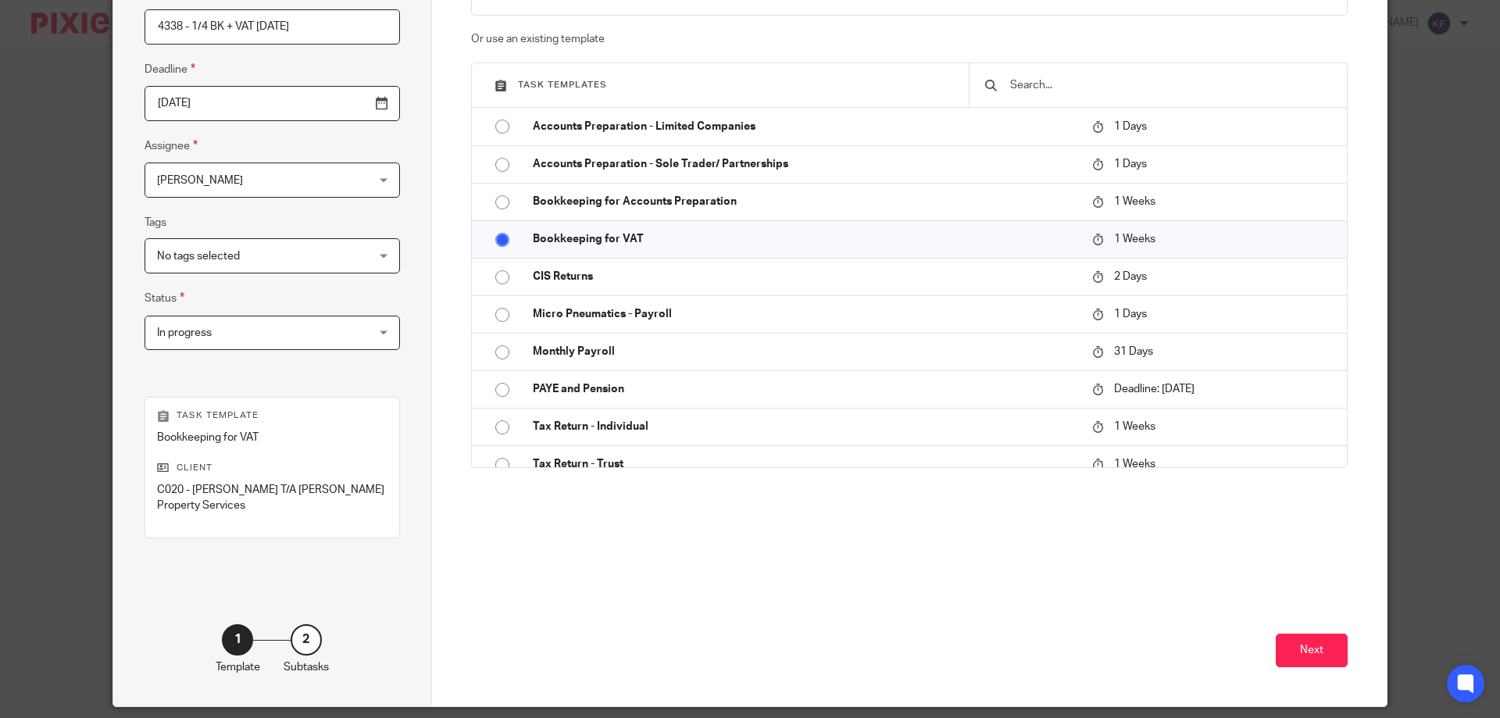
scroll to position [221, 0]
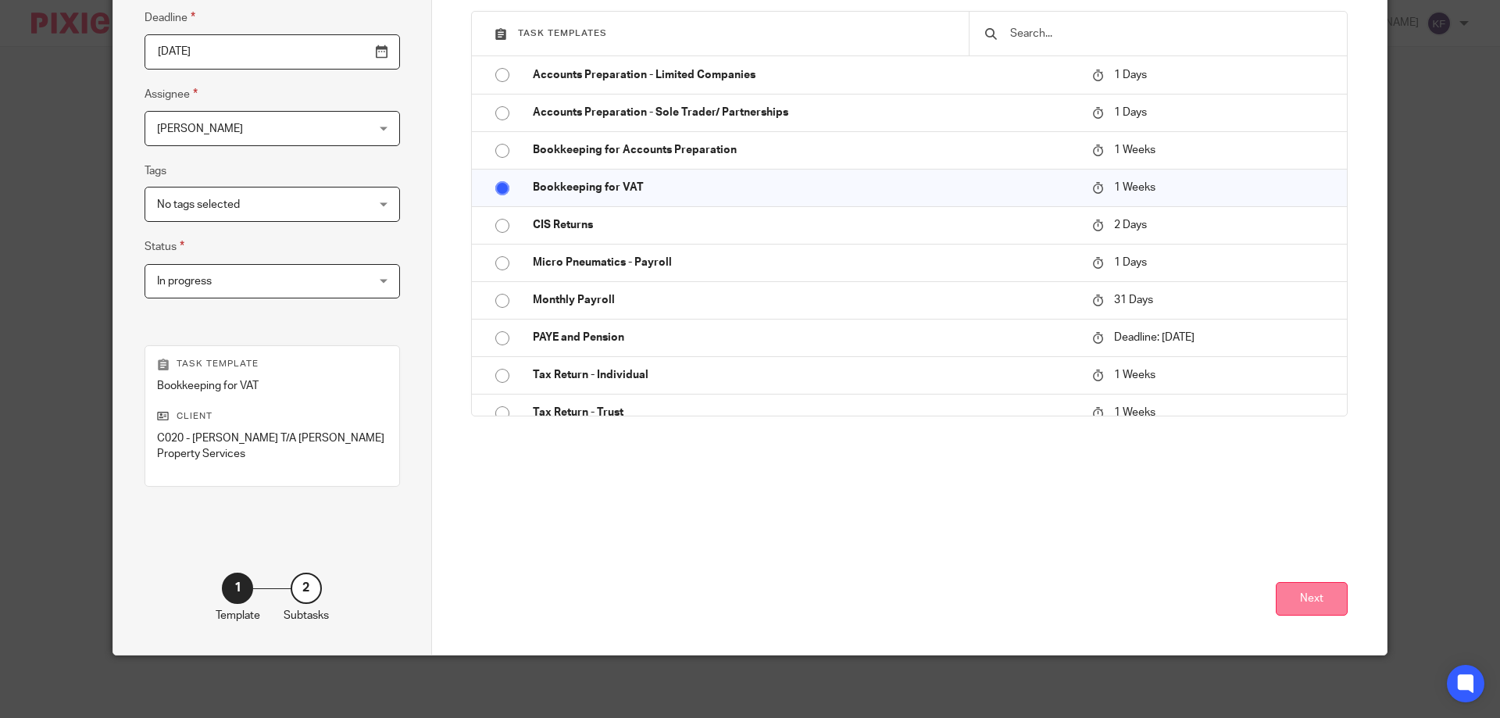
click at [1314, 598] on button "Next" at bounding box center [1311, 599] width 72 height 34
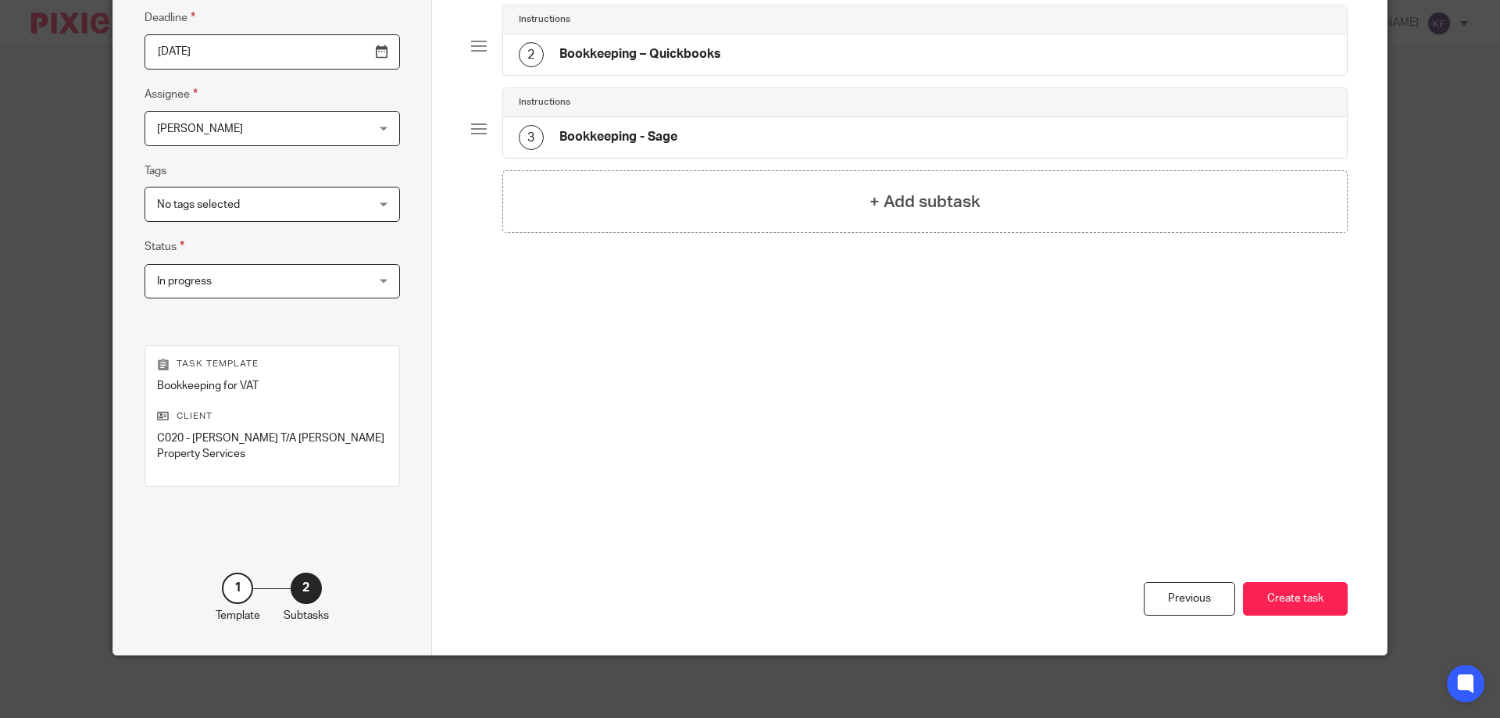
click at [746, 55] on div "2 Bookkeeping – Quickbooks" at bounding box center [925, 54] width 844 height 41
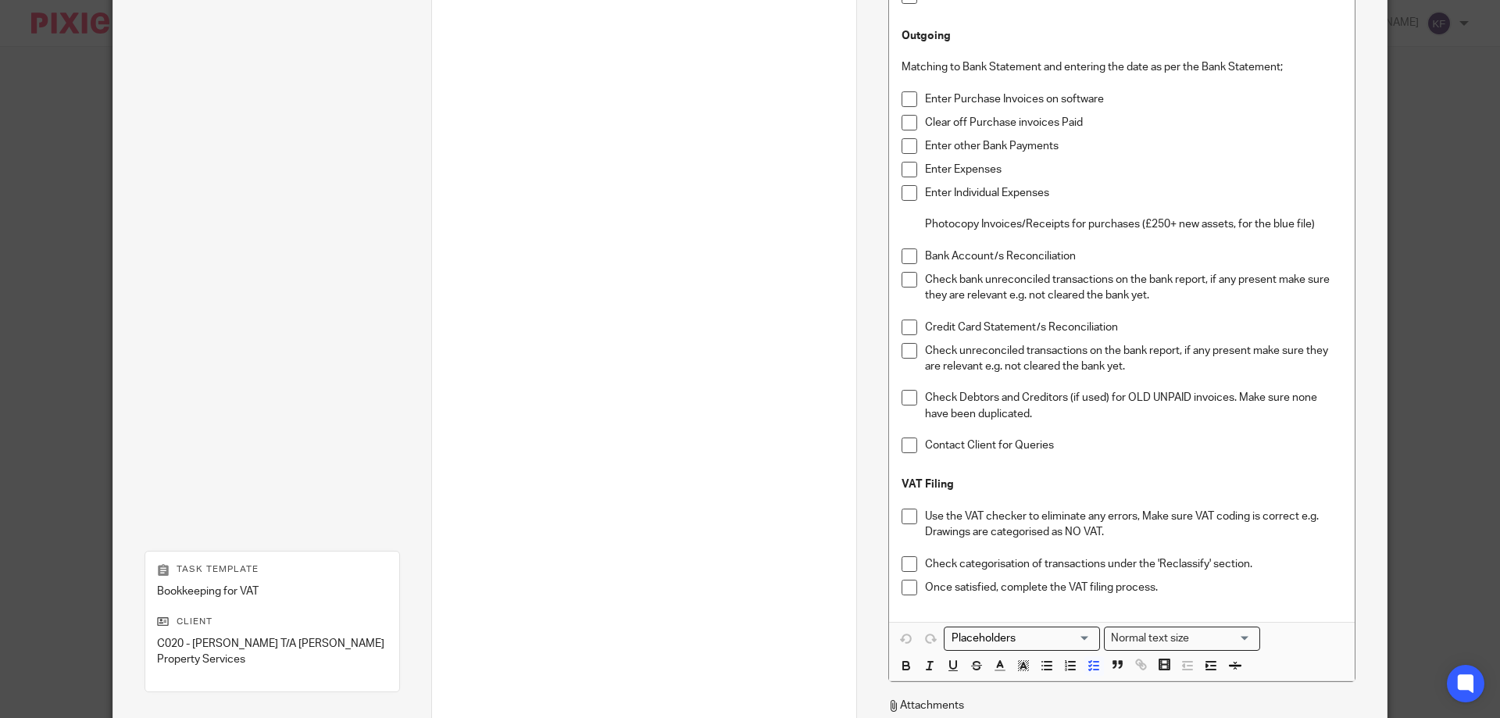
scroll to position [739, 0]
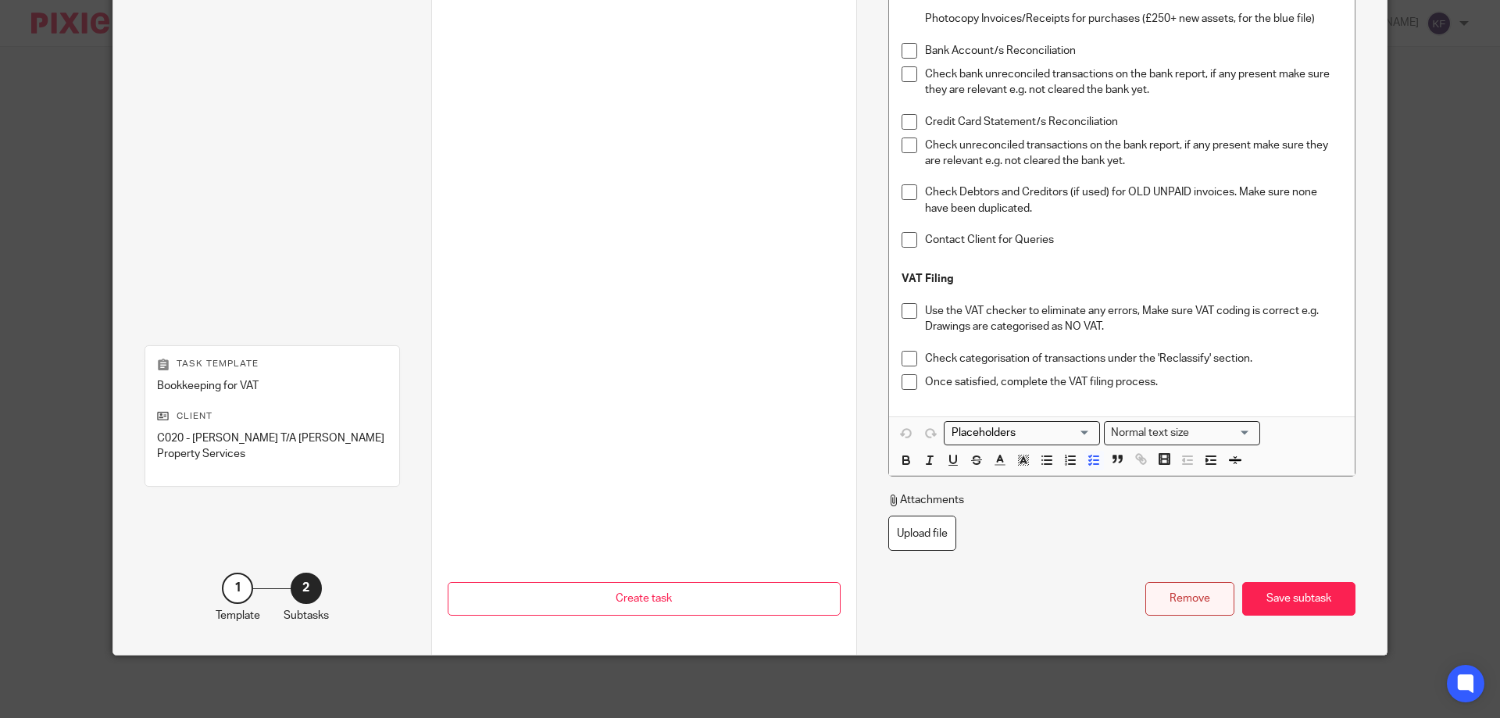
click at [1204, 599] on div "Remove" at bounding box center [1189, 599] width 89 height 34
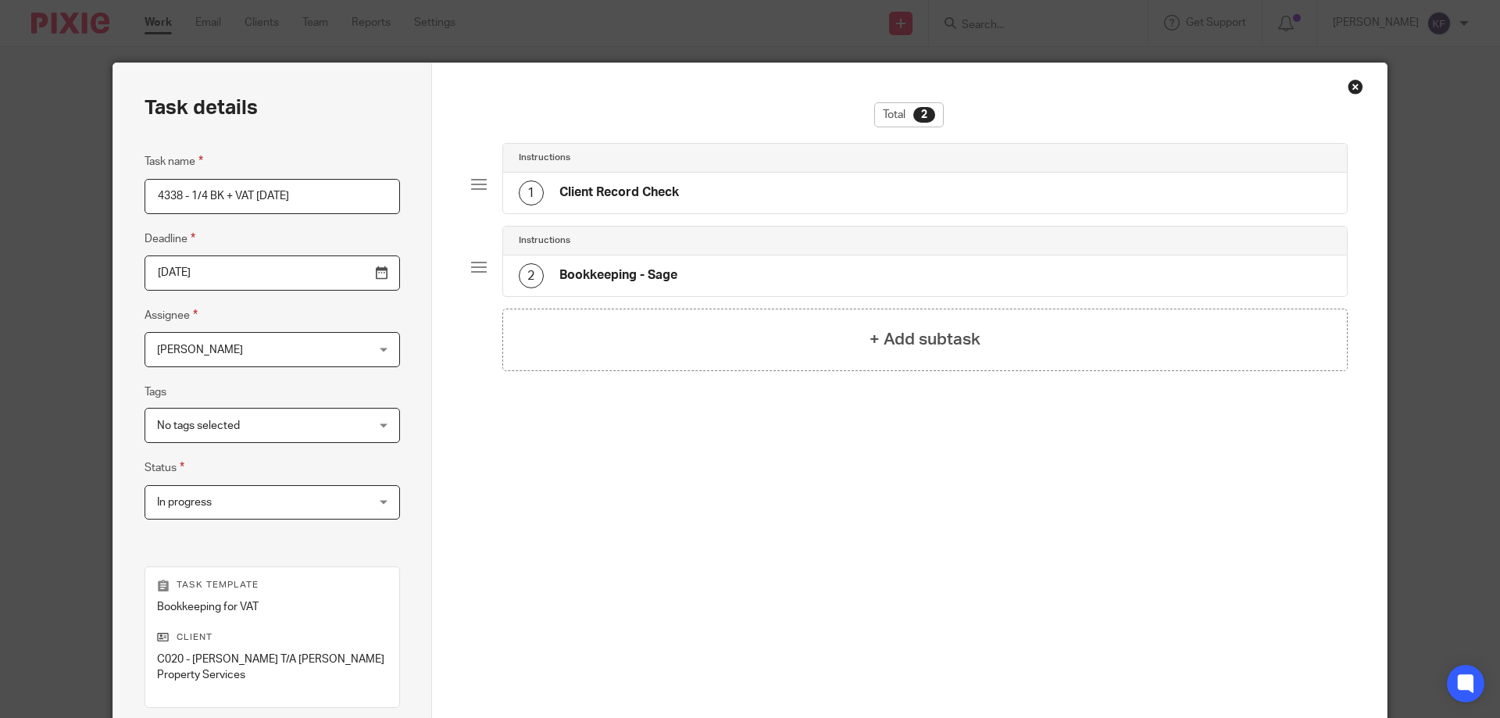
scroll to position [221, 0]
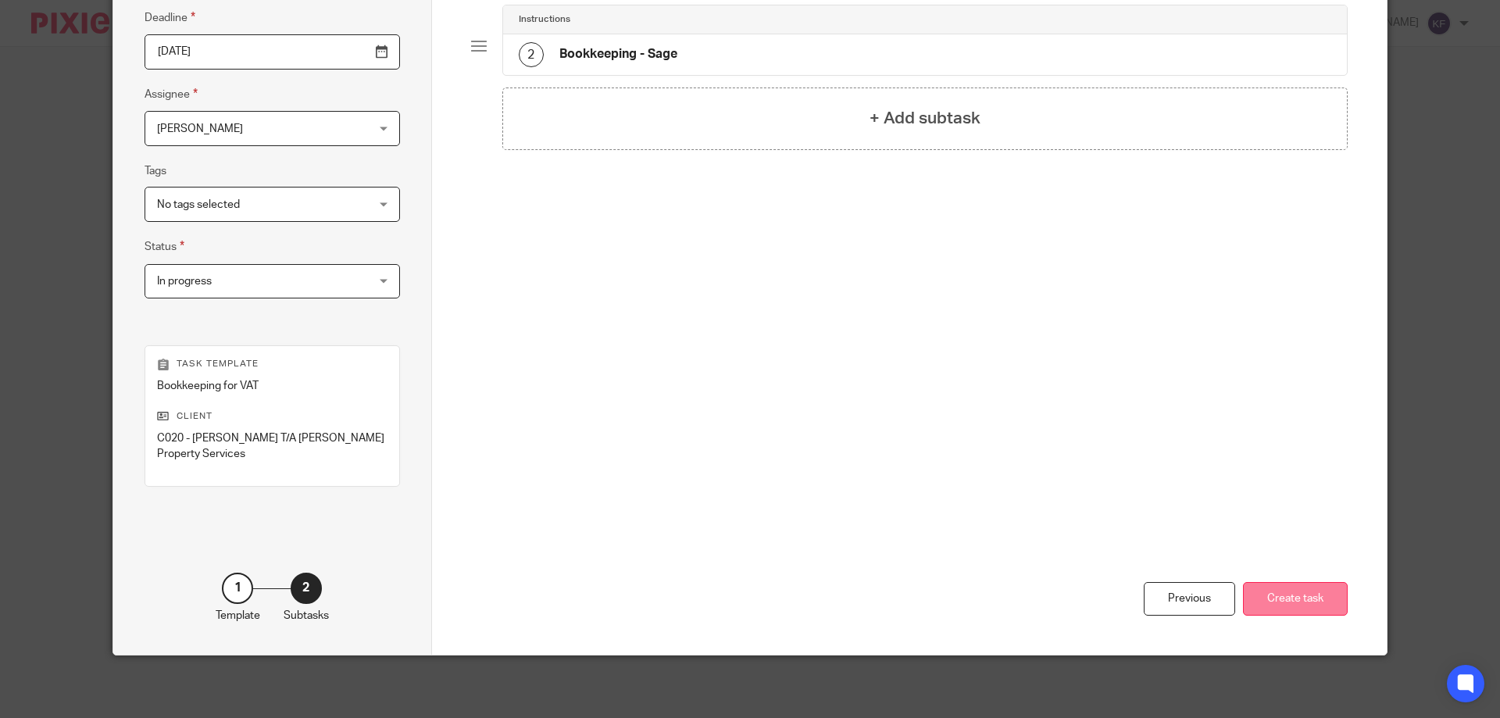
click at [1282, 605] on button "Create task" at bounding box center [1295, 599] width 105 height 34
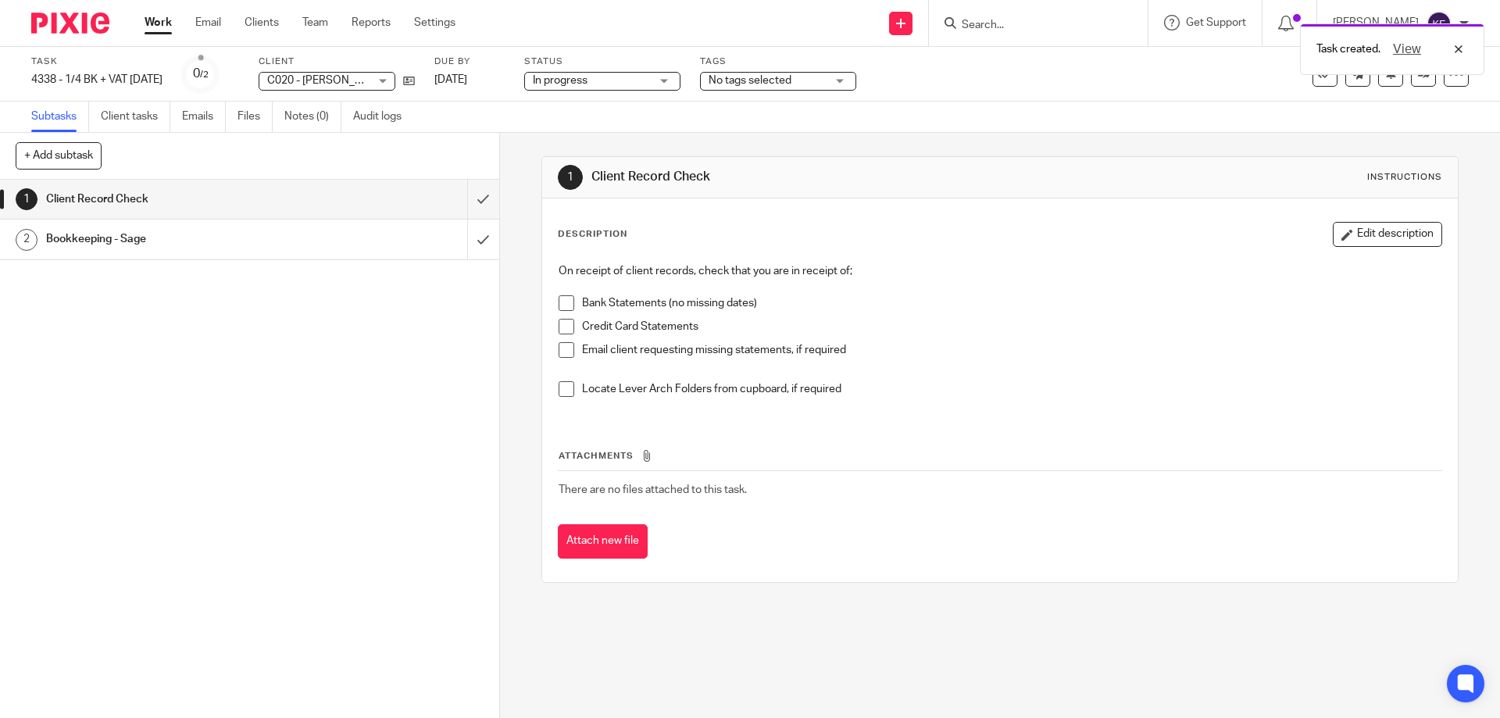
click at [52, 30] on img at bounding box center [70, 22] width 78 height 21
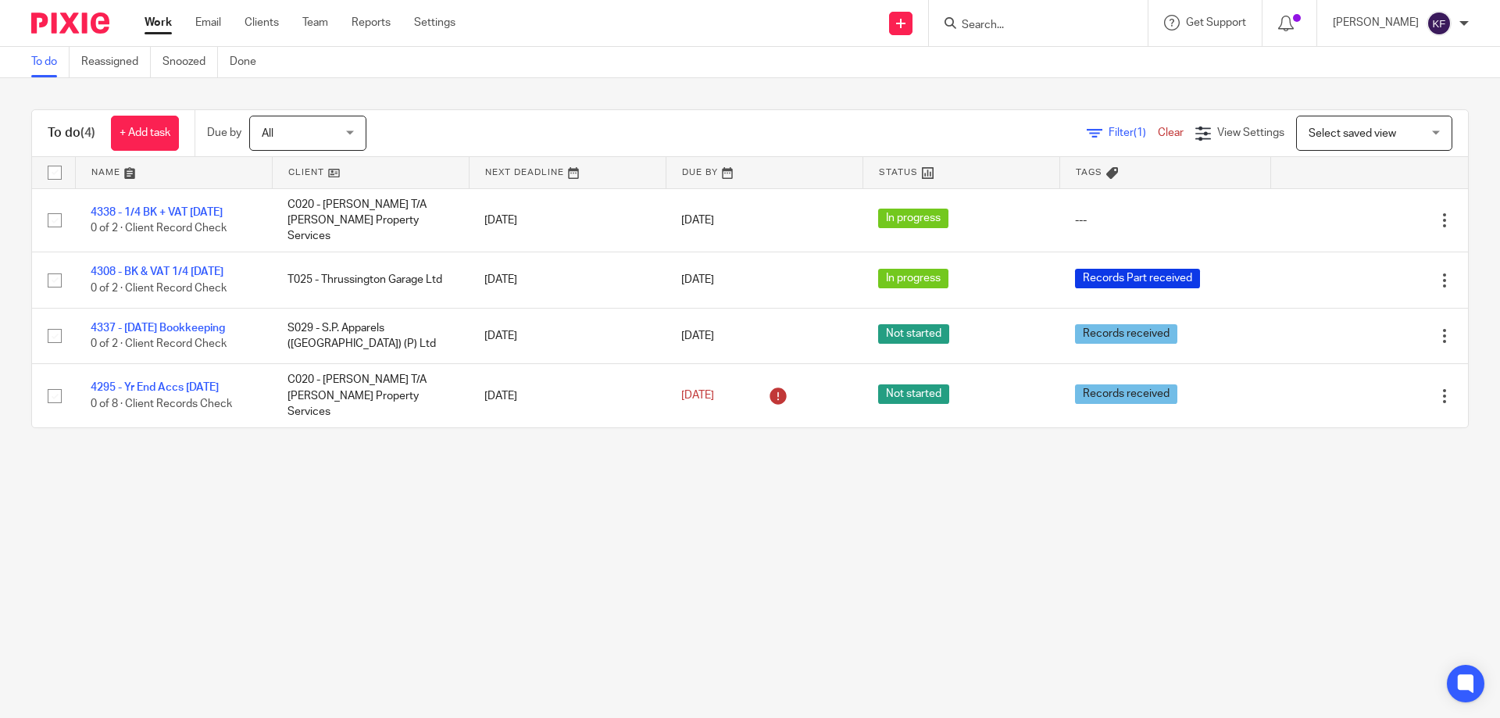
drag, startPoint x: 533, startPoint y: 568, endPoint x: 483, endPoint y: 562, distance: 49.6
click at [524, 568] on main "To do Reassigned Snoozed Done To do (4) + Add task Due by All All [DATE] [DATE]…" at bounding box center [750, 359] width 1500 height 718
